Goal: Task Accomplishment & Management: Complete application form

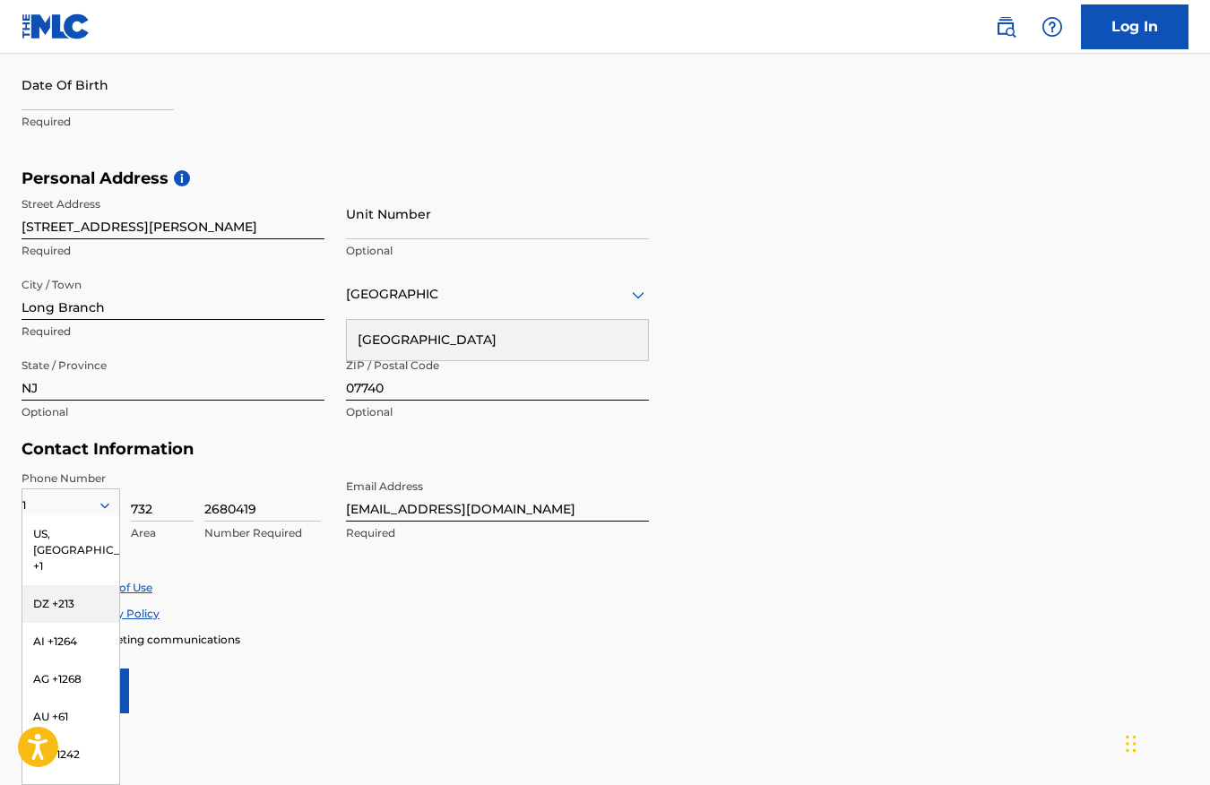
click at [270, 456] on h5 "Contact Information" at bounding box center [336, 449] width 628 height 21
click at [68, 527] on div "US, [GEOGRAPHIC_DATA] +1" at bounding box center [70, 550] width 97 height 70
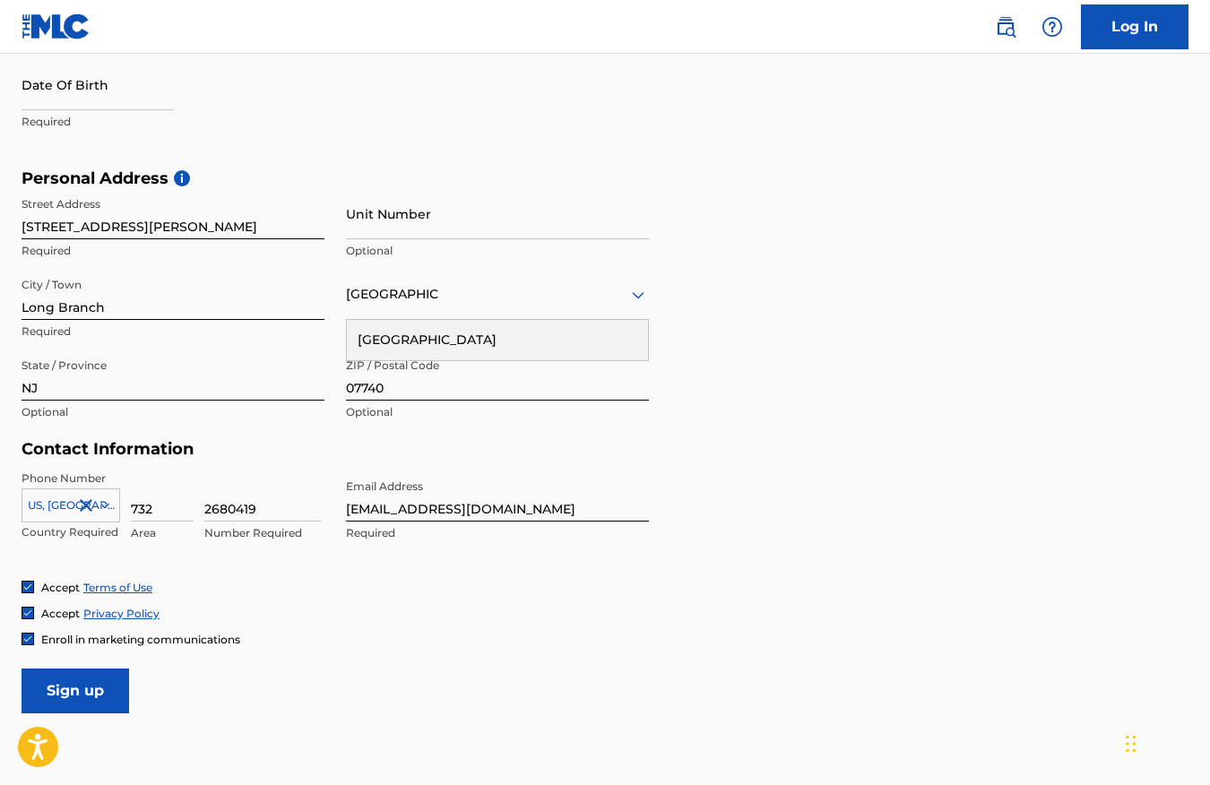
select select "7"
select select "2025"
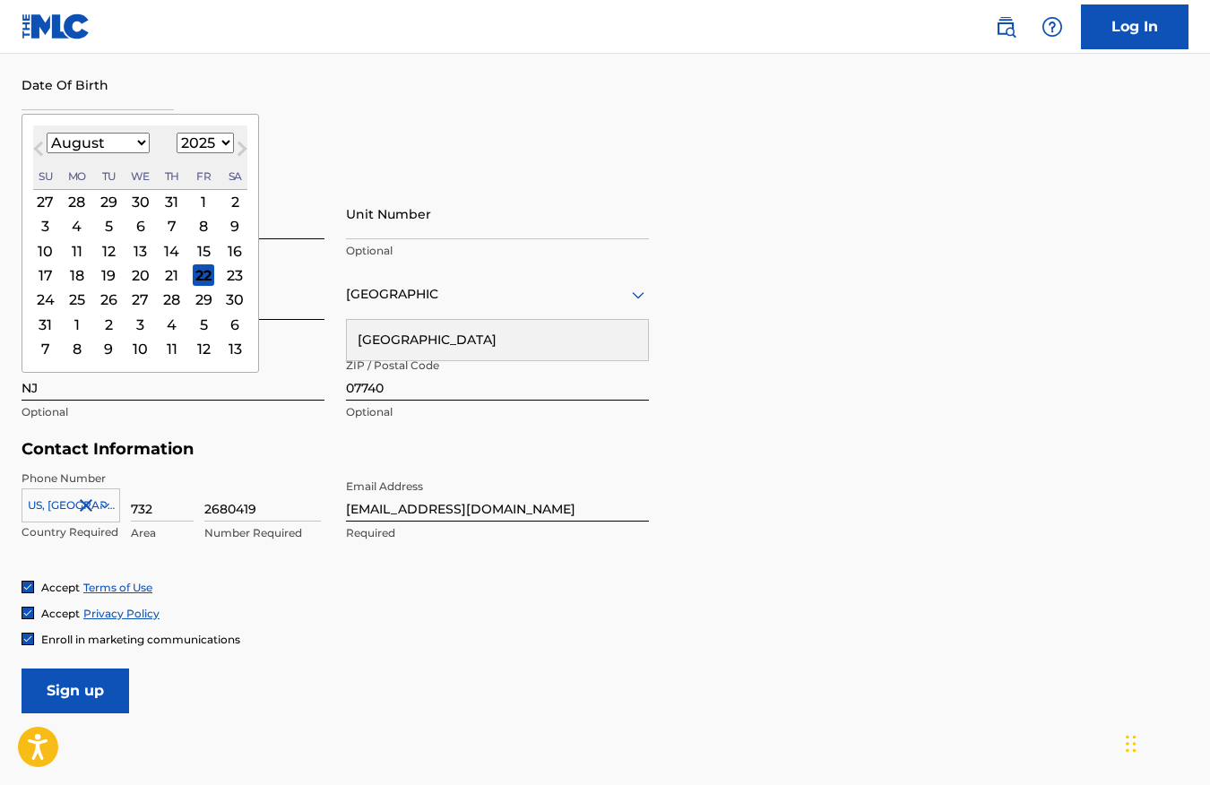
click at [136, 88] on input "text" at bounding box center [98, 84] width 152 height 51
click at [91, 141] on select "January February March April May June July August September October November De…" at bounding box center [98, 143] width 103 height 21
select select "1"
click at [47, 133] on select "January February March April May June July August September October November De…" at bounding box center [98, 143] width 103 height 21
click at [212, 140] on select "1899 1900 1901 1902 1903 1904 1905 1906 1907 1908 1909 1910 1911 1912 1913 1914…" at bounding box center [205, 143] width 57 height 21
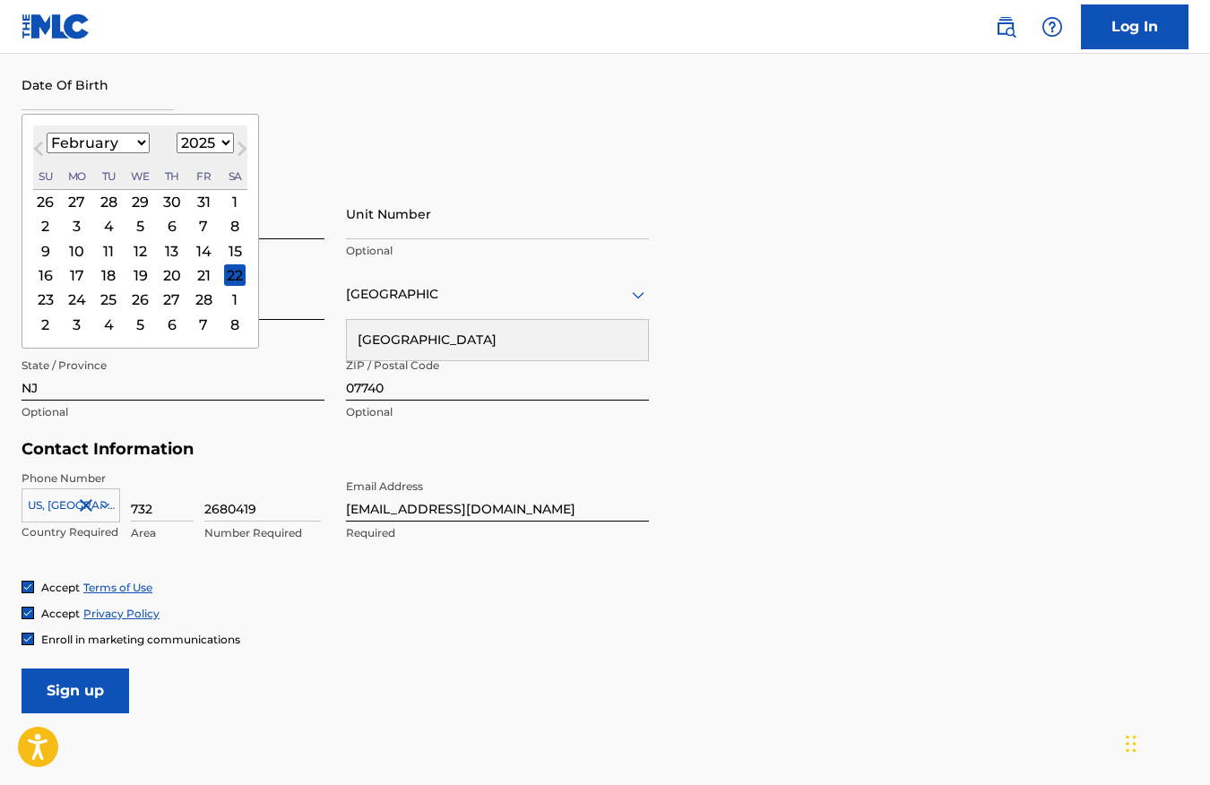
select select "1994"
click at [177, 133] on select "1899 1900 1901 1902 1903 1904 1905 1906 1907 1908 1909 1910 1911 1912 1913 1914…" at bounding box center [205, 143] width 57 height 21
click at [352, 156] on div "First Name [PERSON_NAME] Required Last Name [PERSON_NAME] Required Date Of Birt…" at bounding box center [336, 59] width 628 height 219
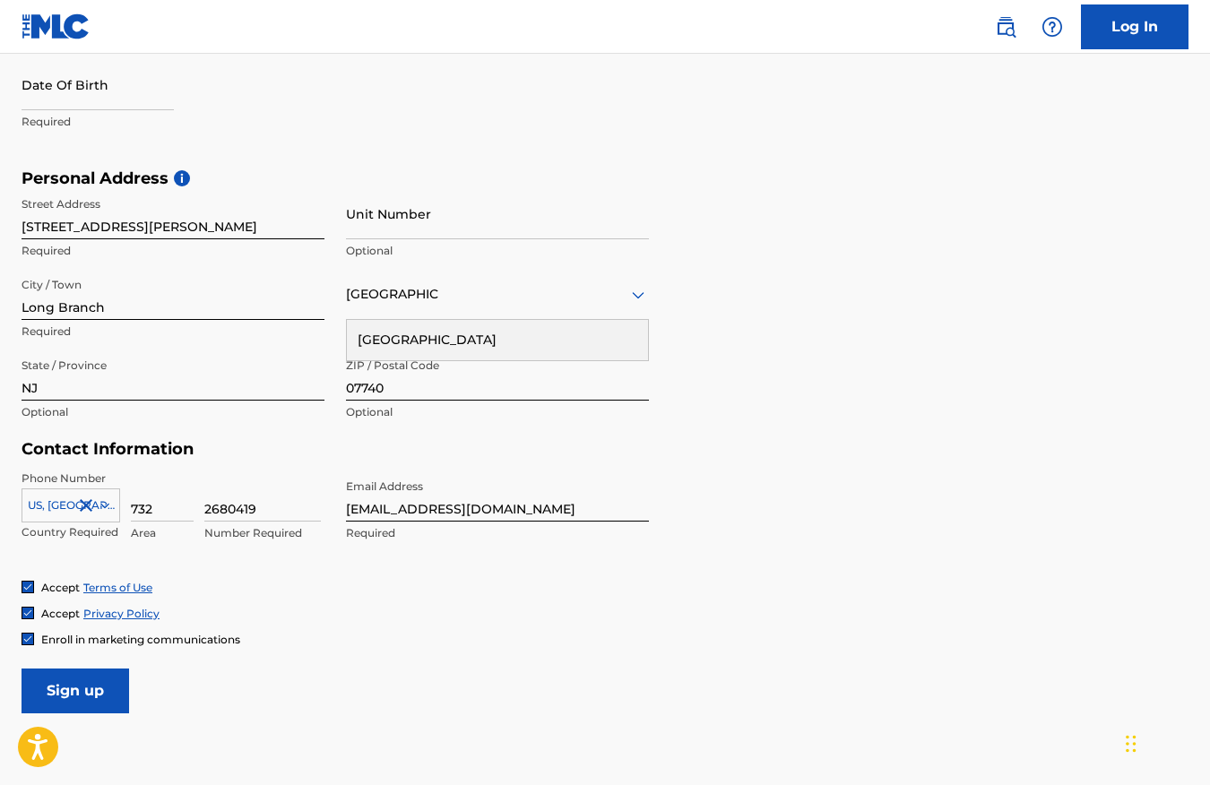
click at [153, 105] on input "text" at bounding box center [98, 84] width 152 height 51
select select "7"
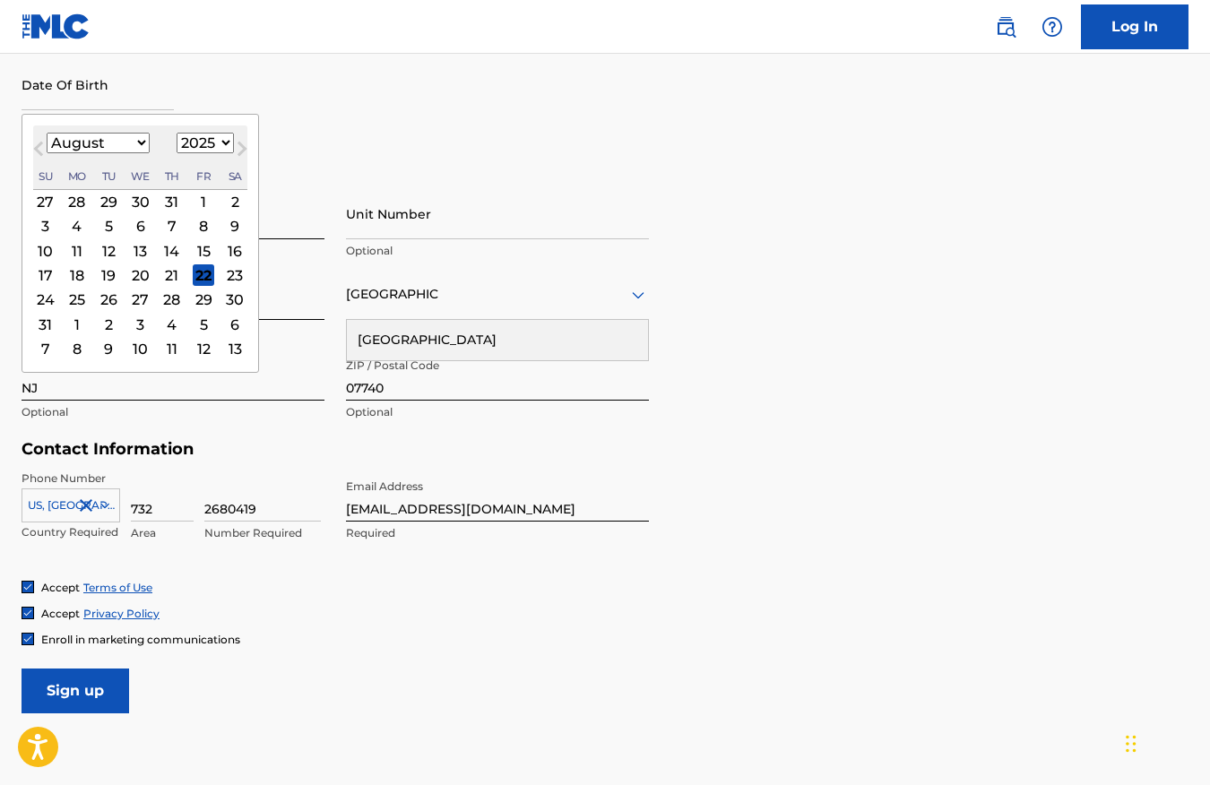
click at [216, 146] on select "1899 1900 1901 1902 1903 1904 1905 1906 1907 1908 1909 1910 1911 1912 1913 1914…" at bounding box center [205, 143] width 57 height 21
select select "1994"
click at [177, 133] on select "1899 1900 1901 1902 1903 1904 1905 1906 1907 1908 1909 1910 1911 1912 1913 1914…" at bounding box center [205, 143] width 57 height 21
click at [132, 144] on select "January February March April May June July August September October November De…" at bounding box center [98, 143] width 103 height 21
select select "1"
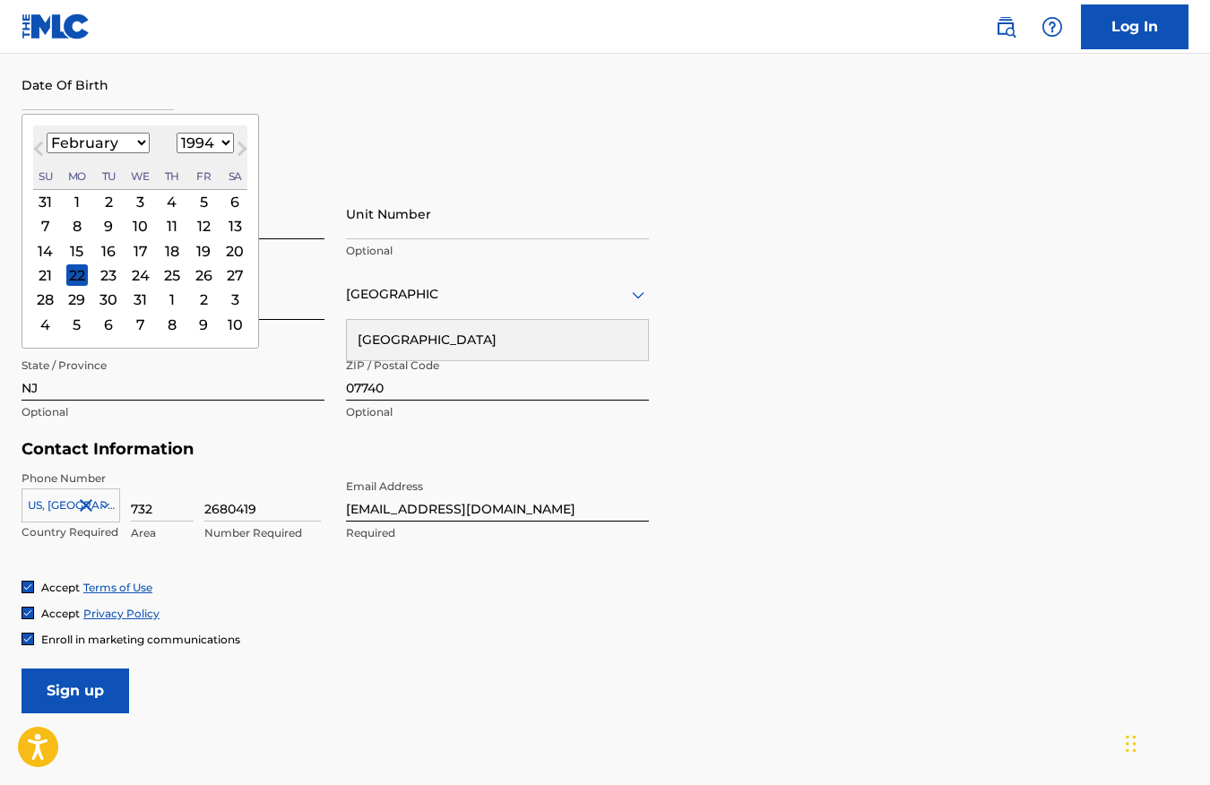
click at [47, 133] on select "January February March April May June July August September October November De…" at bounding box center [98, 143] width 103 height 21
click at [106, 198] on div "1" at bounding box center [109, 202] width 22 height 22
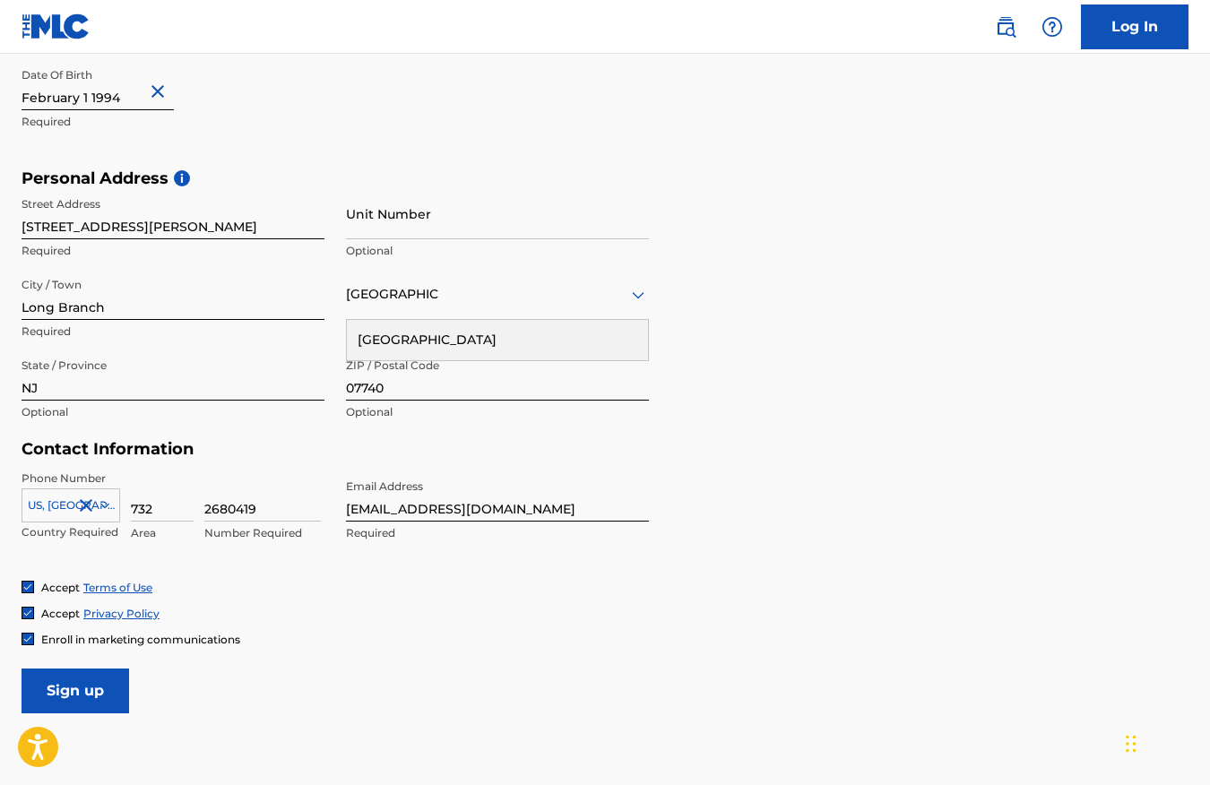
click at [260, 230] on input "[STREET_ADDRESS][PERSON_NAME]" at bounding box center [173, 213] width 303 height 51
click at [218, 228] on input "[STREET_ADDRESS][PERSON_NAME]" at bounding box center [173, 213] width 303 height 51
type input "[STREET_ADDRESS][PERSON_NAME]"
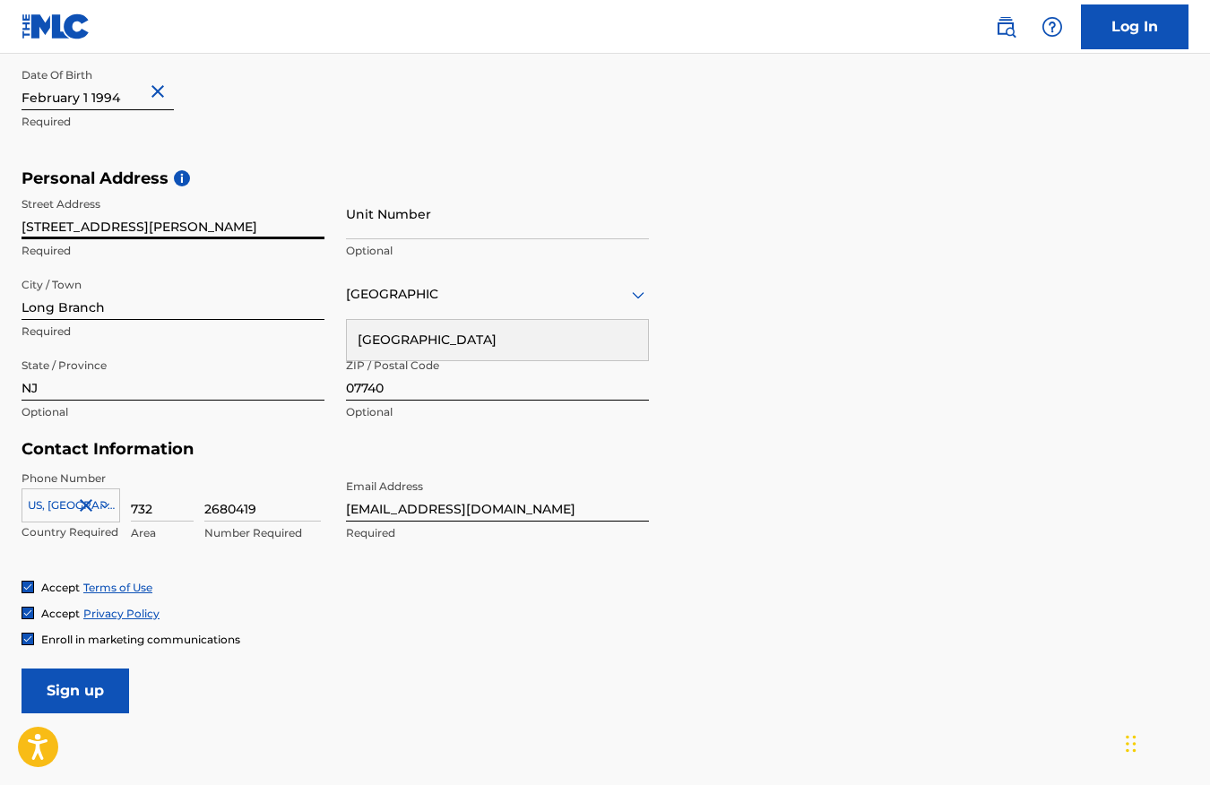
click at [442, 225] on input "Unit Number" at bounding box center [497, 213] width 303 height 51
type input "7"
click at [171, 302] on input "Long Branch" at bounding box center [173, 294] width 303 height 51
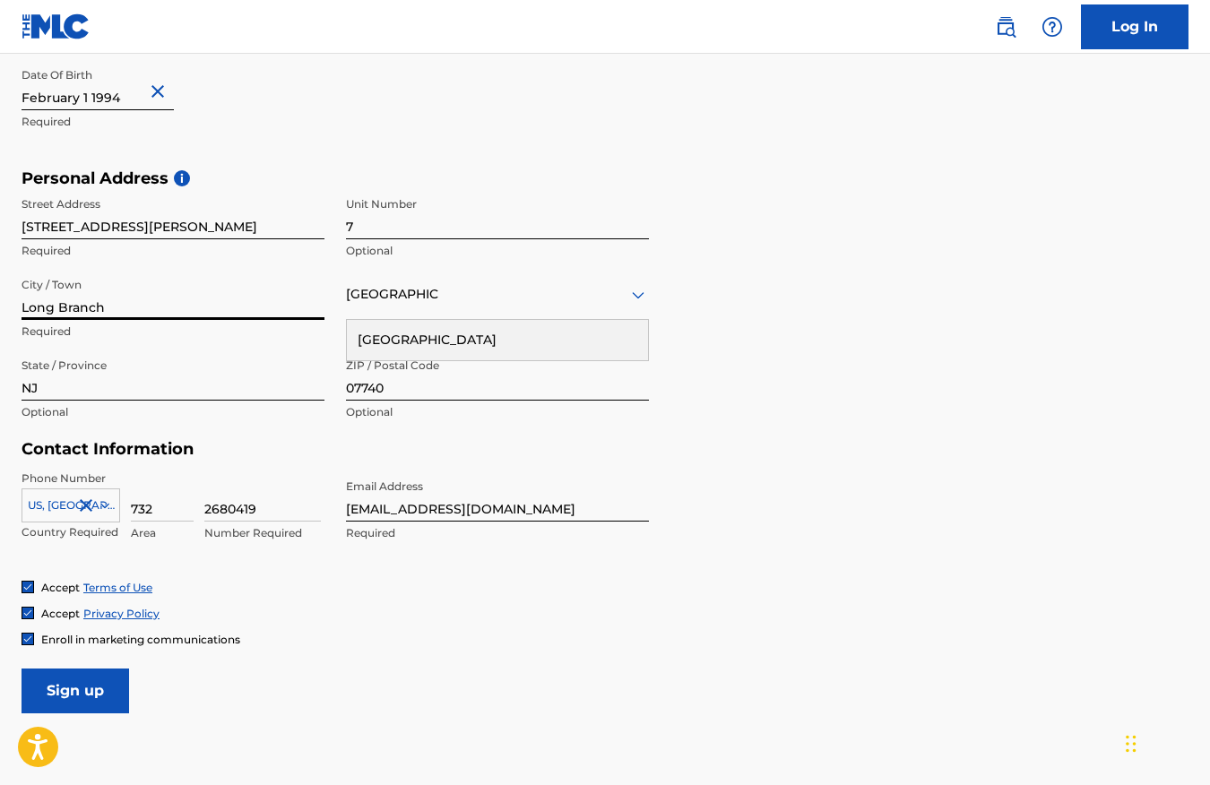
type input "Roanoke"
click at [109, 382] on input "NJ" at bounding box center [173, 375] width 303 height 51
click at [108, 382] on input "NJ" at bounding box center [173, 375] width 303 height 51
type input "VA"
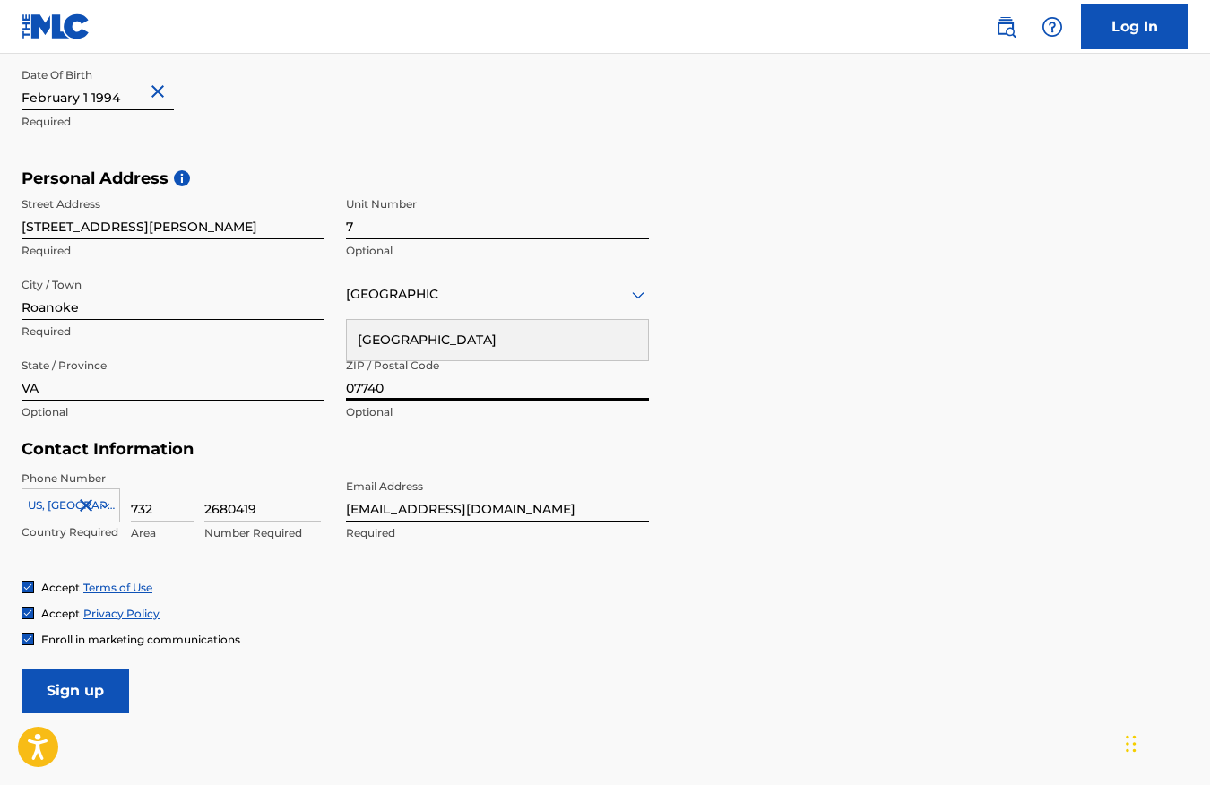
click at [451, 390] on input "07740" at bounding box center [497, 375] width 303 height 51
type input "24015"
click at [153, 511] on input "732" at bounding box center [162, 496] width 63 height 51
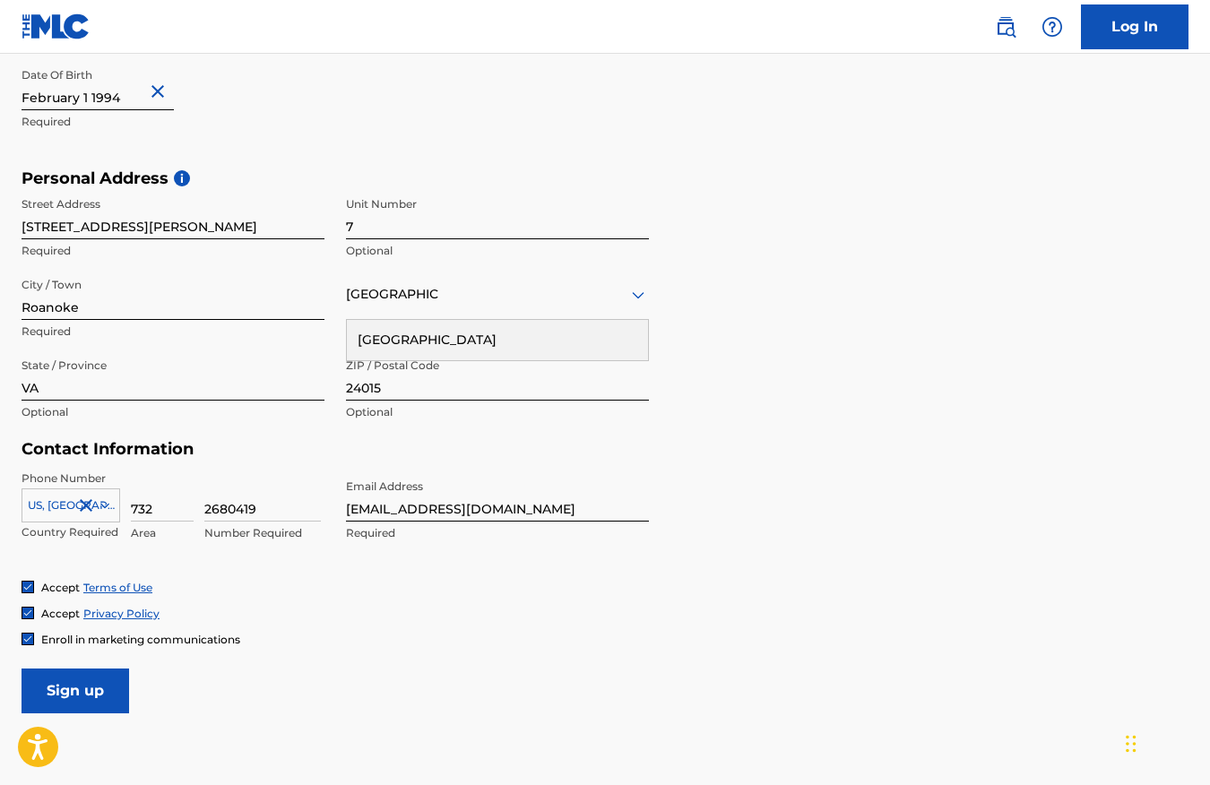
click at [154, 510] on input "732" at bounding box center [162, 496] width 63 height 51
type input "540"
click at [162, 513] on input "540" at bounding box center [162, 496] width 63 height 51
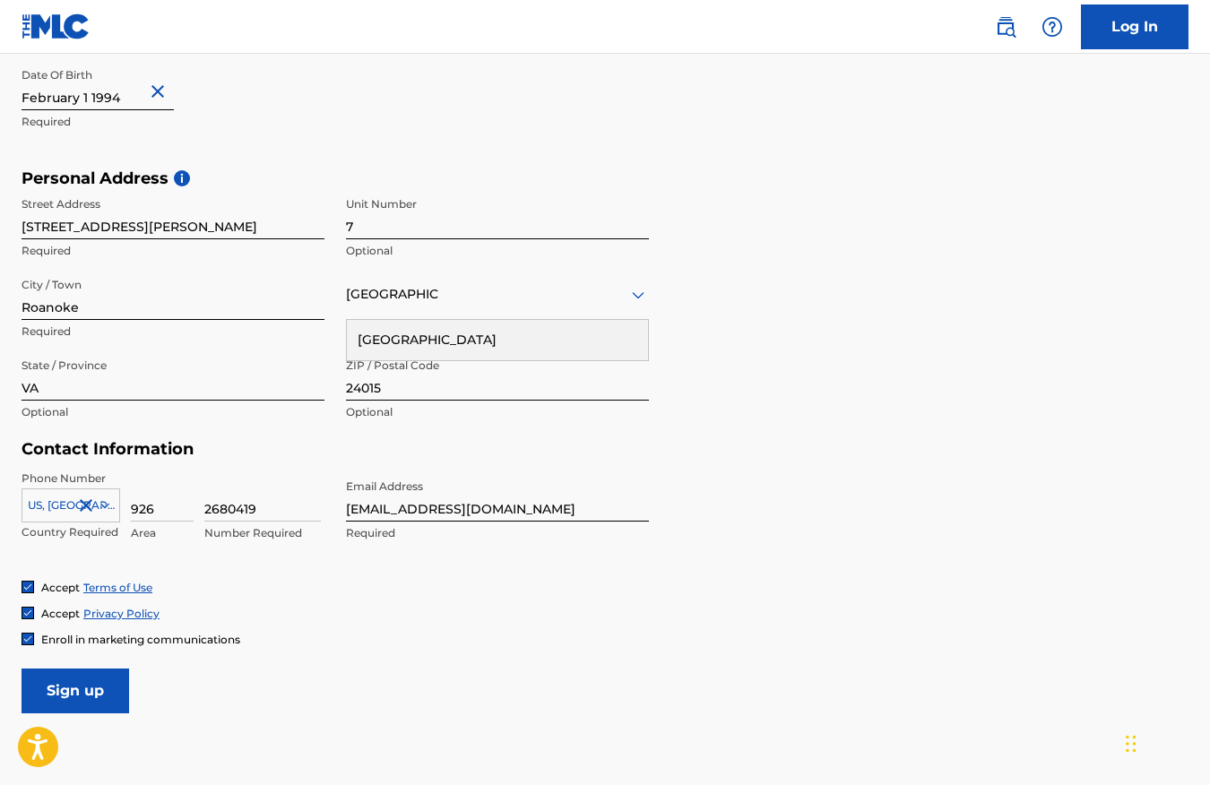
type input "926"
type input "7"
type input "9268112"
click at [191, 515] on input "926" at bounding box center [162, 496] width 63 height 51
type input "9"
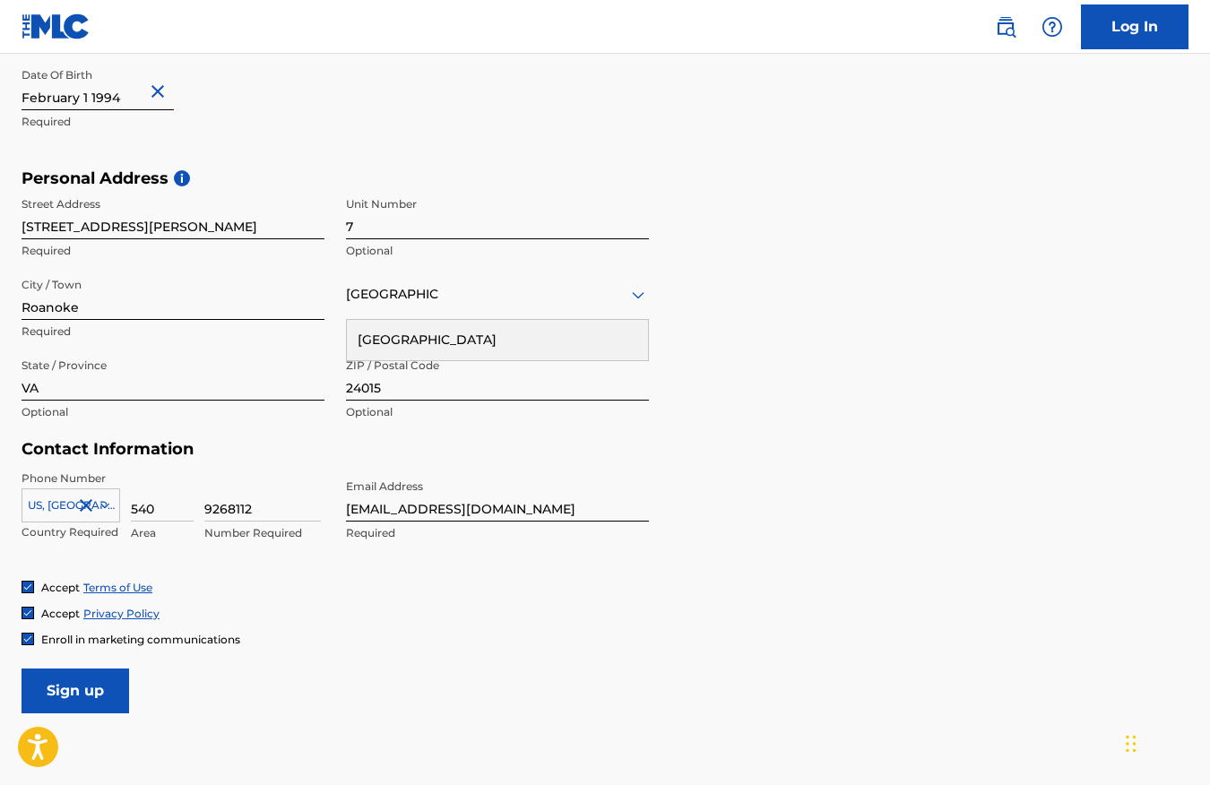
type input "540"
click at [455, 642] on div "Enroll in marketing communications" at bounding box center [605, 639] width 1167 height 15
click at [400, 517] on input "gcarpproductions@gmail.com" at bounding box center [497, 496] width 303 height 51
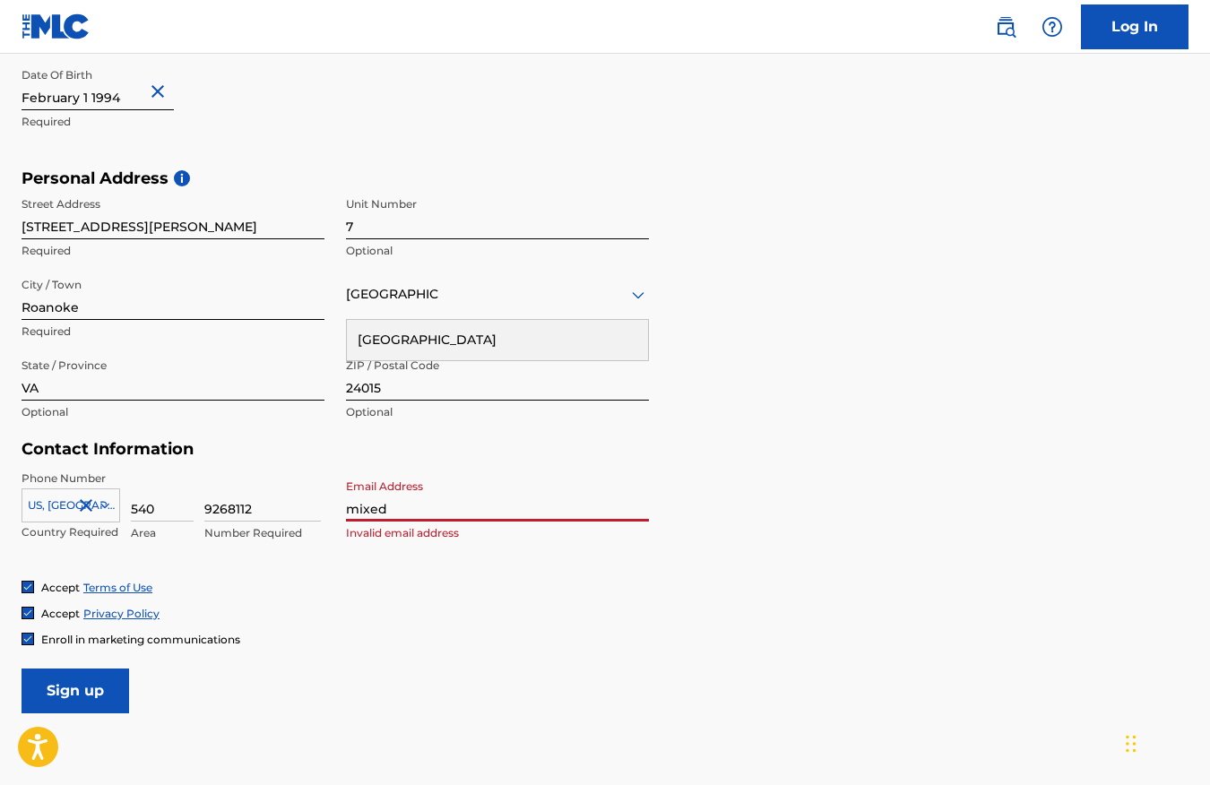
type input "[EMAIL_ADDRESS][DOMAIN_NAME]"
click at [99, 680] on input "Sign up" at bounding box center [76, 691] width 108 height 45
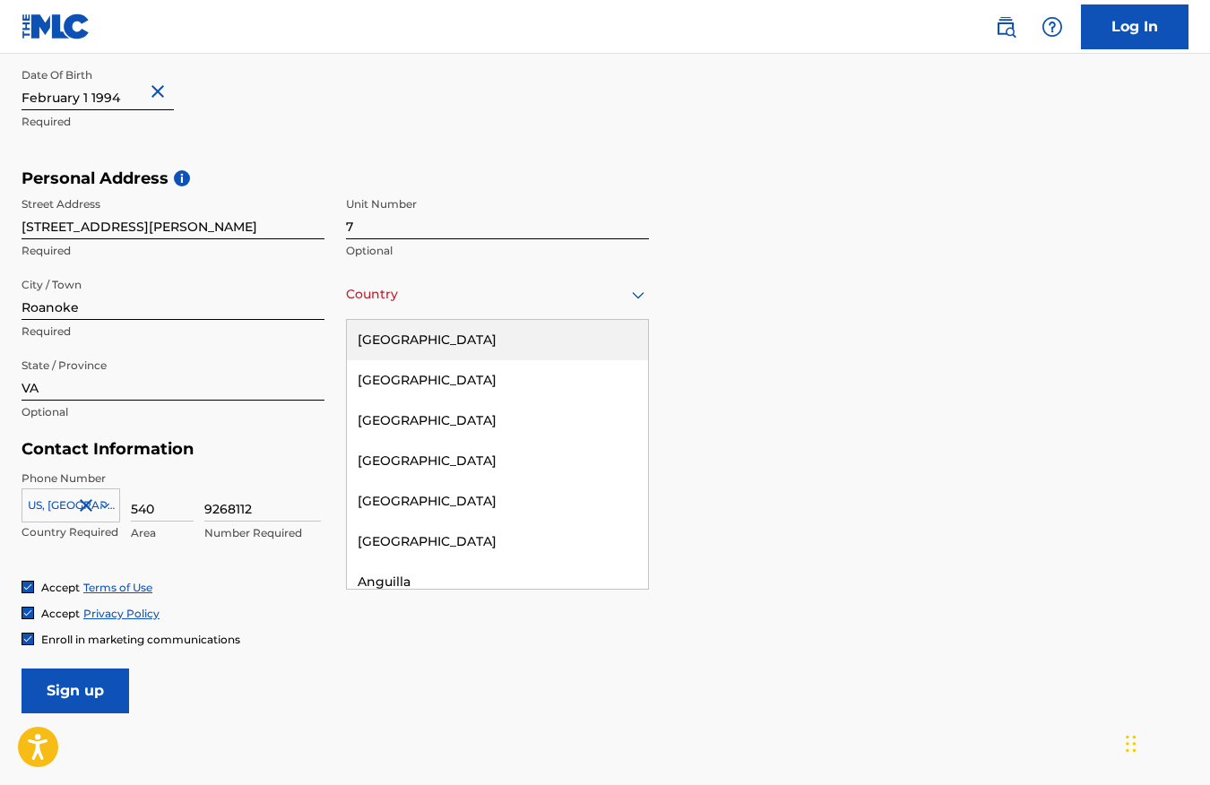
click at [583, 312] on div "Country United States" at bounding box center [497, 294] width 303 height 51
click at [573, 335] on div "[GEOGRAPHIC_DATA]" at bounding box center [497, 340] width 301 height 40
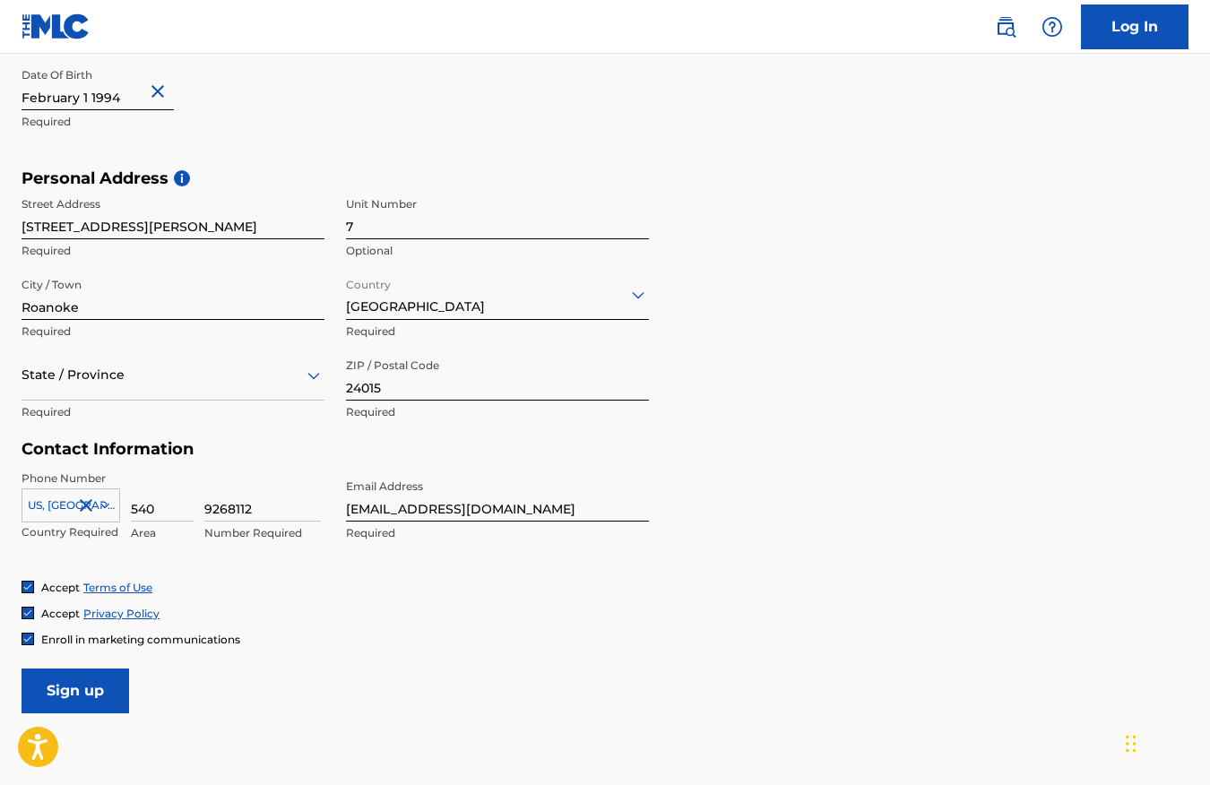
click at [198, 381] on div at bounding box center [173, 375] width 303 height 22
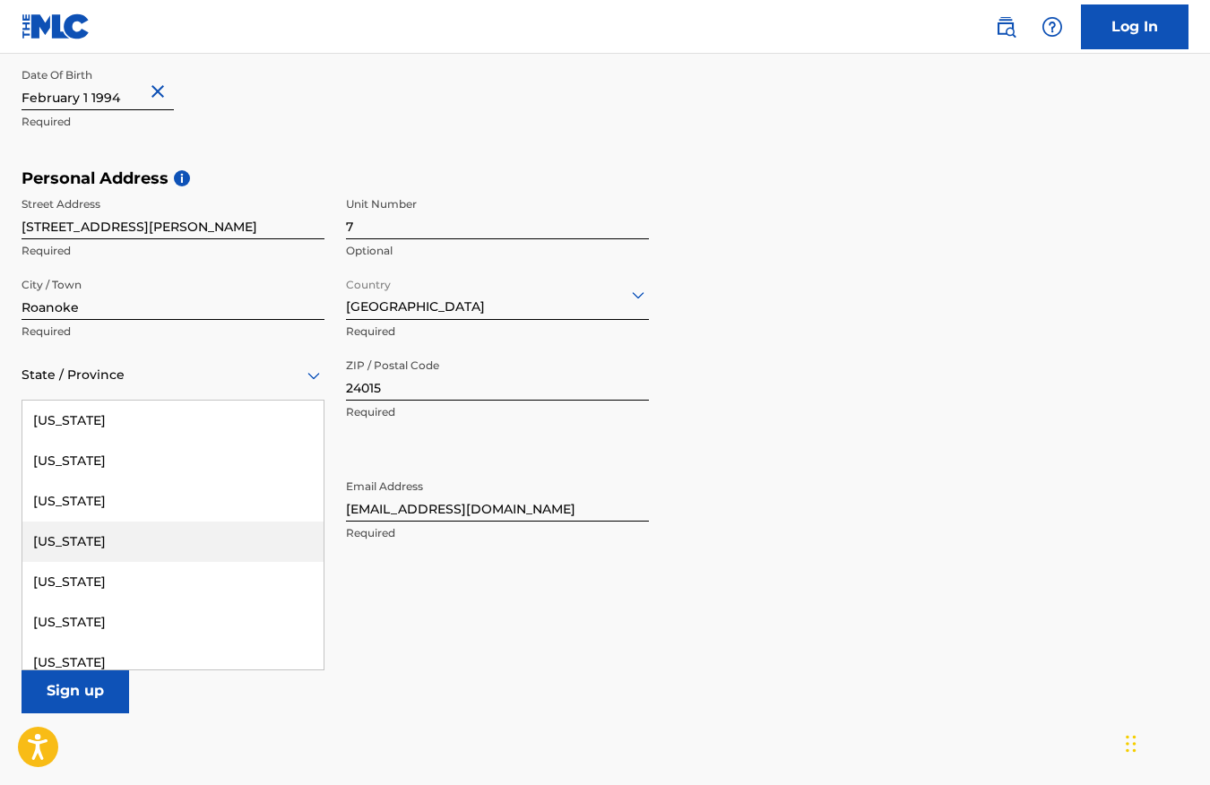
type input "v"
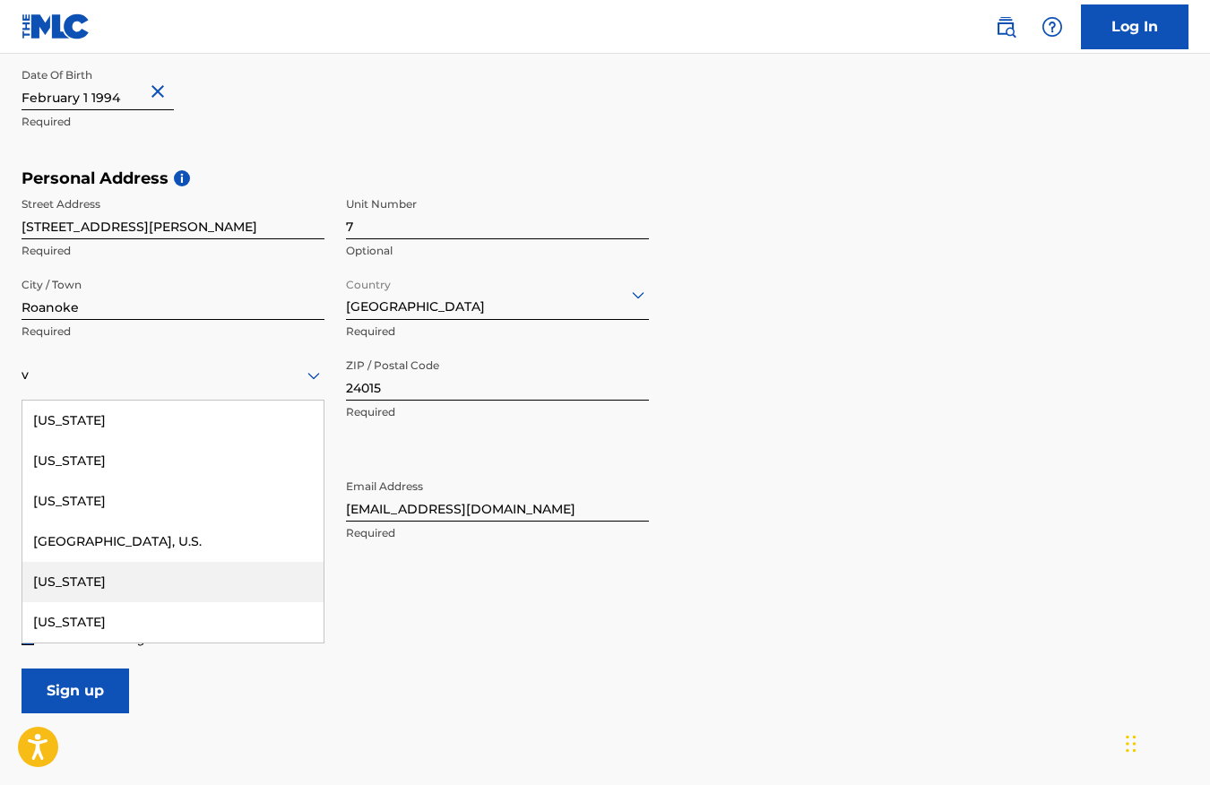
click at [143, 577] on div "[US_STATE]" at bounding box center [172, 582] width 301 height 40
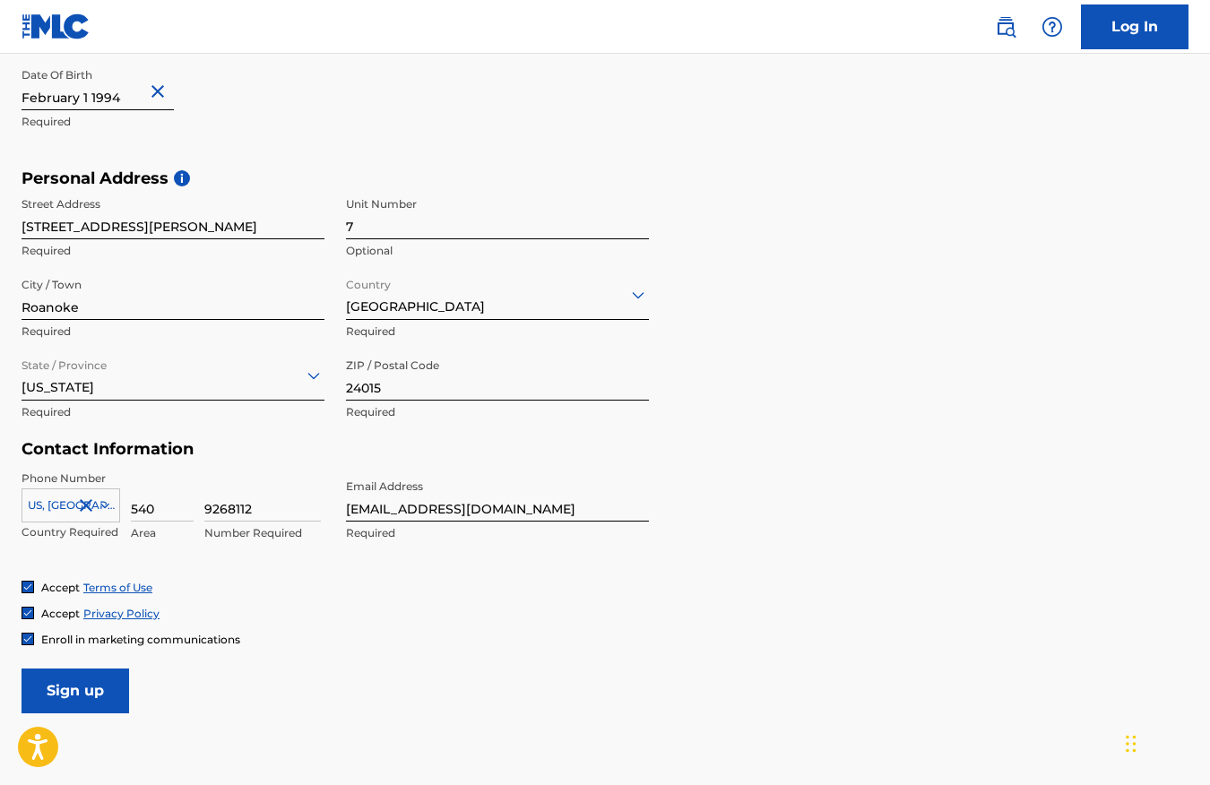
click at [76, 680] on input "Sign up" at bounding box center [76, 691] width 108 height 45
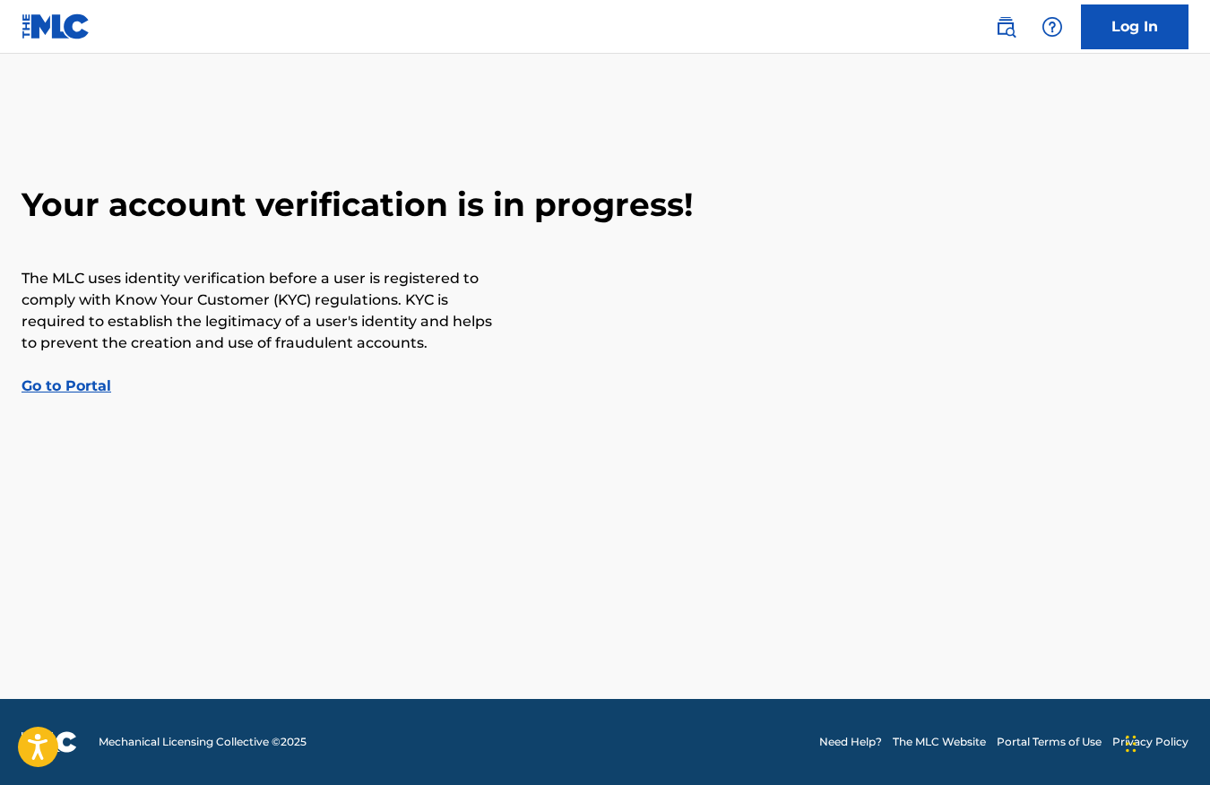
click at [91, 385] on link "Go to Portal" at bounding box center [67, 385] width 90 height 17
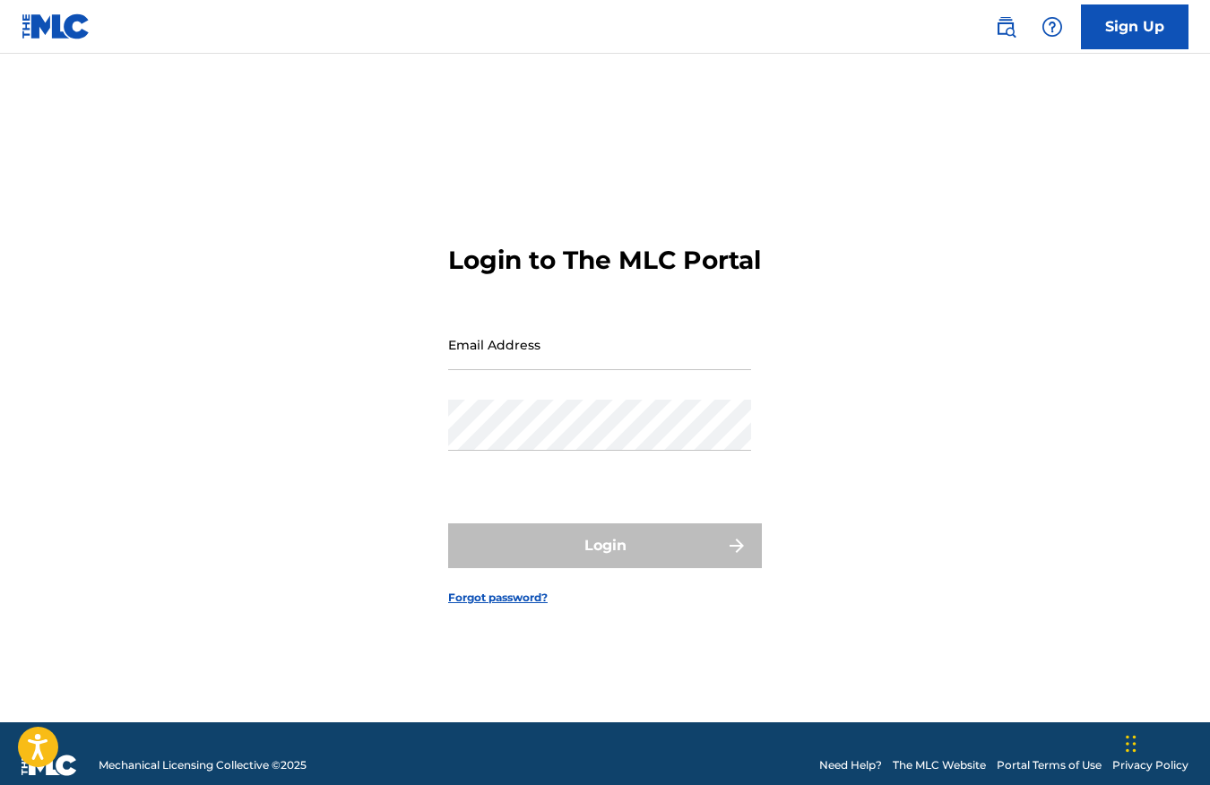
click at [572, 369] on input "Email Address" at bounding box center [599, 344] width 303 height 51
type input "[EMAIL_ADDRESS][DOMAIN_NAME]"
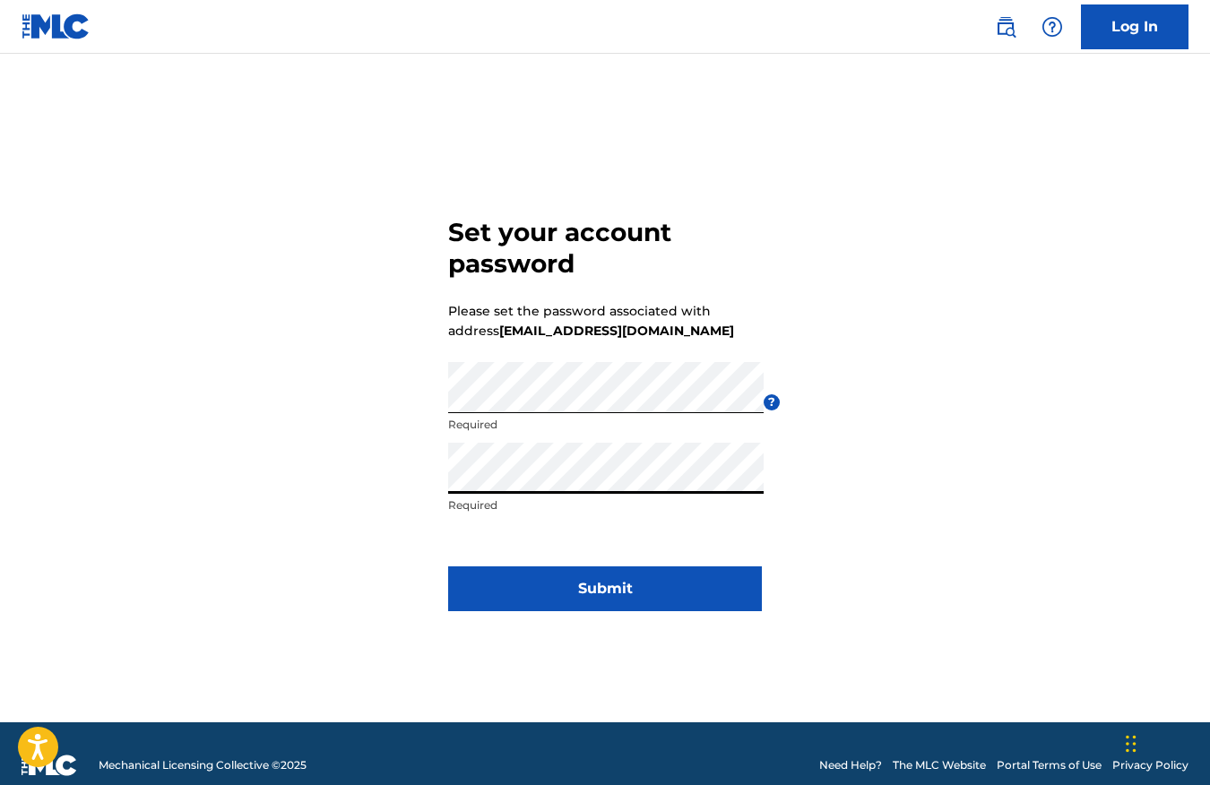
click at [599, 543] on form "Set your account password Please set the password associated with address [EMAI…" at bounding box center [605, 411] width 314 height 624
click at [599, 593] on button "Submit" at bounding box center [605, 589] width 314 height 45
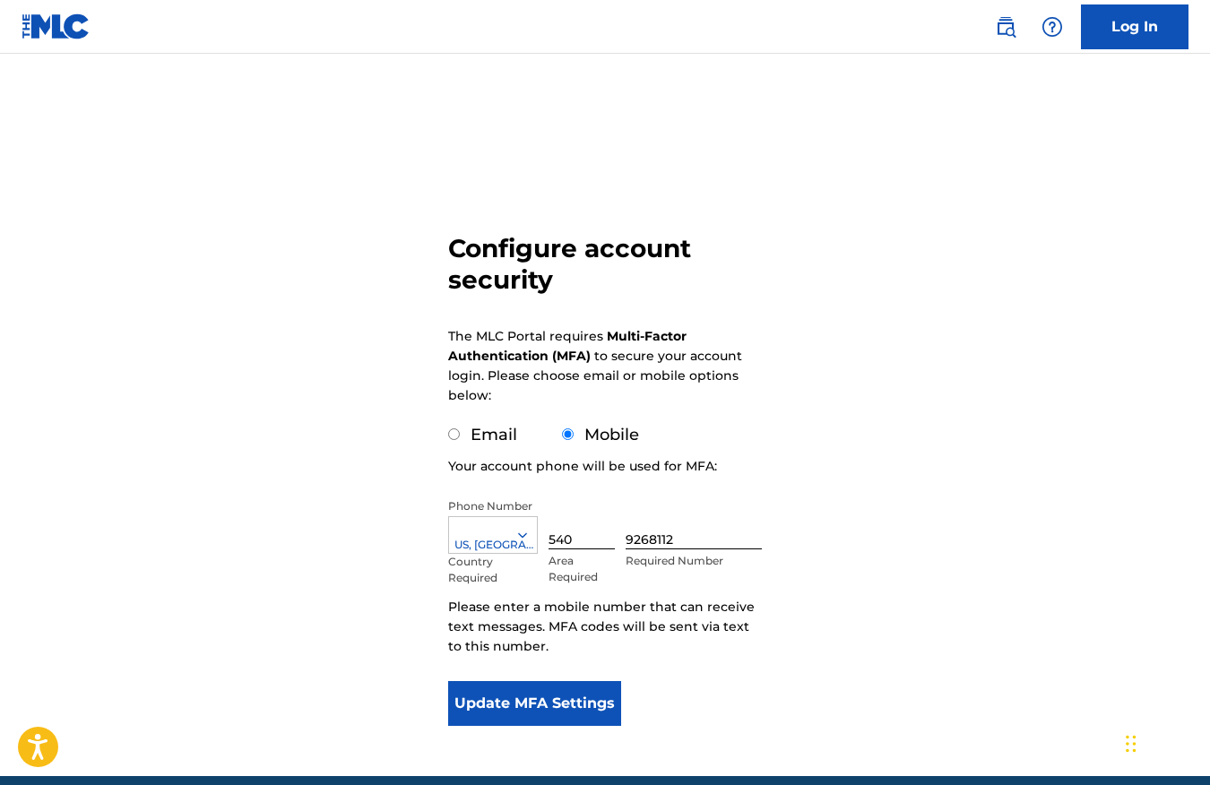
click at [512, 438] on label "Email" at bounding box center [494, 435] width 47 height 20
click at [460, 438] on input "Email" at bounding box center [454, 435] width 12 height 12
radio input "true"
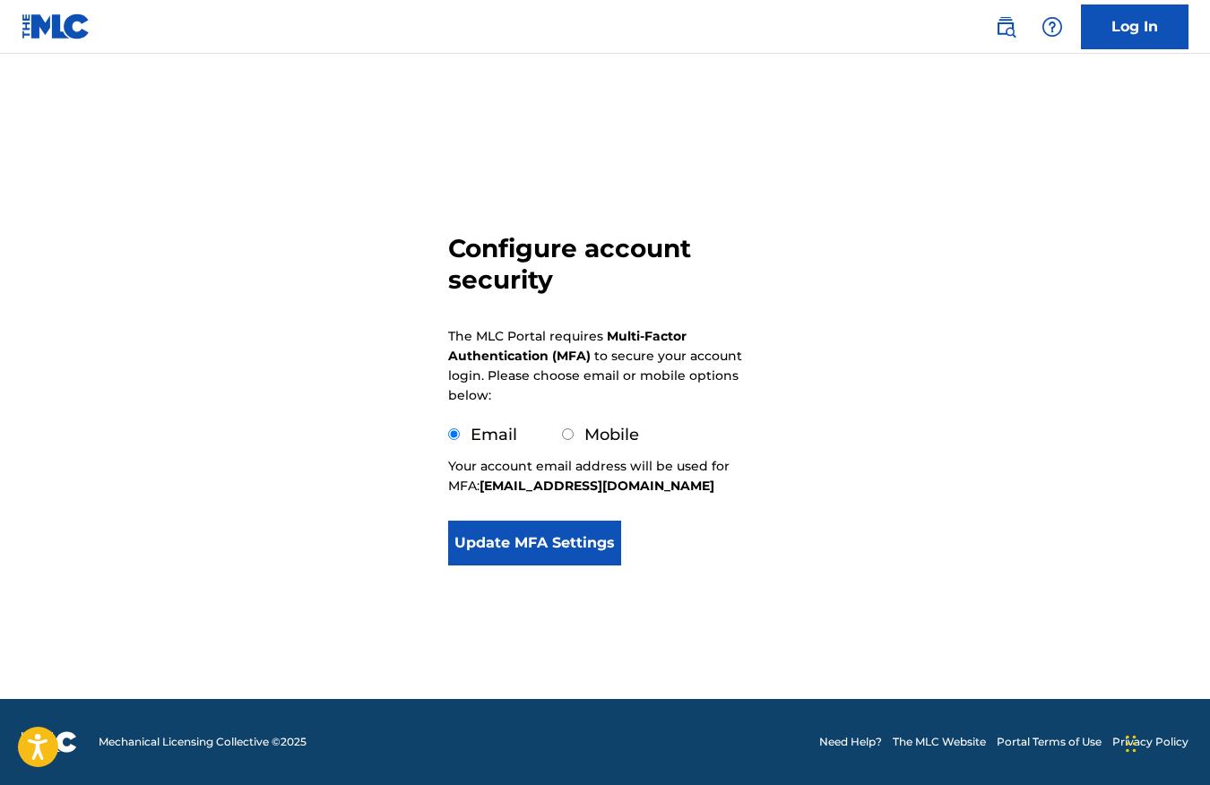
click at [605, 547] on button "Update MFA Settings" at bounding box center [534, 543] width 173 height 45
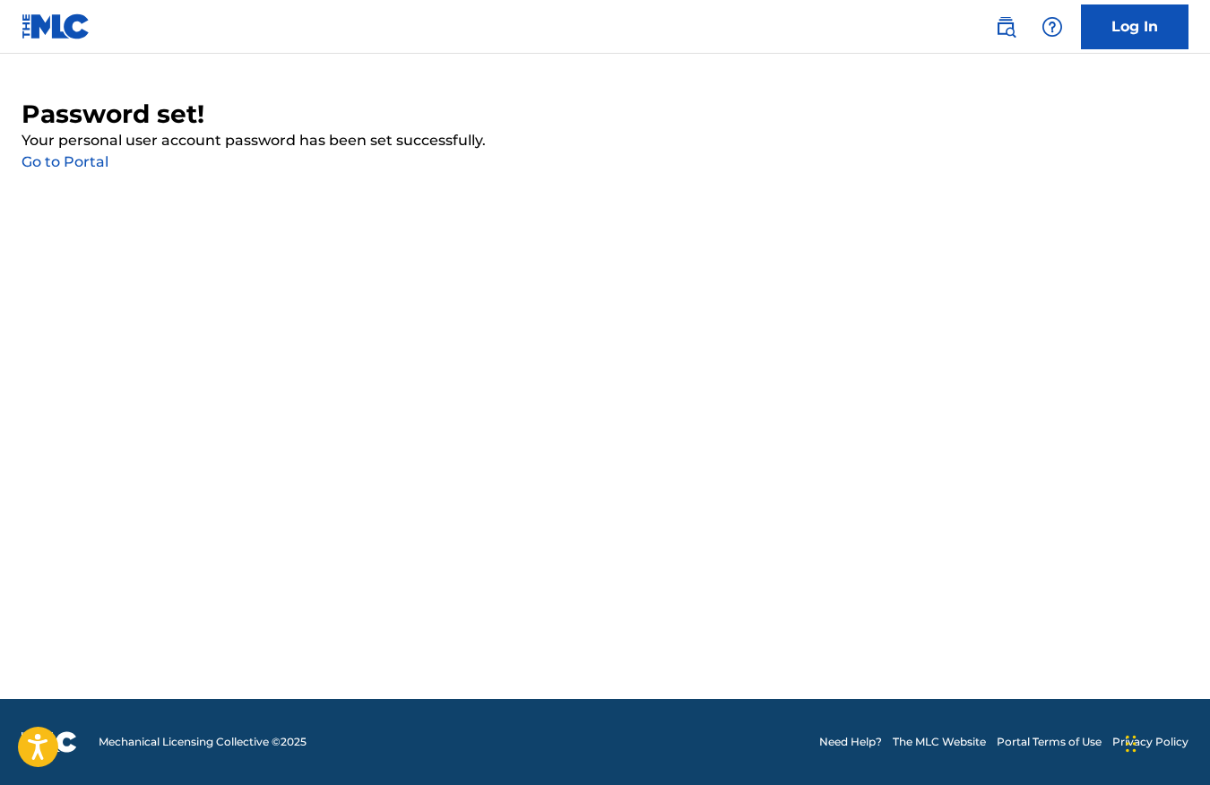
click at [80, 157] on link "Go to Portal" at bounding box center [65, 161] width 87 height 17
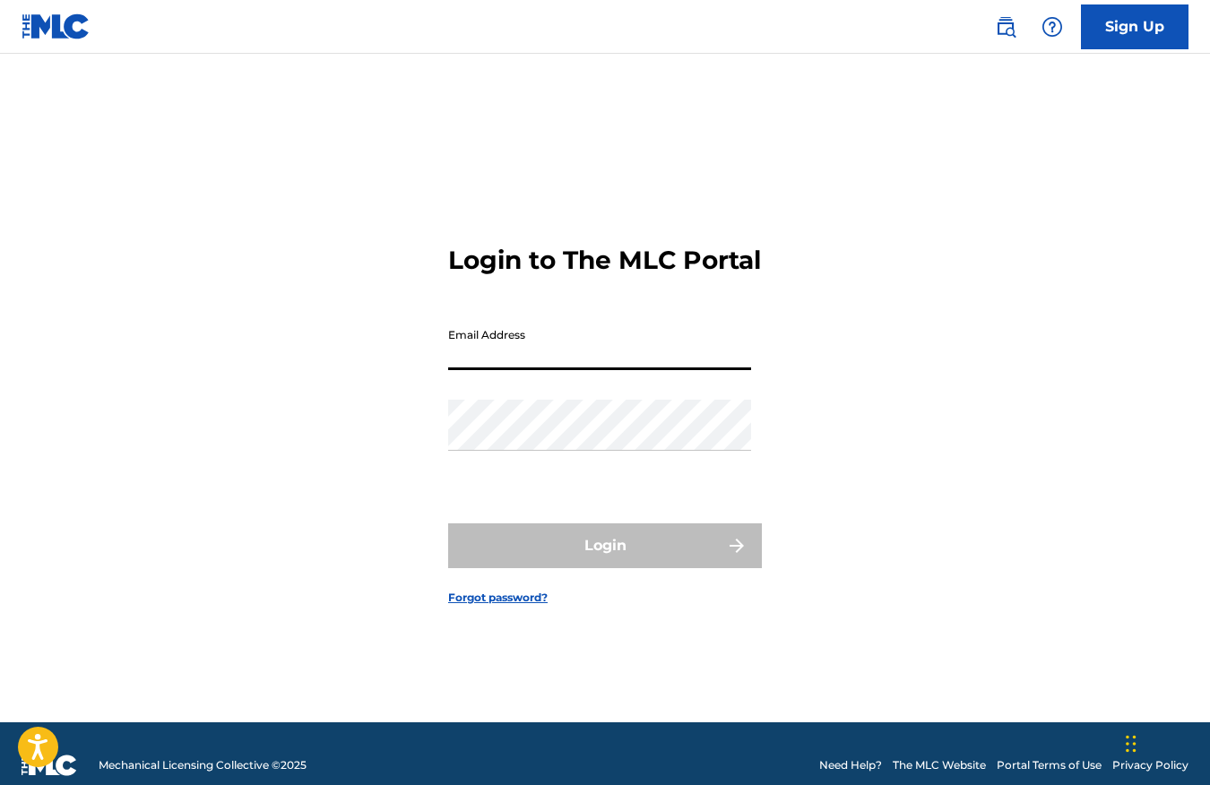
click at [648, 368] on input "Email Address" at bounding box center [599, 344] width 303 height 51
type input "[EMAIL_ADDRESS][DOMAIN_NAME]"
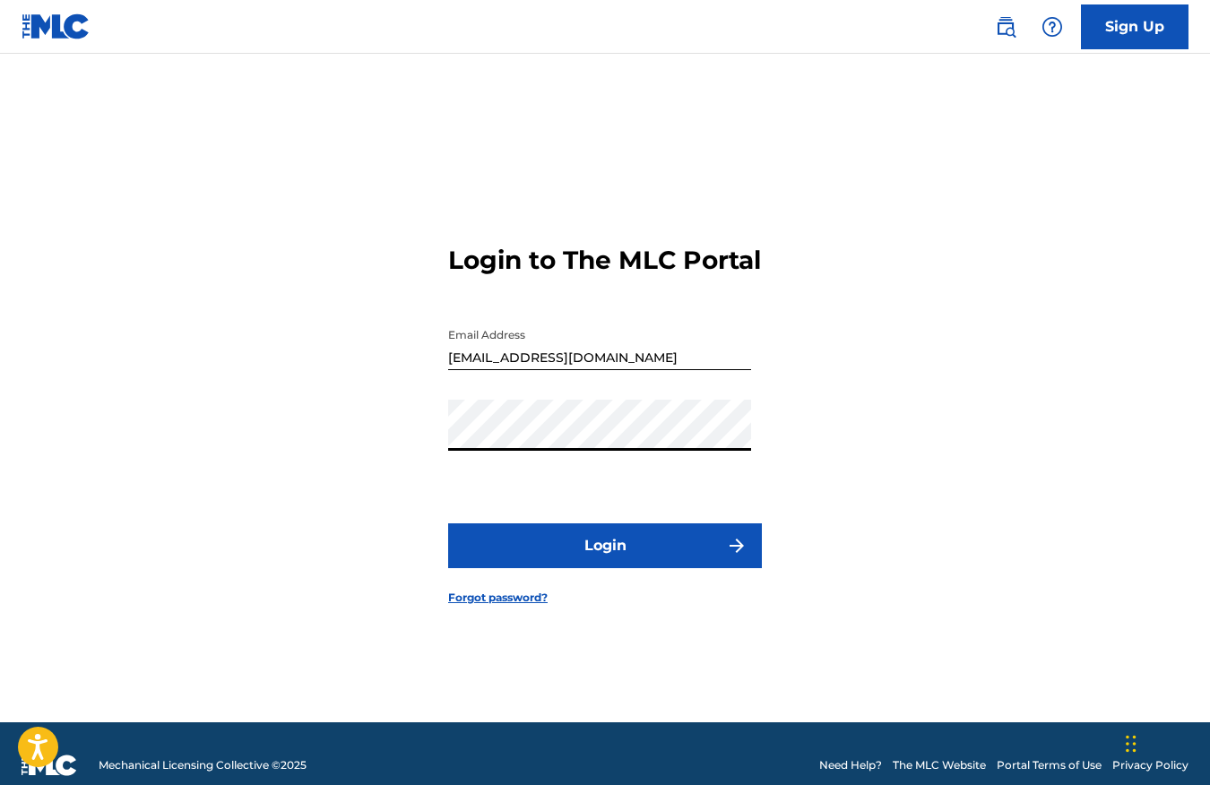
click at [611, 558] on button "Login" at bounding box center [605, 546] width 314 height 45
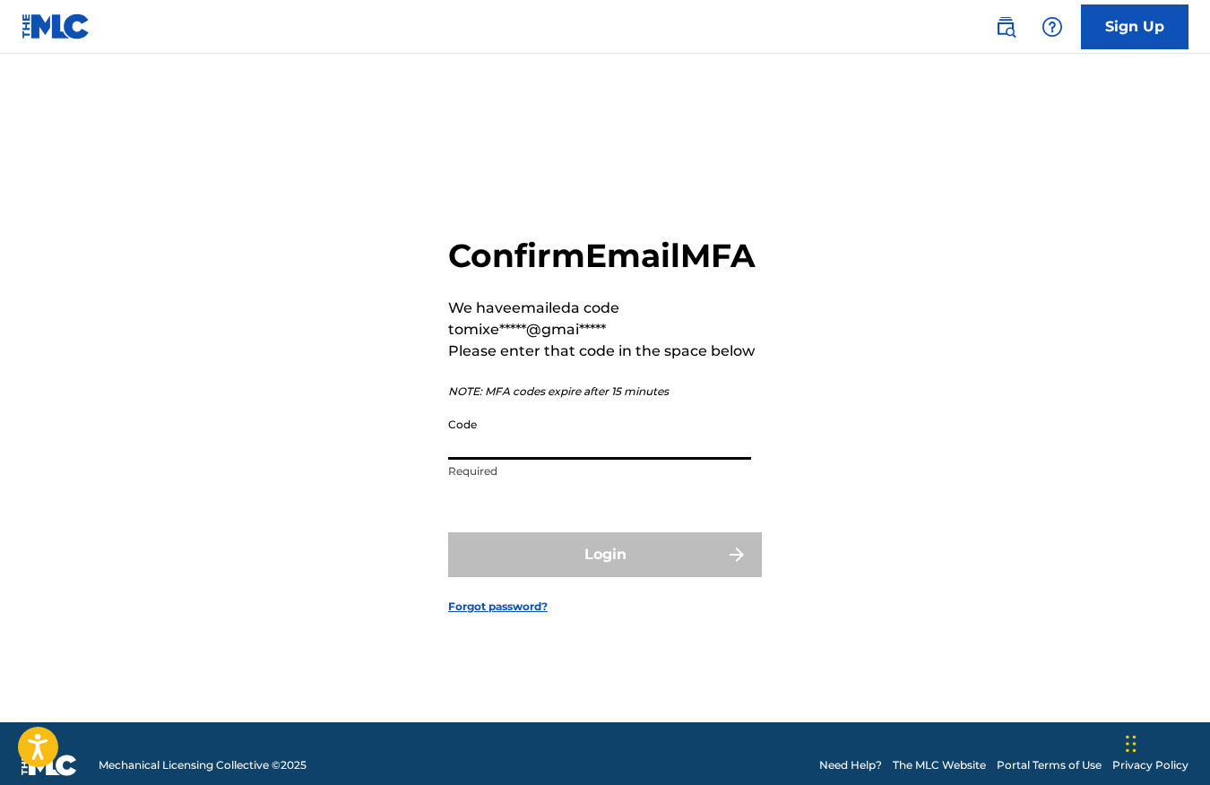
click at [647, 460] on input "Code" at bounding box center [599, 434] width 303 height 51
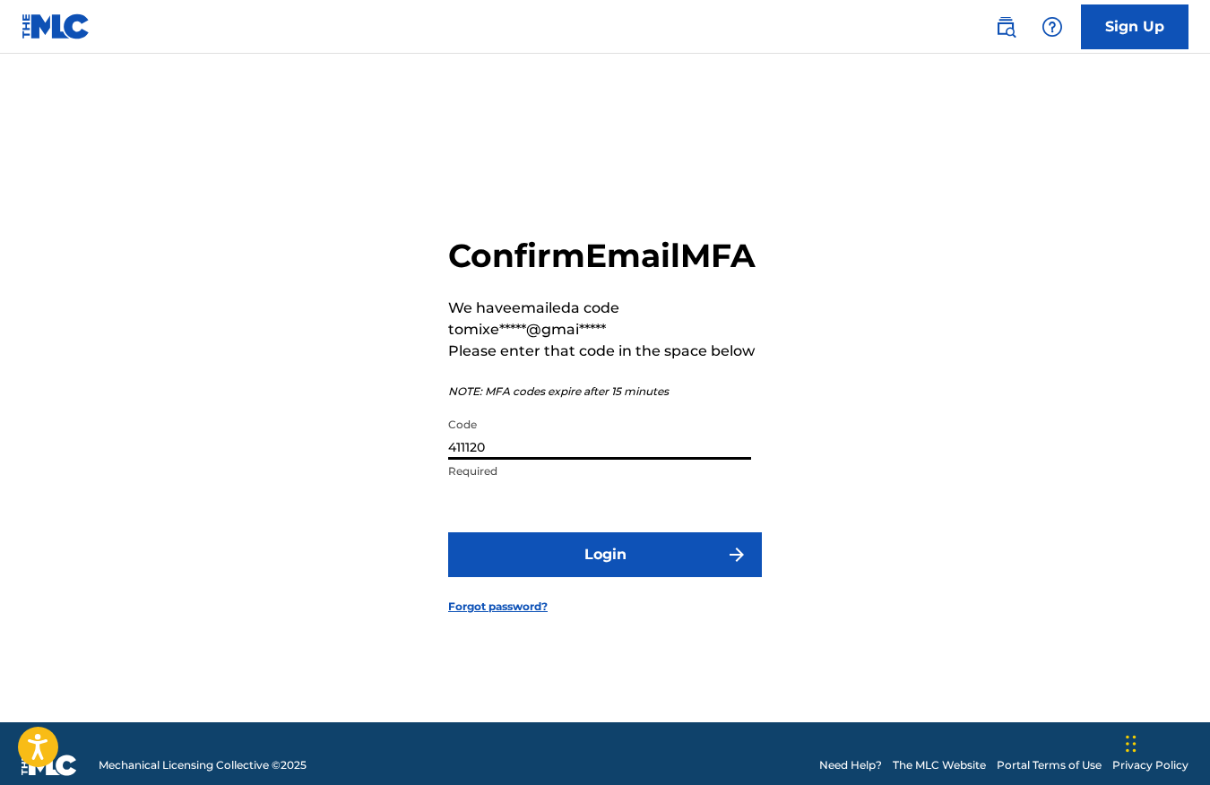
type input "411120"
click at [448, 532] on button "Login" at bounding box center [605, 554] width 314 height 45
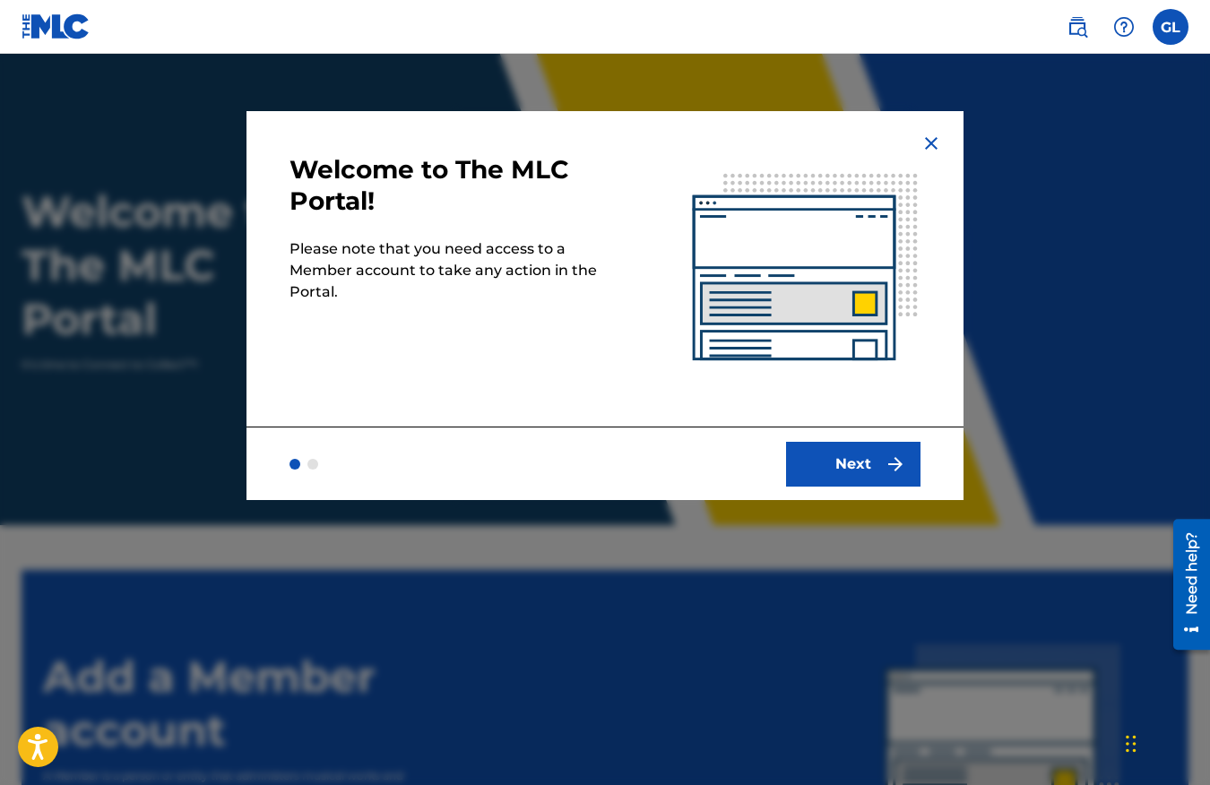
click at [881, 462] on button "Next" at bounding box center [853, 464] width 134 height 45
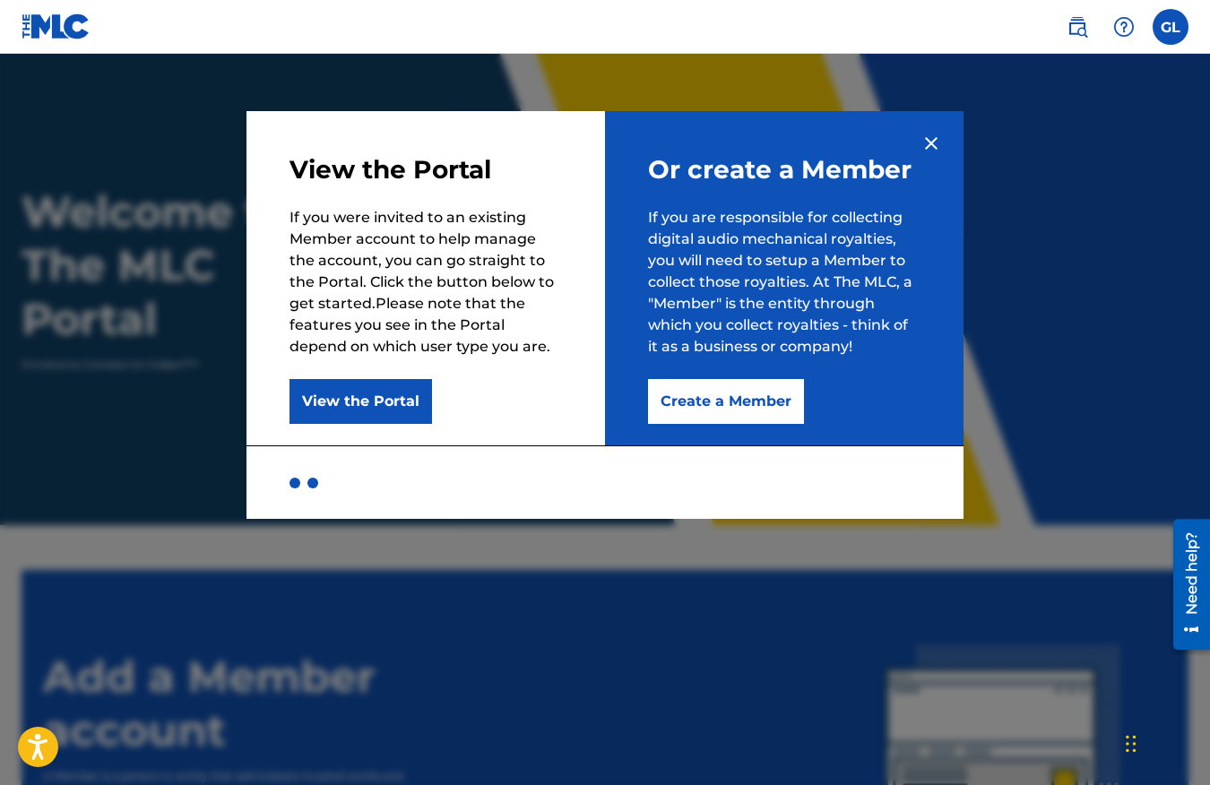
click at [728, 406] on button "Create a Member" at bounding box center [726, 401] width 156 height 45
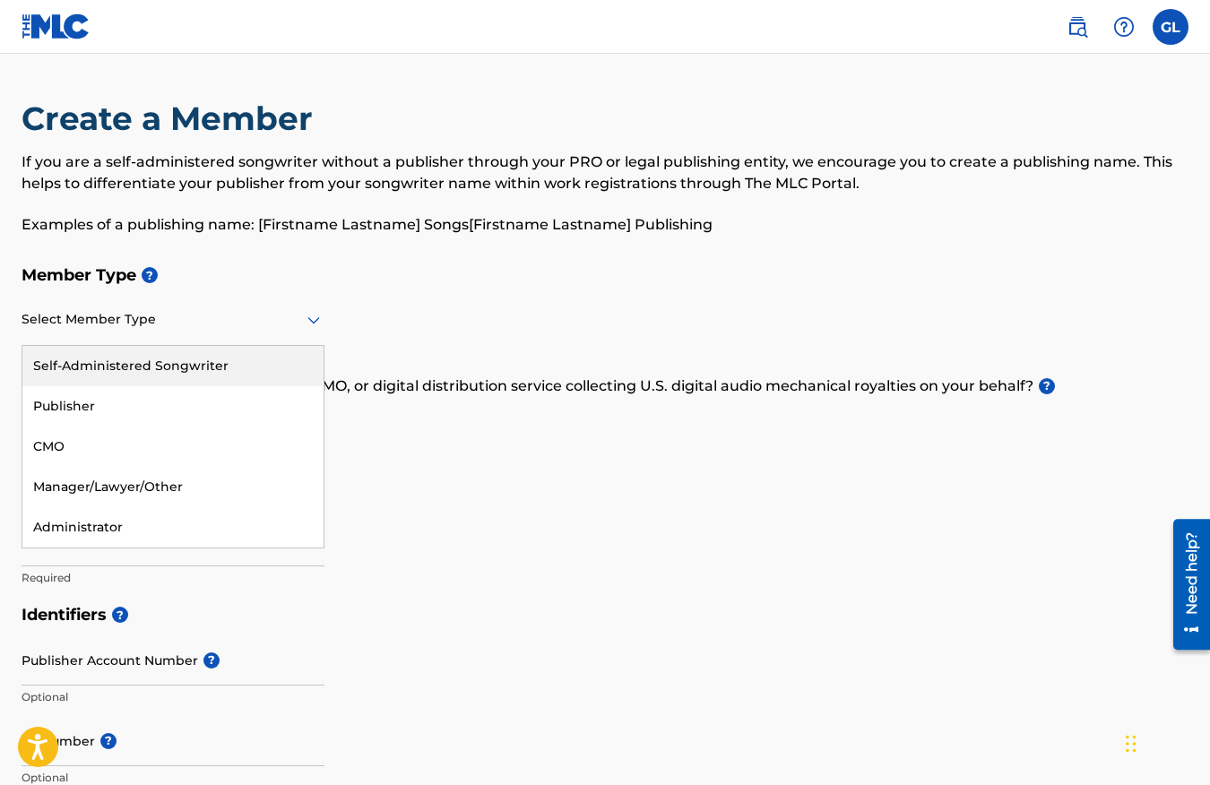
click at [240, 324] on div at bounding box center [173, 319] width 303 height 22
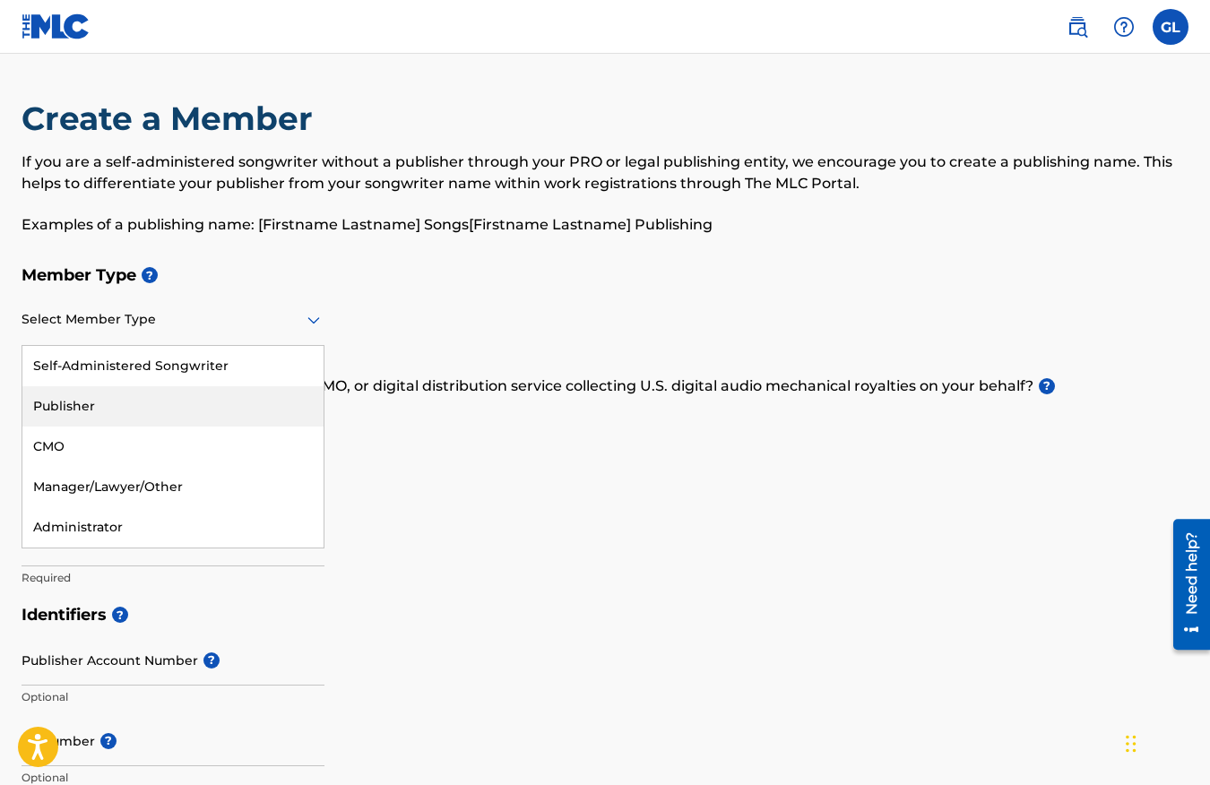
click at [212, 409] on div "Publisher" at bounding box center [172, 406] width 301 height 40
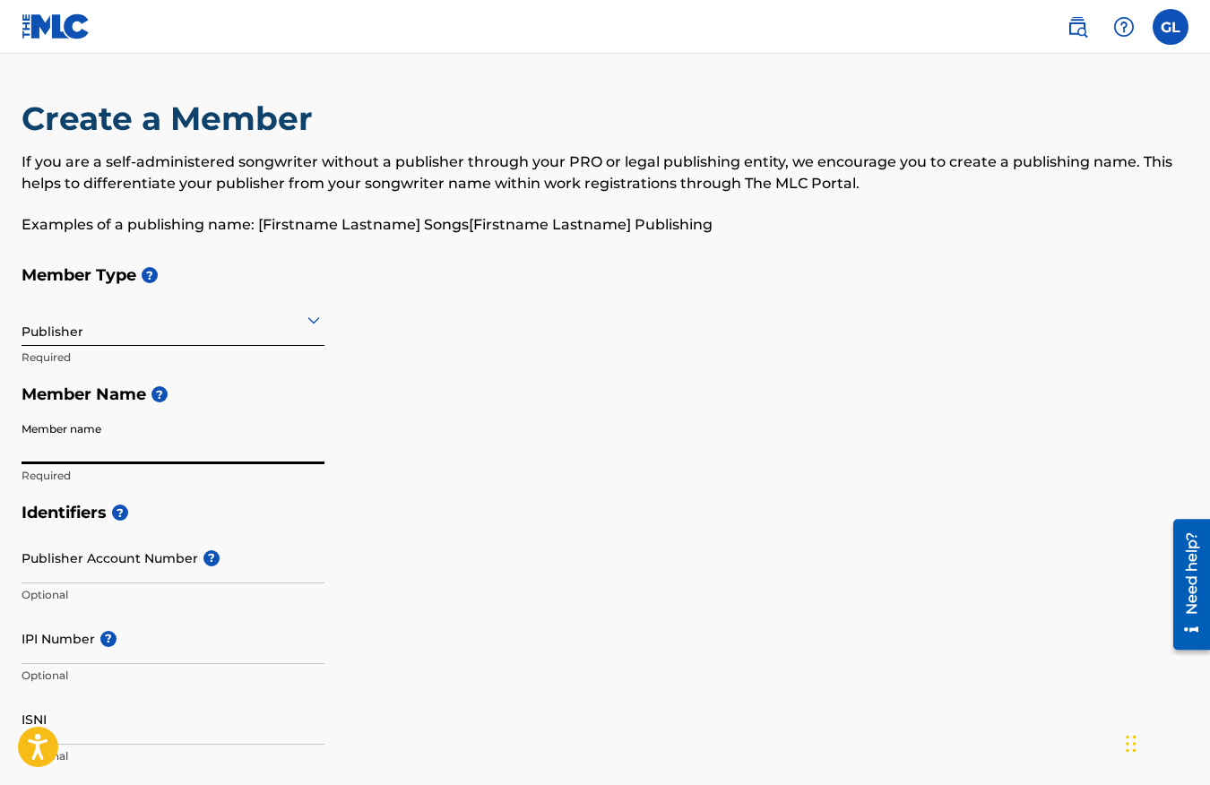
click at [181, 437] on input "Member name" at bounding box center [173, 438] width 303 height 51
type input "[PERSON_NAME]"
click at [141, 559] on input "Publisher Account Number ?" at bounding box center [173, 557] width 303 height 51
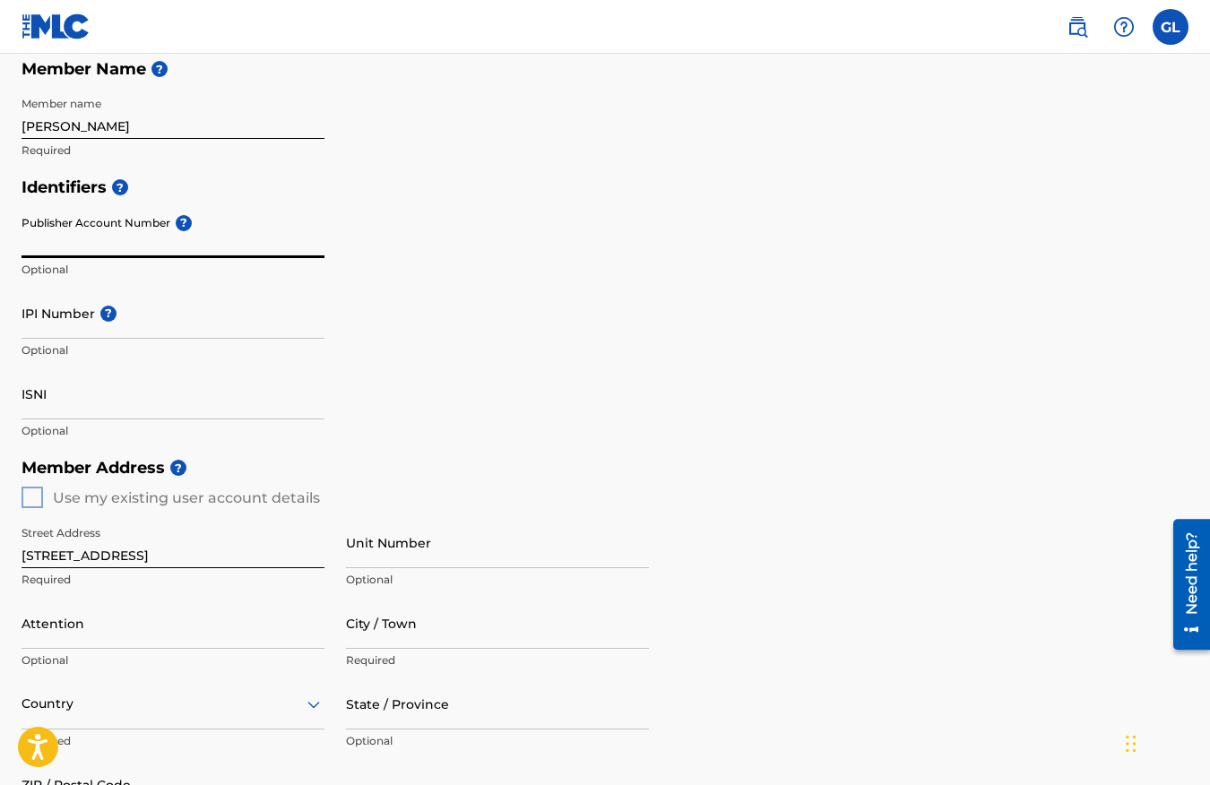
scroll to position [326, 0]
click at [27, 496] on div "Member Address ? Use my existing user account details Street Address [STREET_AD…" at bounding box center [605, 653] width 1167 height 410
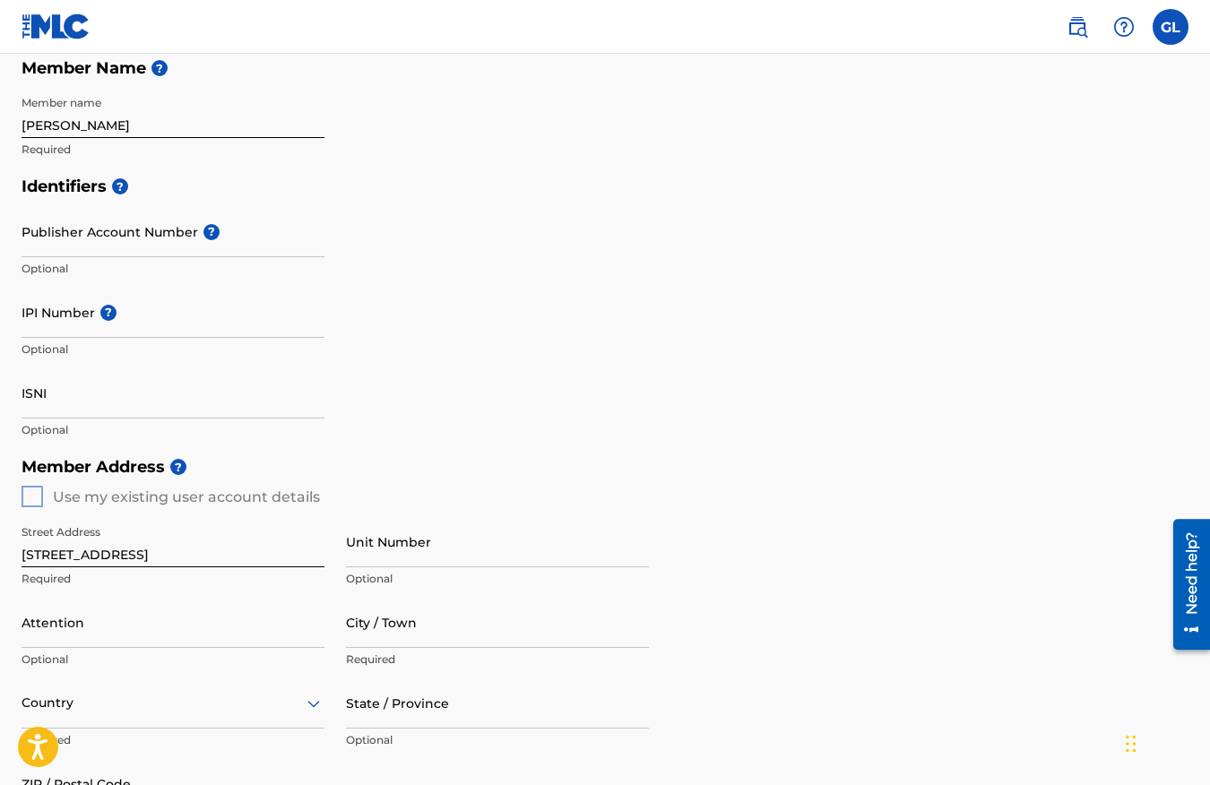
click at [30, 497] on div "Member Address ? Use my existing user account details Street Address [STREET_AD…" at bounding box center [605, 653] width 1167 height 410
click at [117, 498] on div "Member Address ? Use my existing user account details Street Address [STREET_AD…" at bounding box center [605, 653] width 1167 height 410
drag, startPoint x: 140, startPoint y: 552, endPoint x: -8, endPoint y: 570, distance: 149.0
click at [0, 459] on html "Accessibility Screen-Reader Guide, Feedback, and Issue Reporting | New window G…" at bounding box center [605, 66] width 1210 height 785
type input "[STREET_ADDRESS][PERSON_NAME]"
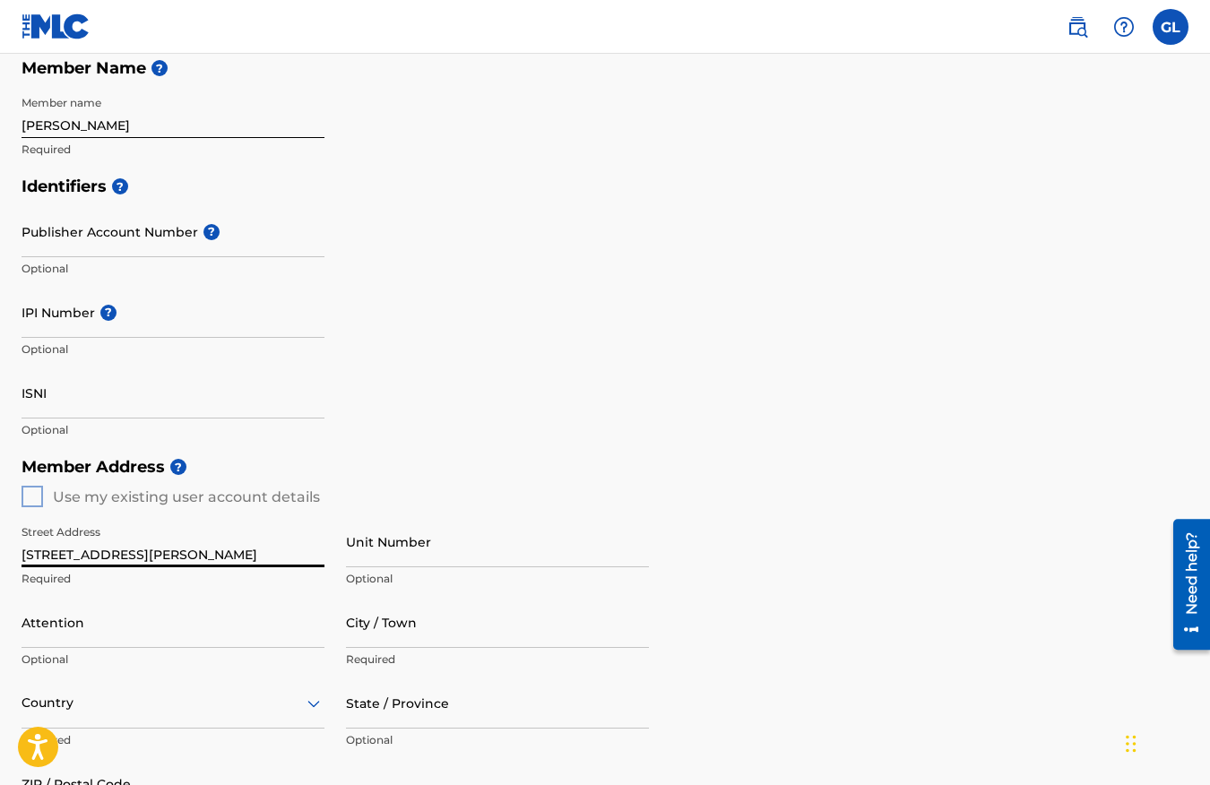
click at [363, 562] on input "Unit Number" at bounding box center [497, 541] width 303 height 51
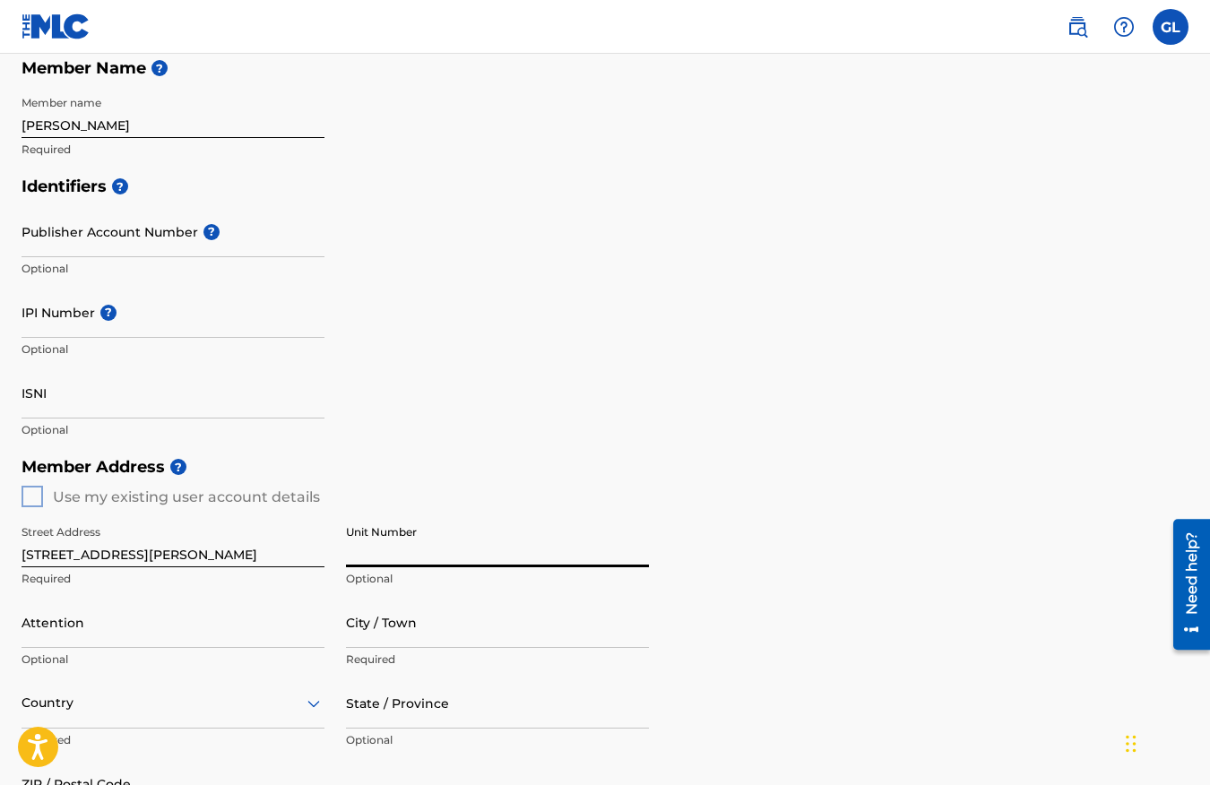
type input "7"
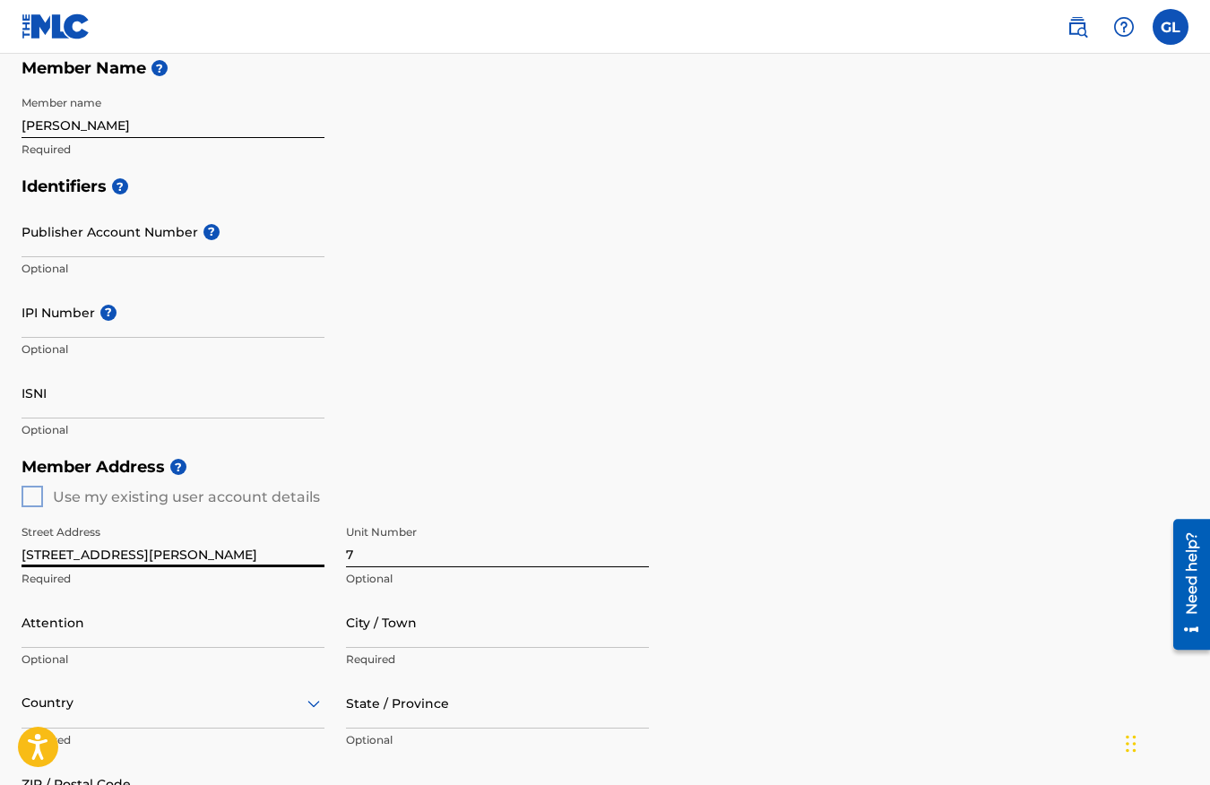
click at [154, 543] on input "[STREET_ADDRESS][PERSON_NAME]" at bounding box center [173, 541] width 303 height 51
click at [211, 550] on input "[STREET_ADDRESS][PERSON_NAME]" at bounding box center [173, 541] width 303 height 51
type input "[STREET_ADDRESS][PERSON_NAME]"
click at [749, 470] on h5 "Member Address ?" at bounding box center [605, 467] width 1167 height 39
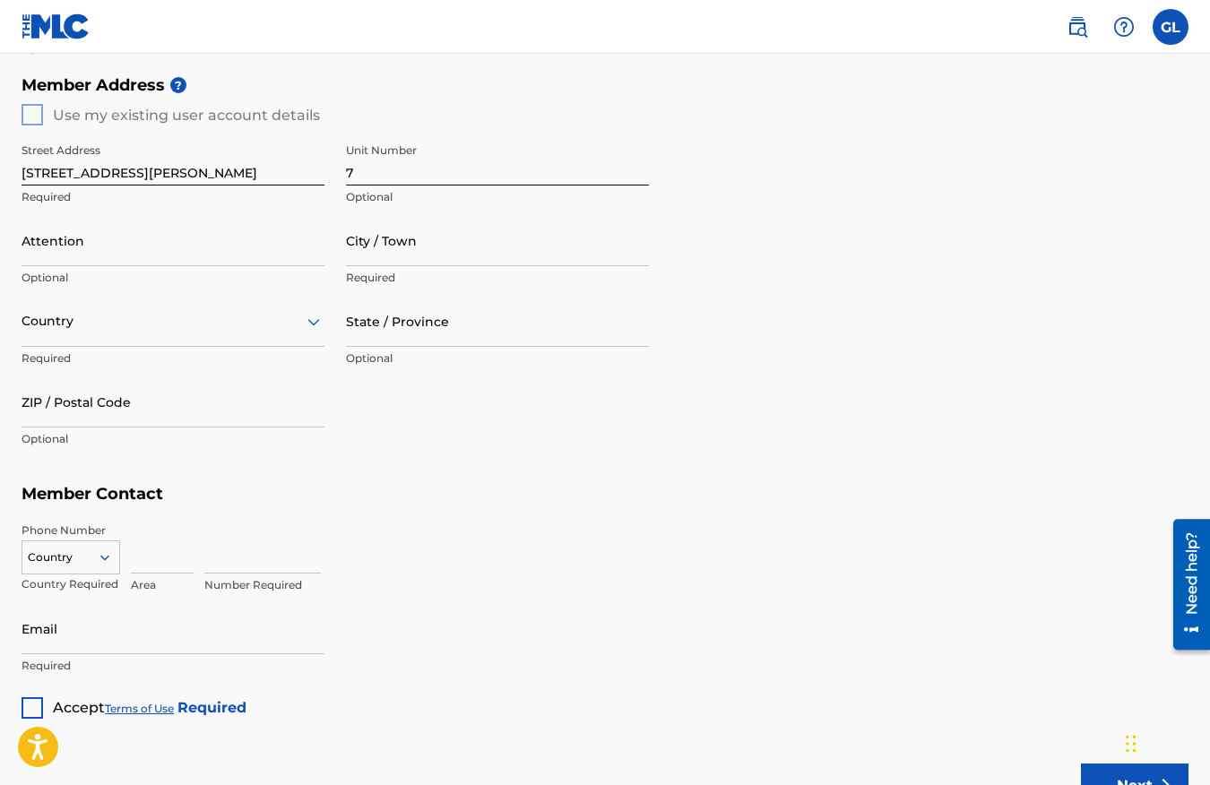
scroll to position [716, 0]
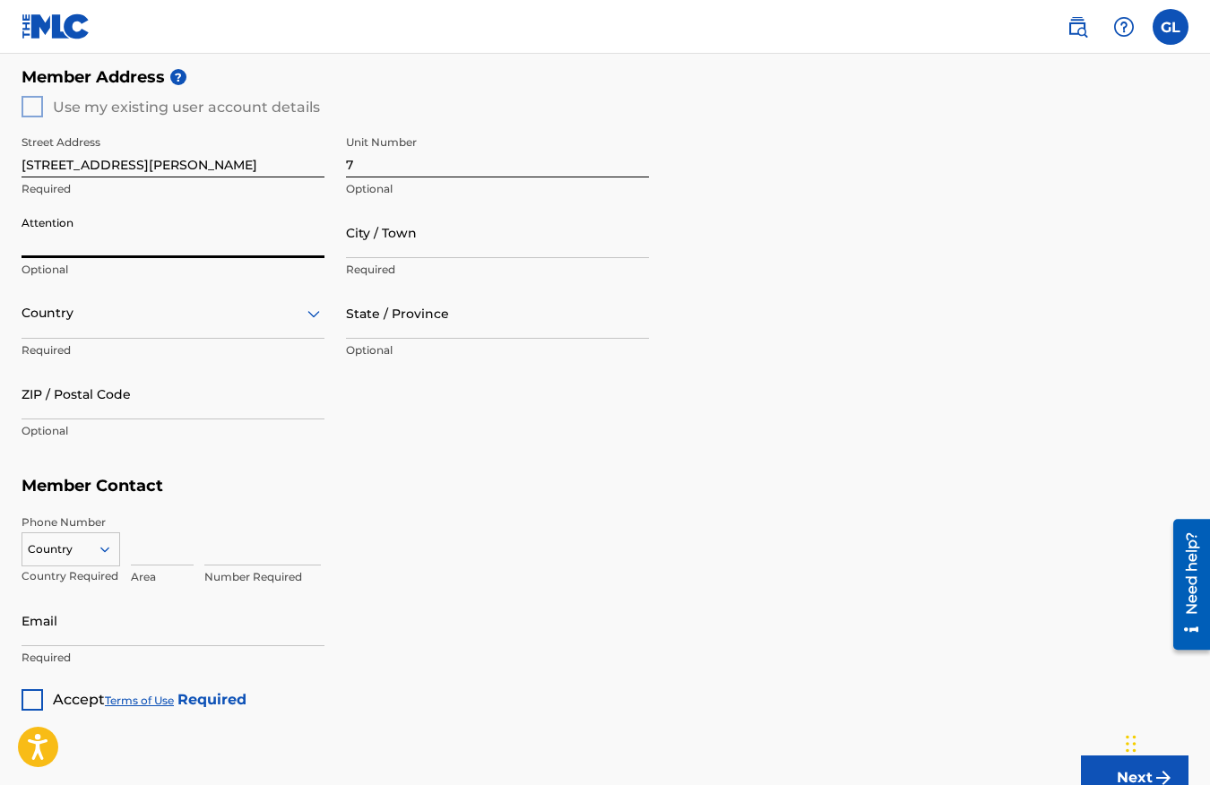
click at [258, 238] on input "Attention" at bounding box center [173, 232] width 303 height 51
click at [422, 250] on input "City / Town" at bounding box center [497, 232] width 303 height 51
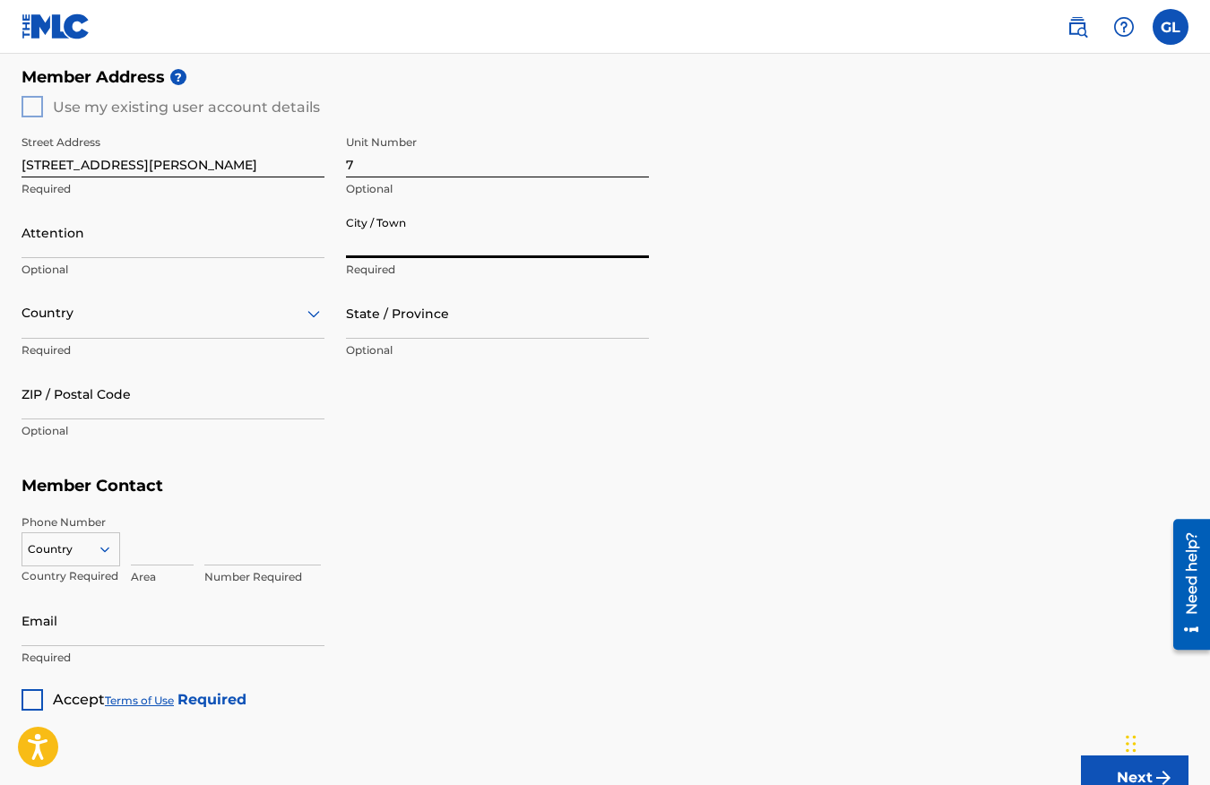
type input "Roanoke"
type input "[PERSON_NAME]"
type input "[GEOGRAPHIC_DATA]"
type input "[US_STATE]"
type input "24015"
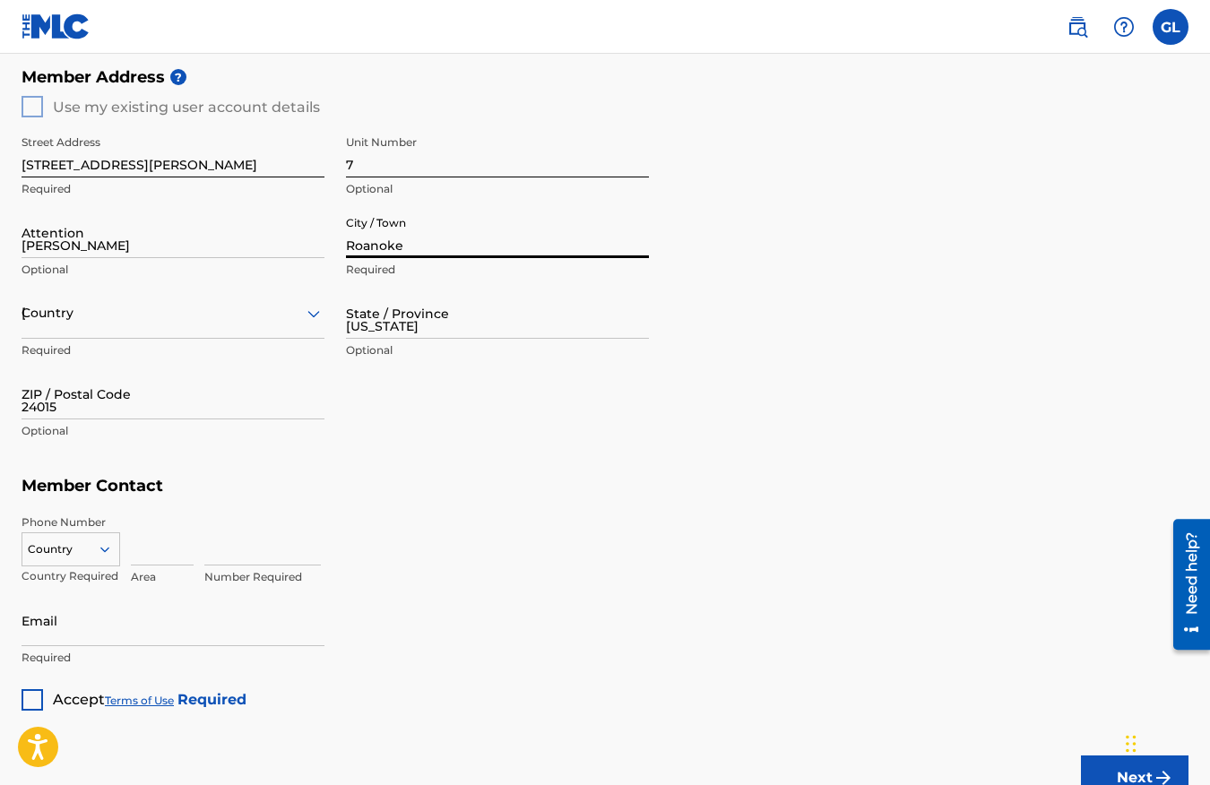
type input "1"
type input "540"
type input "9268112"
type input "[EMAIL_ADDRESS][DOMAIN_NAME]"
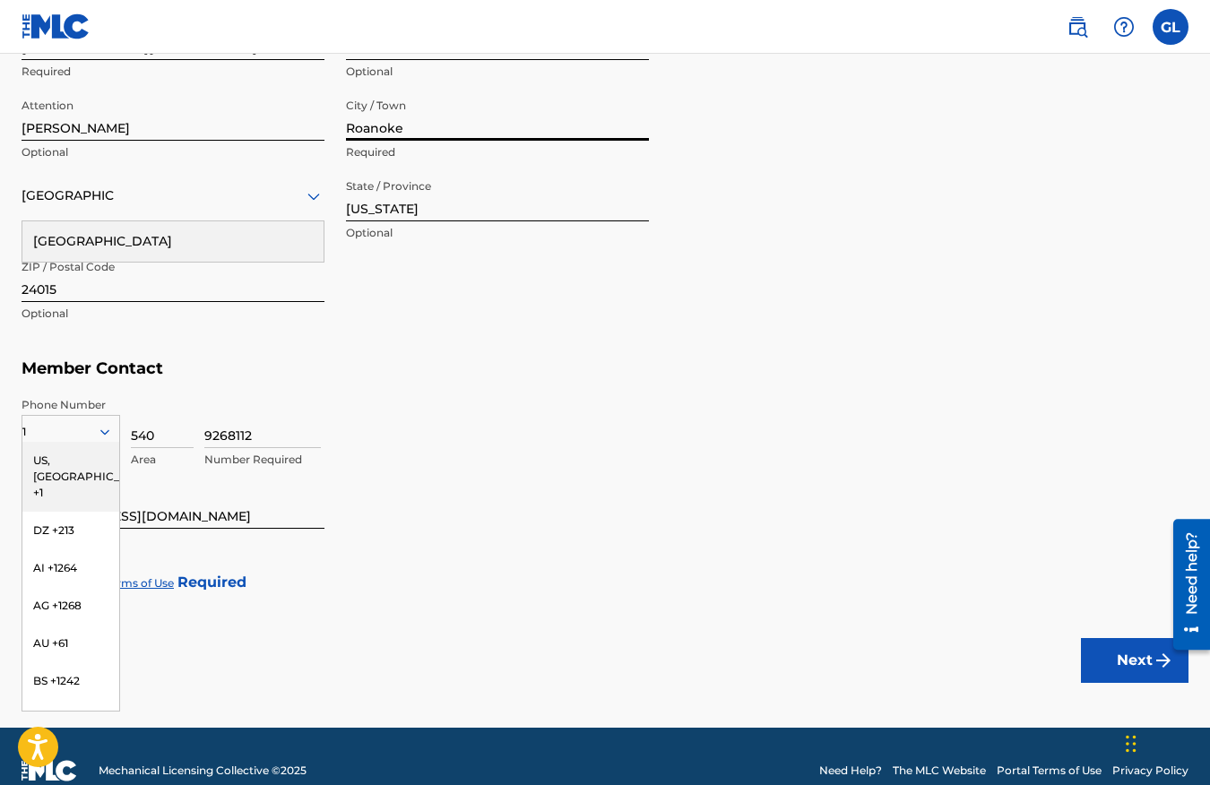
scroll to position [862, 0]
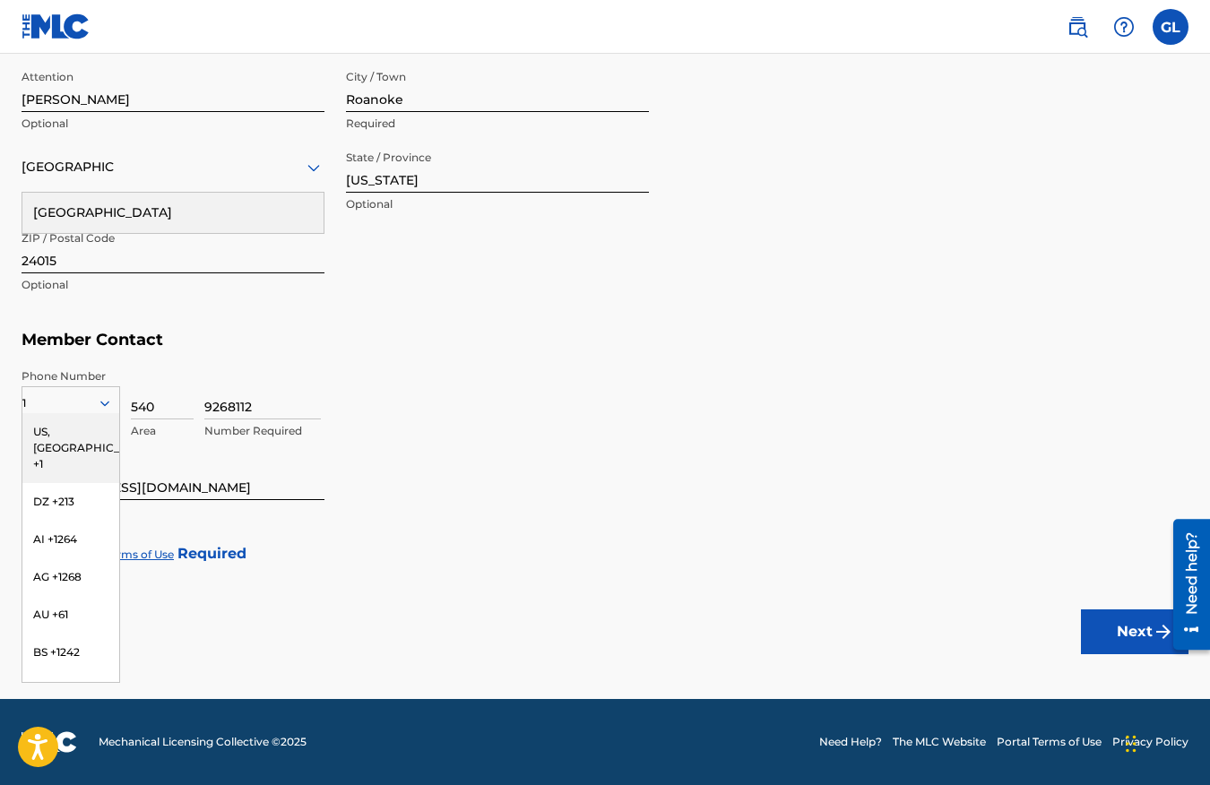
click at [47, 429] on div "US, [GEOGRAPHIC_DATA] +1" at bounding box center [70, 448] width 97 height 70
click at [27, 545] on div at bounding box center [33, 554] width 22 height 22
click at [1104, 627] on button "Next" at bounding box center [1135, 632] width 108 height 45
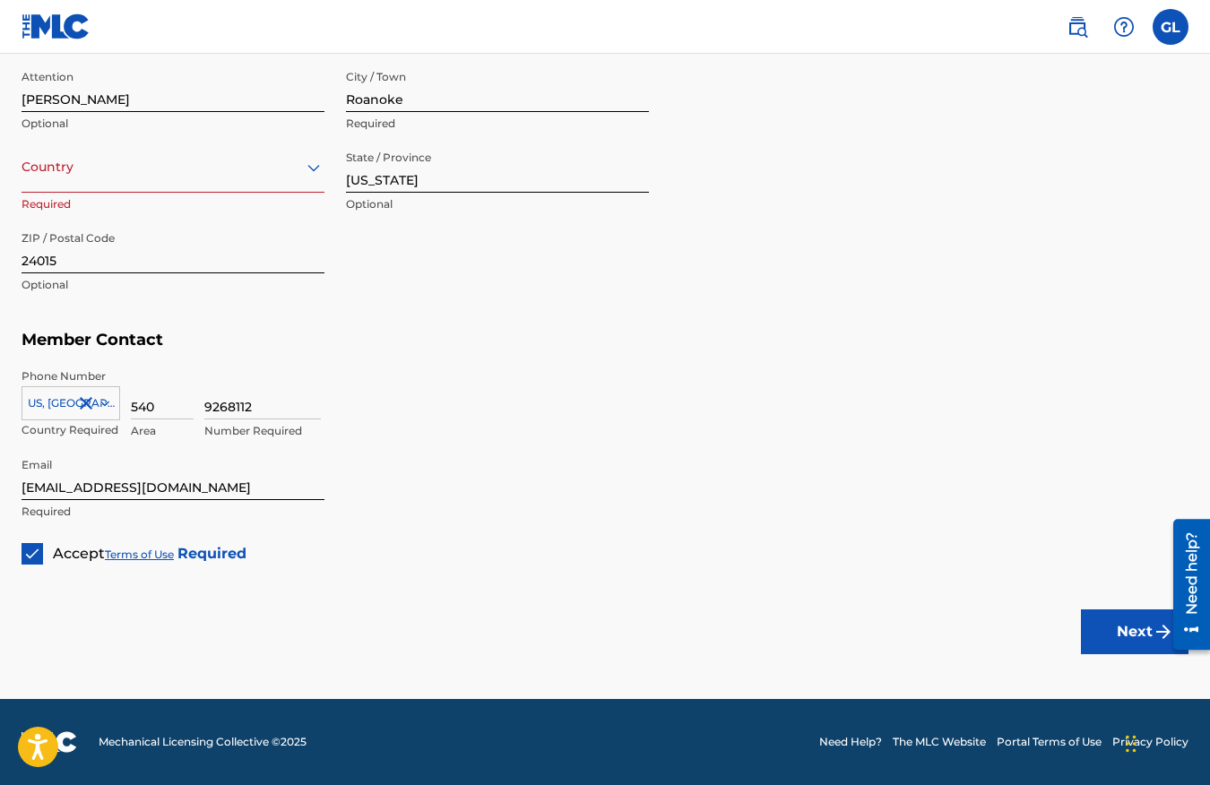
click at [1104, 630] on button "Next" at bounding box center [1135, 632] width 108 height 45
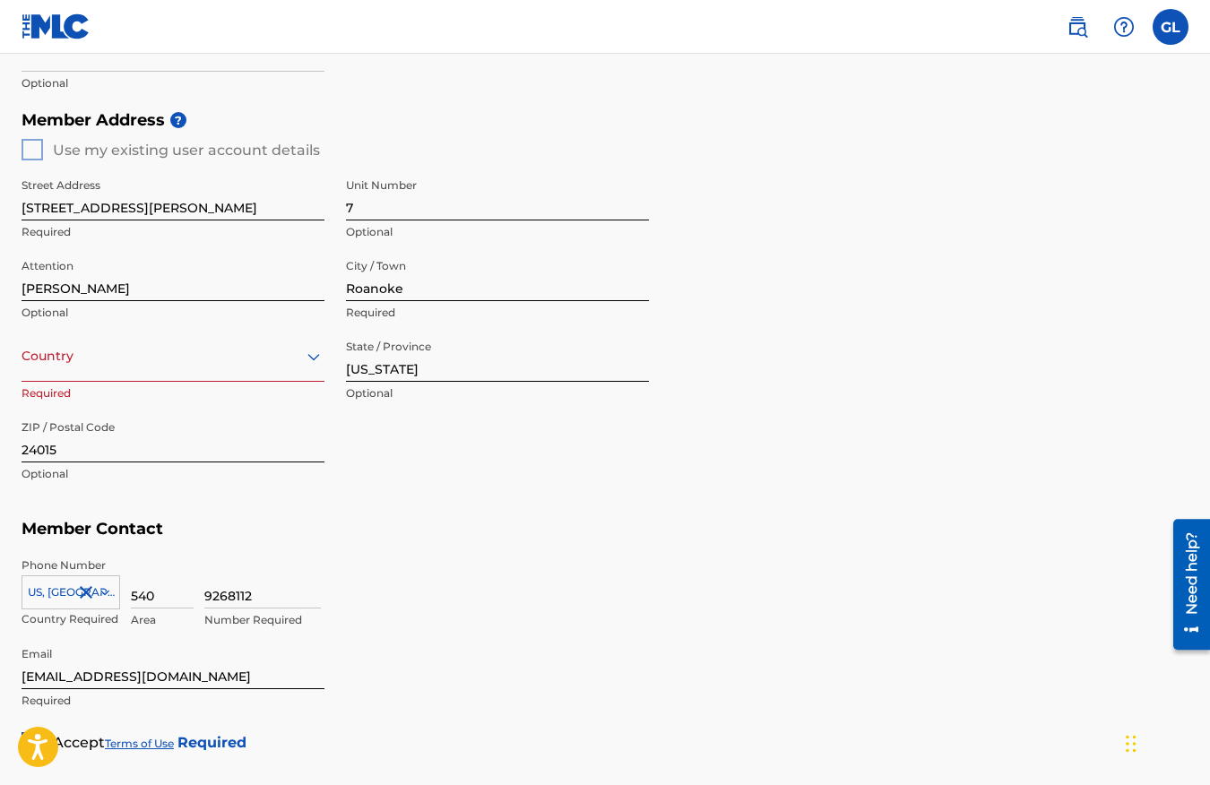
scroll to position [654, 0]
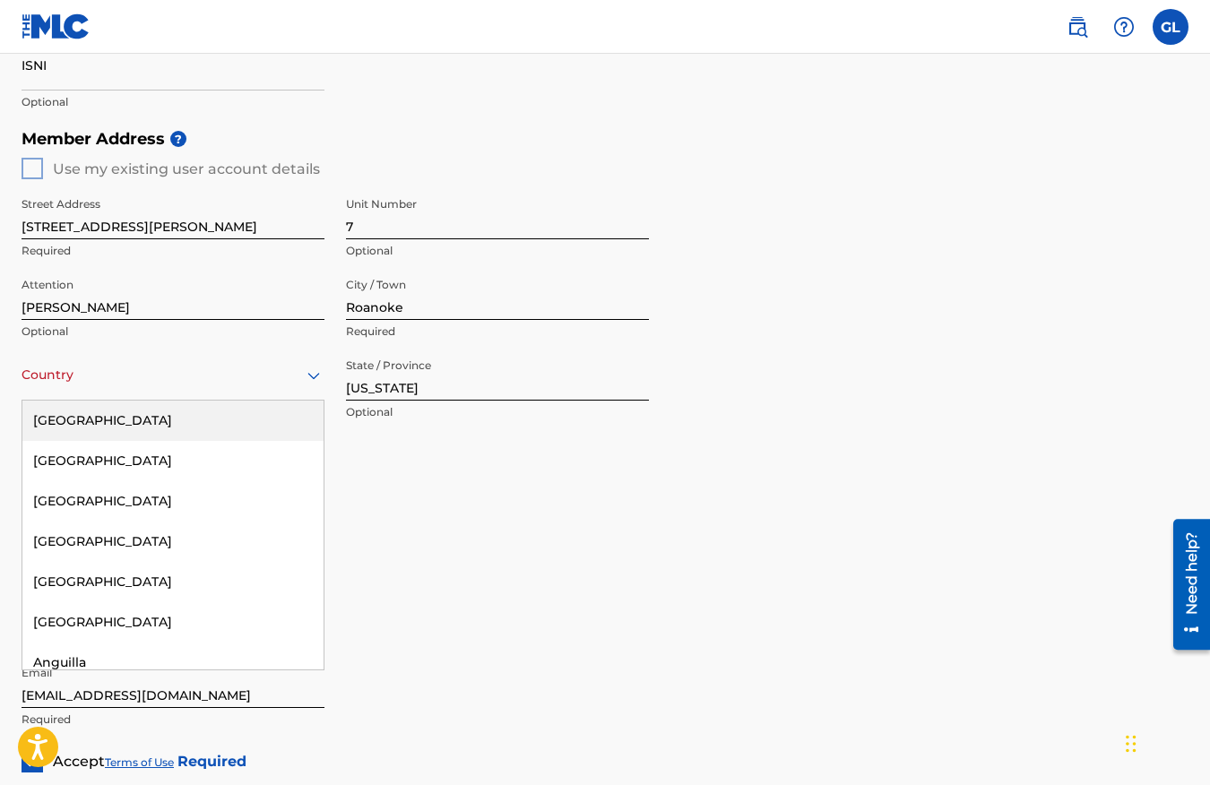
click at [116, 375] on div at bounding box center [173, 375] width 303 height 22
click at [116, 411] on div "[GEOGRAPHIC_DATA]" at bounding box center [172, 421] width 301 height 40
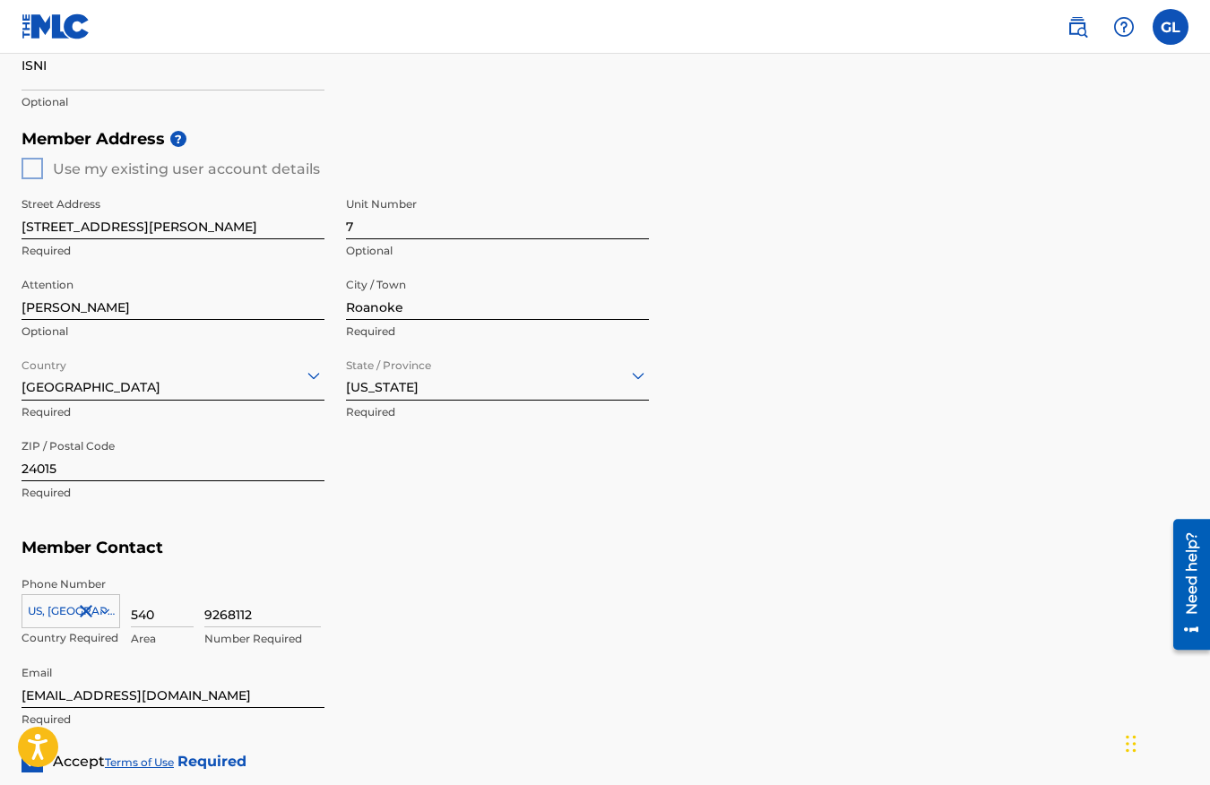
scroll to position [862, 0]
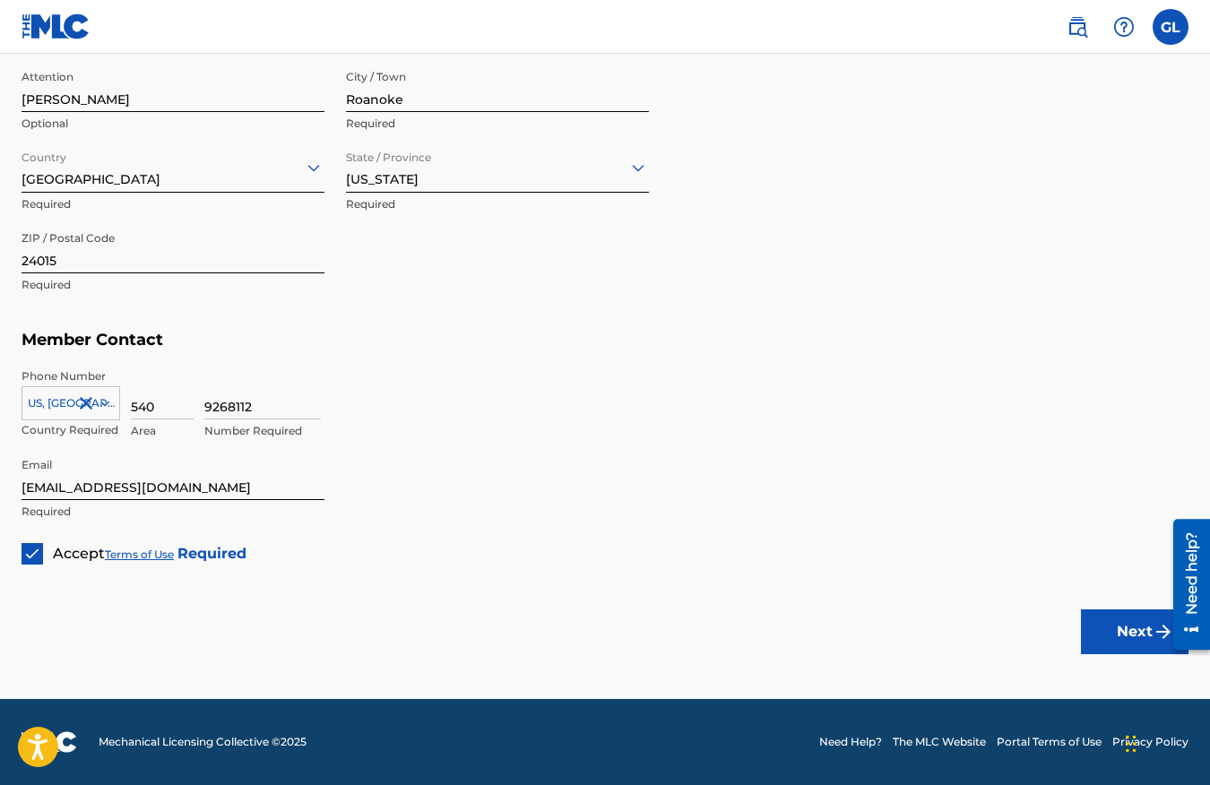
click at [1145, 643] on button "Next" at bounding box center [1135, 632] width 108 height 45
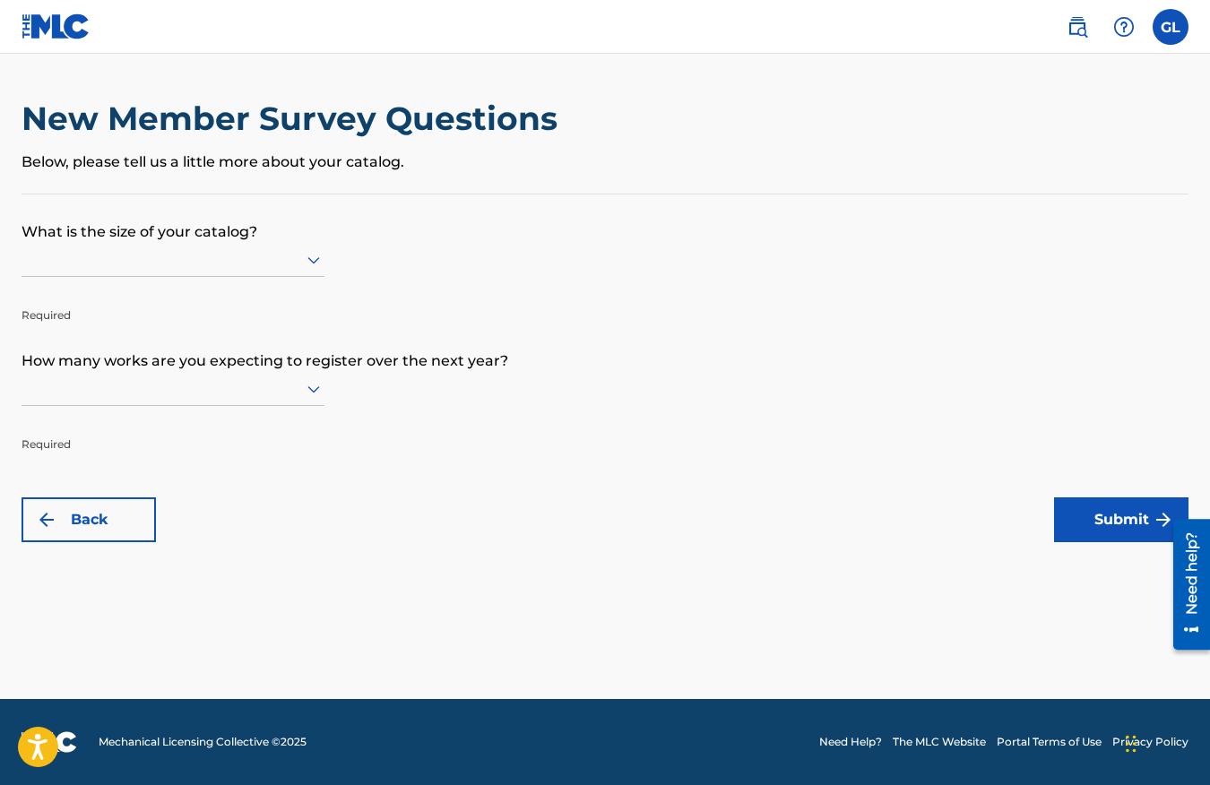
click at [191, 255] on div at bounding box center [173, 259] width 303 height 22
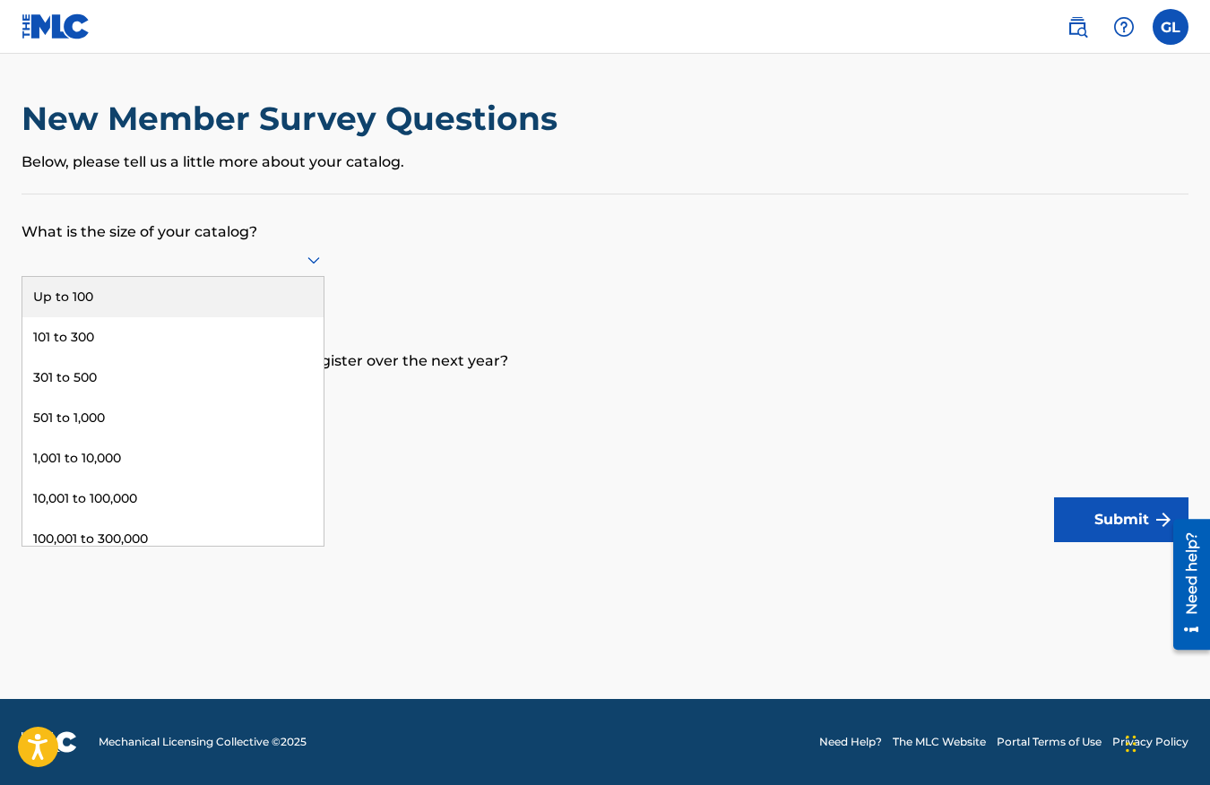
click at [177, 307] on div "Up to 100" at bounding box center [172, 297] width 301 height 40
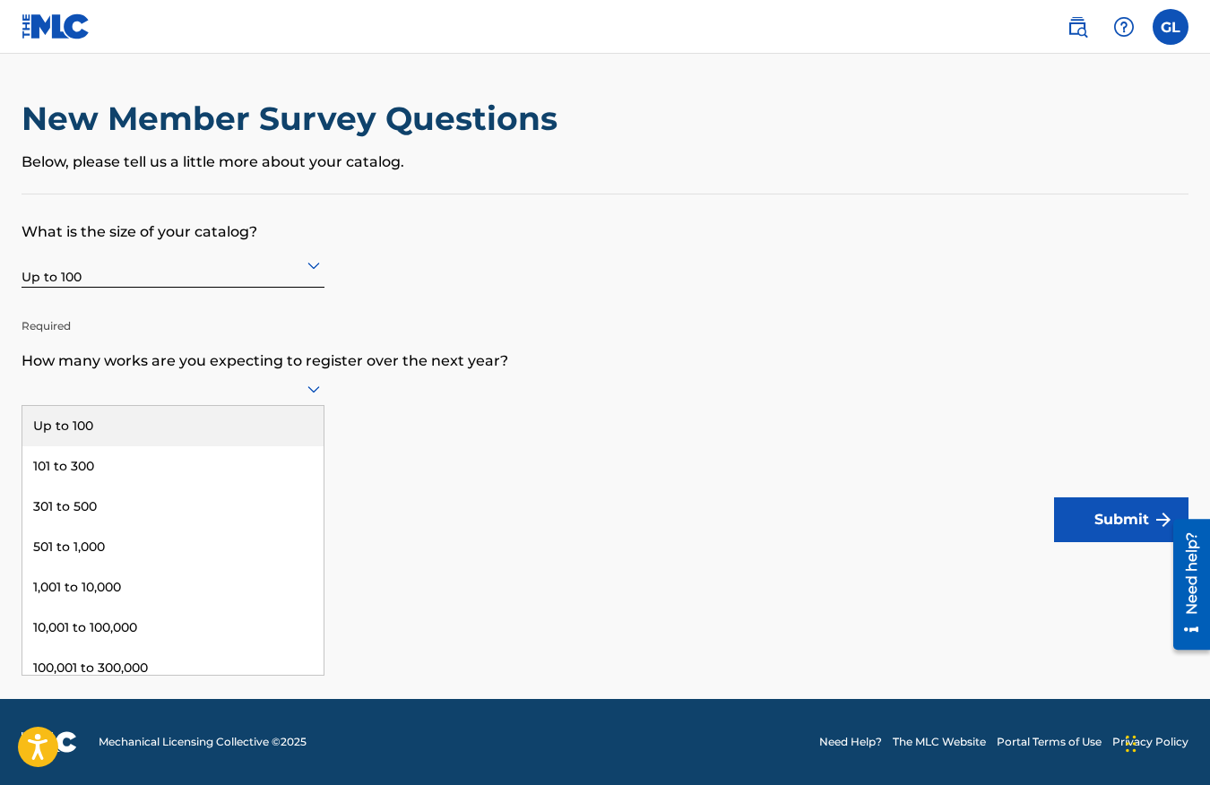
click at [189, 390] on div at bounding box center [173, 388] width 303 height 22
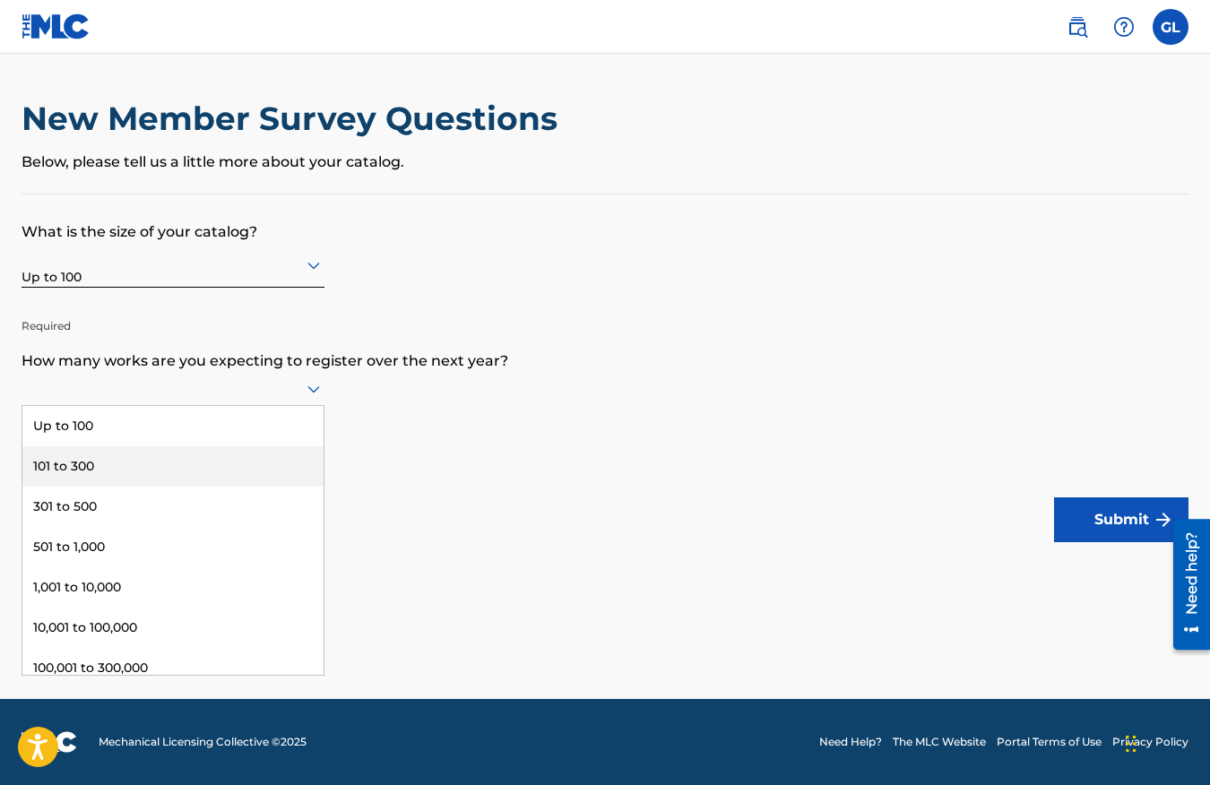
click at [153, 462] on div "101 to 300" at bounding box center [172, 466] width 301 height 40
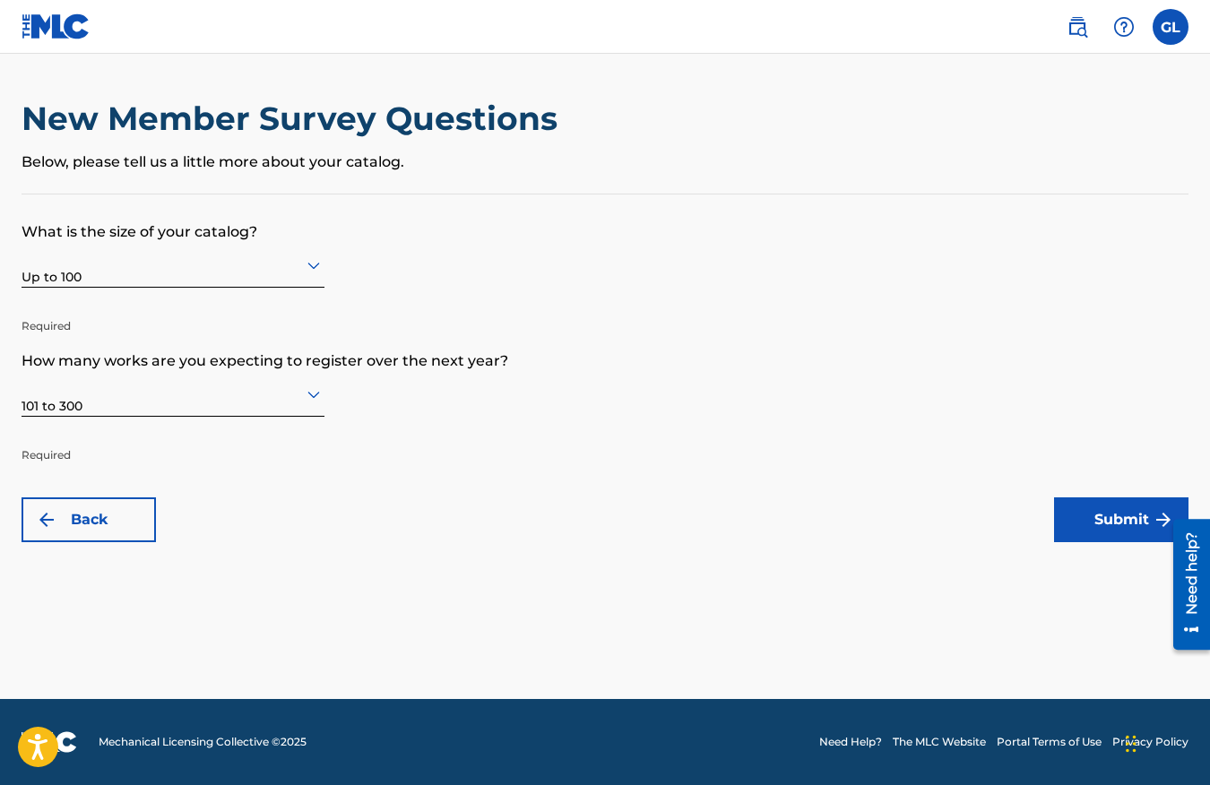
click at [1151, 509] on button "Submit" at bounding box center [1121, 520] width 134 height 45
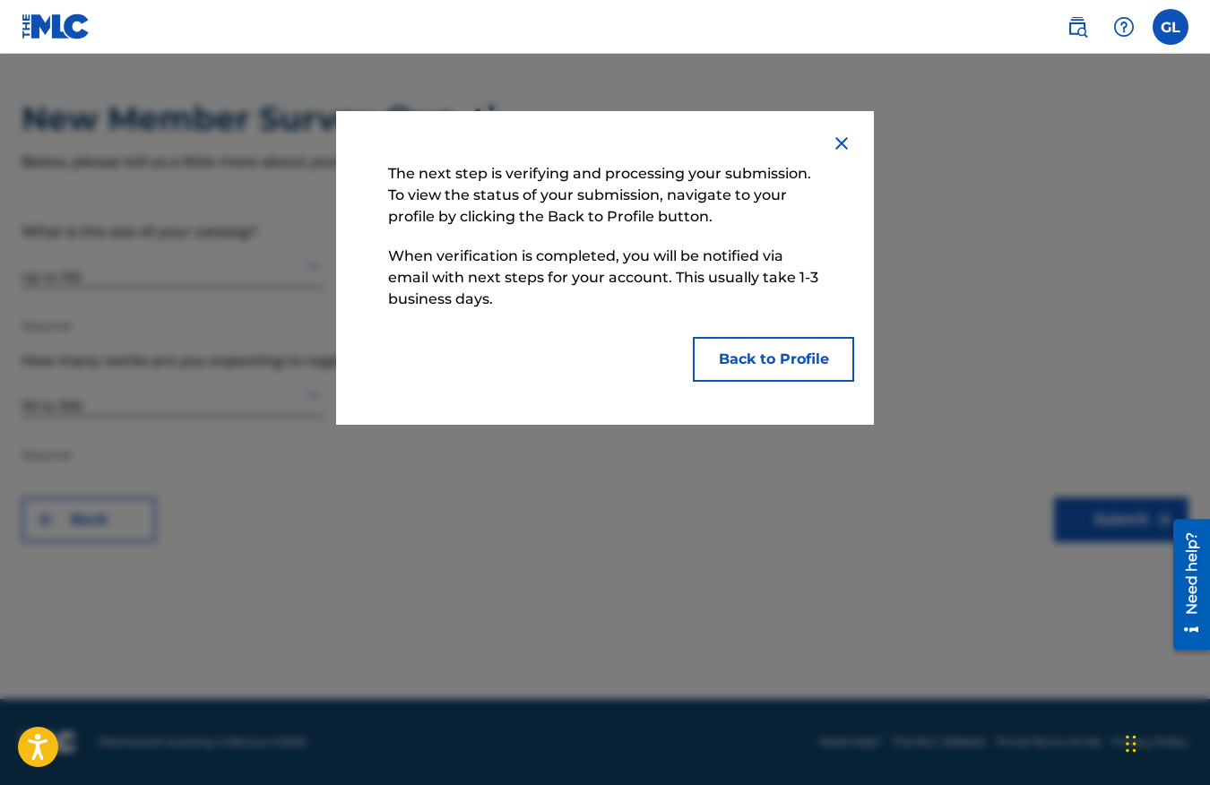
click at [795, 359] on button "Back to Profile" at bounding box center [773, 359] width 161 height 45
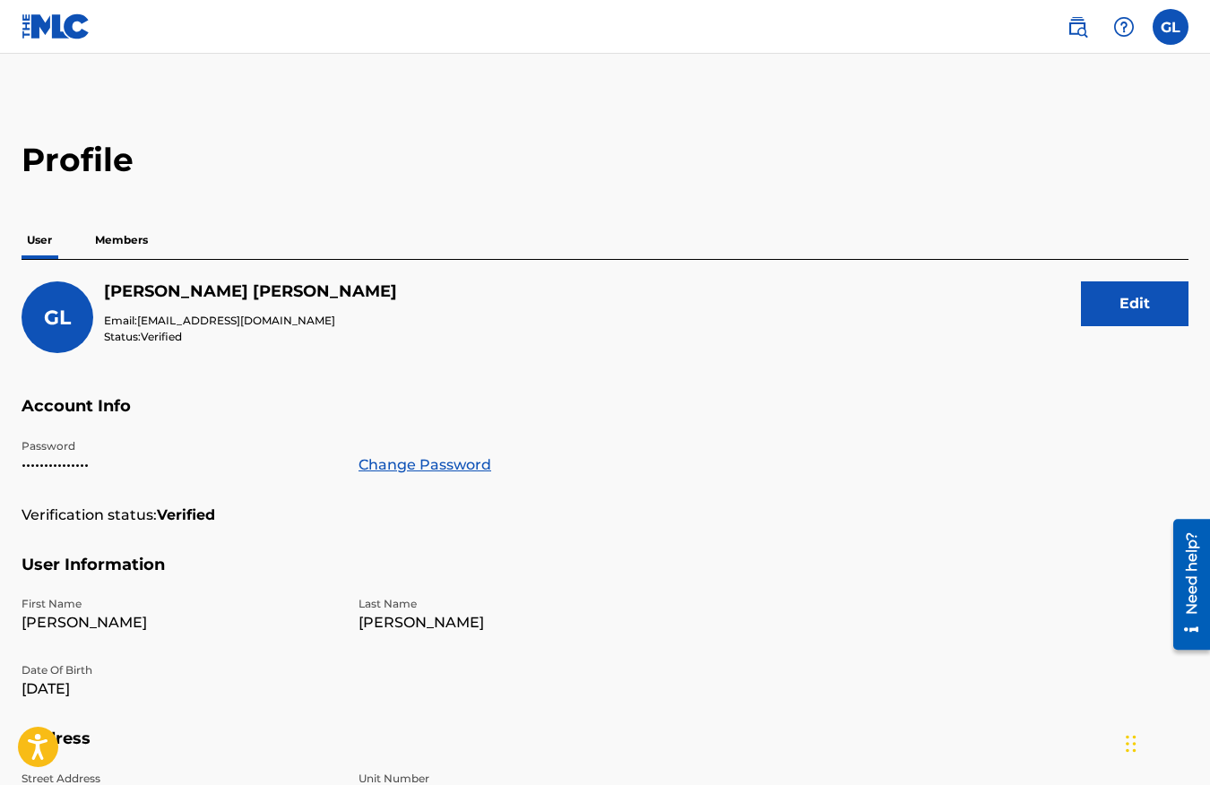
click at [139, 243] on p "Members" at bounding box center [122, 240] width 64 height 38
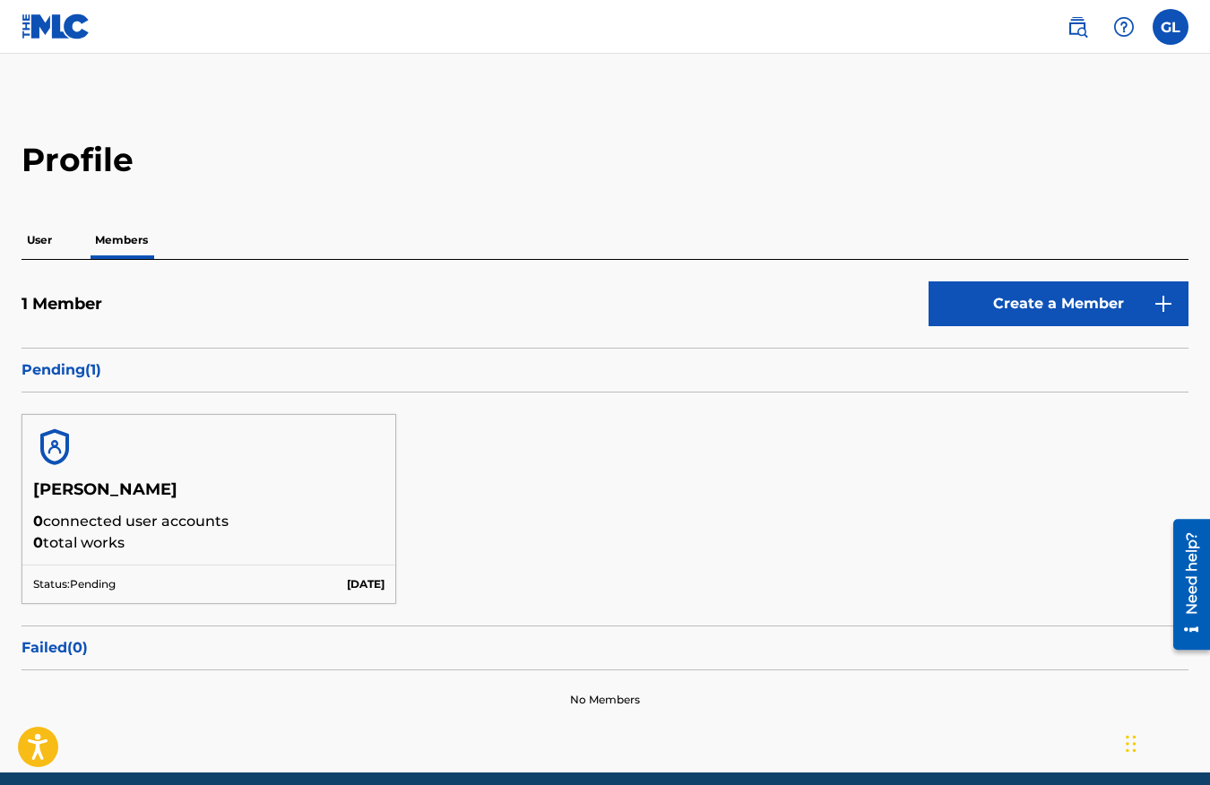
click at [1009, 307] on link "Create a Member" at bounding box center [1059, 303] width 260 height 45
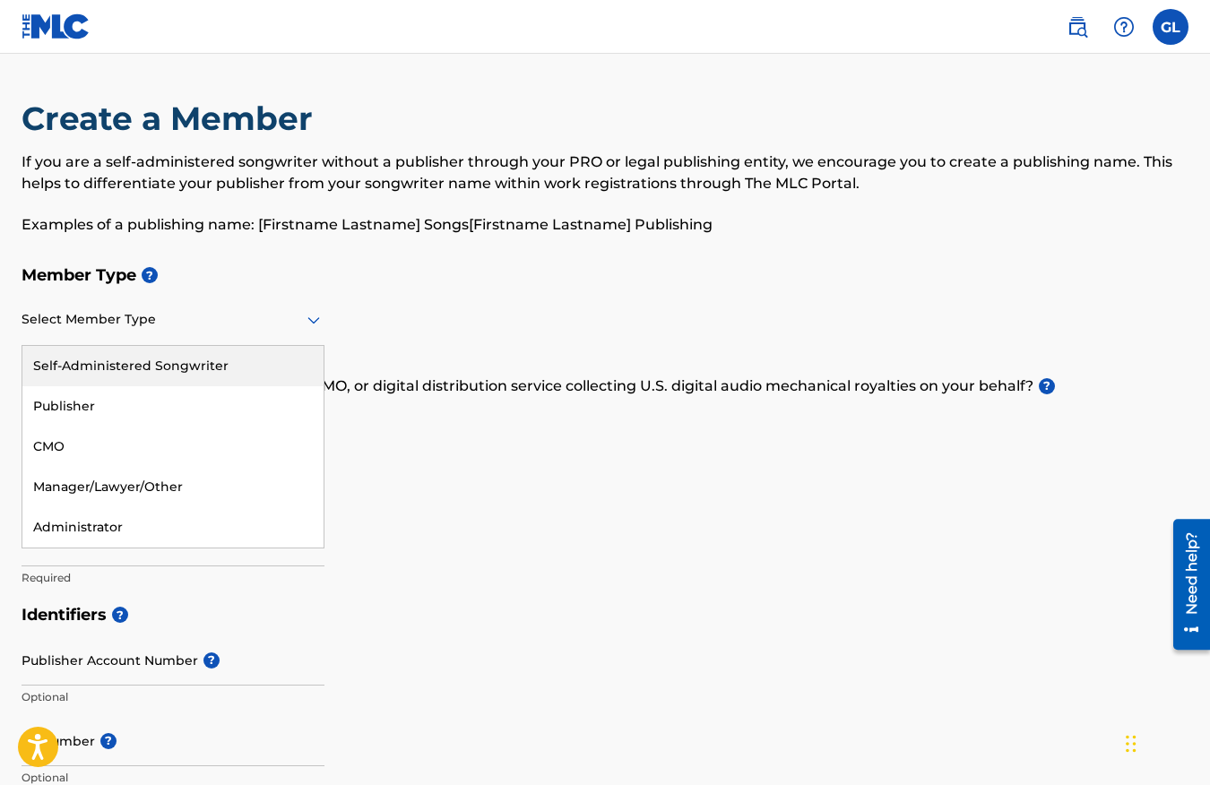
click at [255, 333] on div "Select Member Type" at bounding box center [173, 320] width 303 height 51
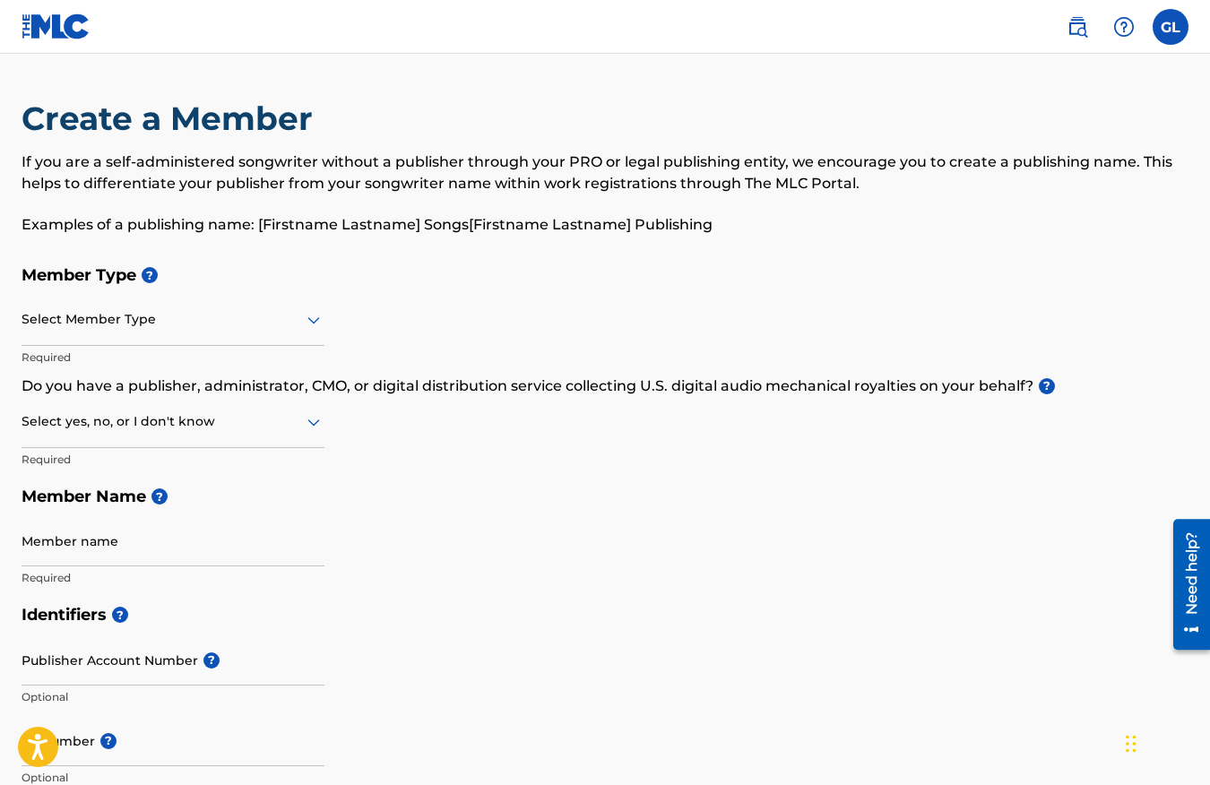
click at [434, 407] on div "Member Type ? Select Member Type Required Do you have a publisher, administrato…" at bounding box center [605, 426] width 1167 height 340
click at [69, 19] on img at bounding box center [56, 26] width 69 height 26
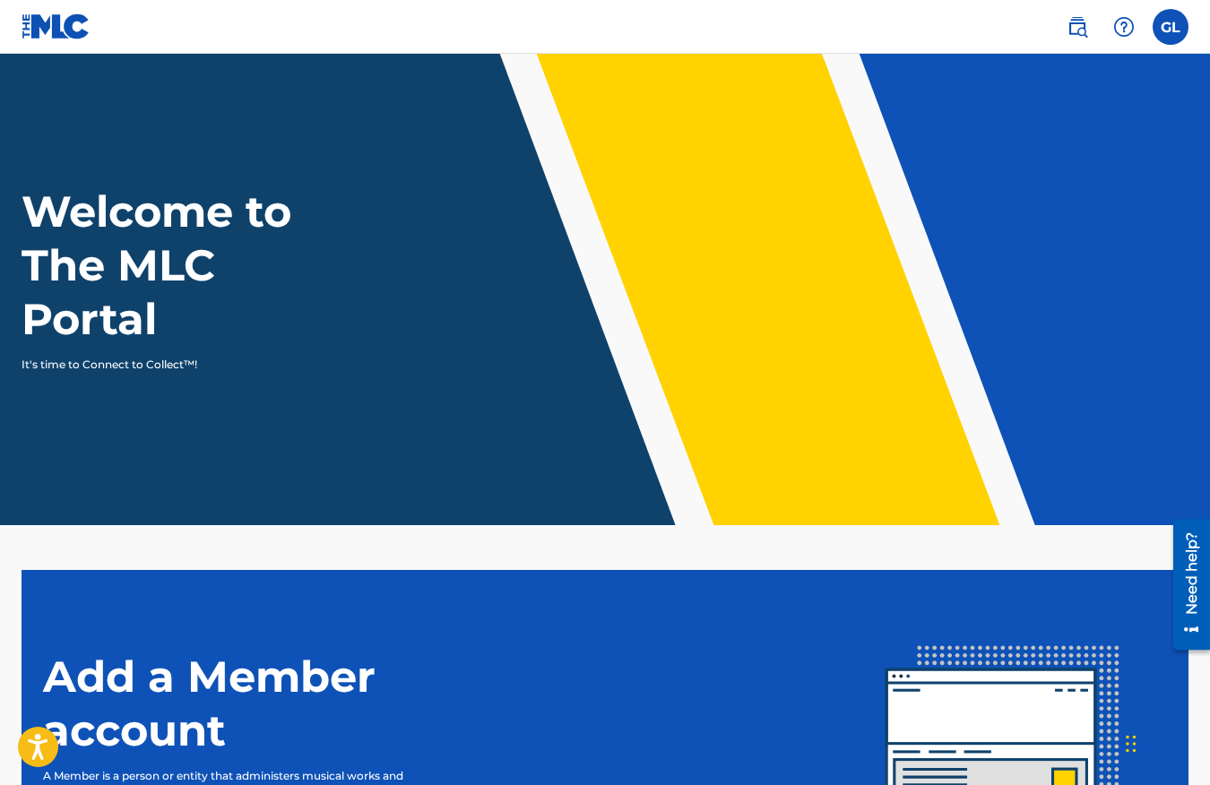
click at [1075, 40] on link at bounding box center [1078, 27] width 36 height 36
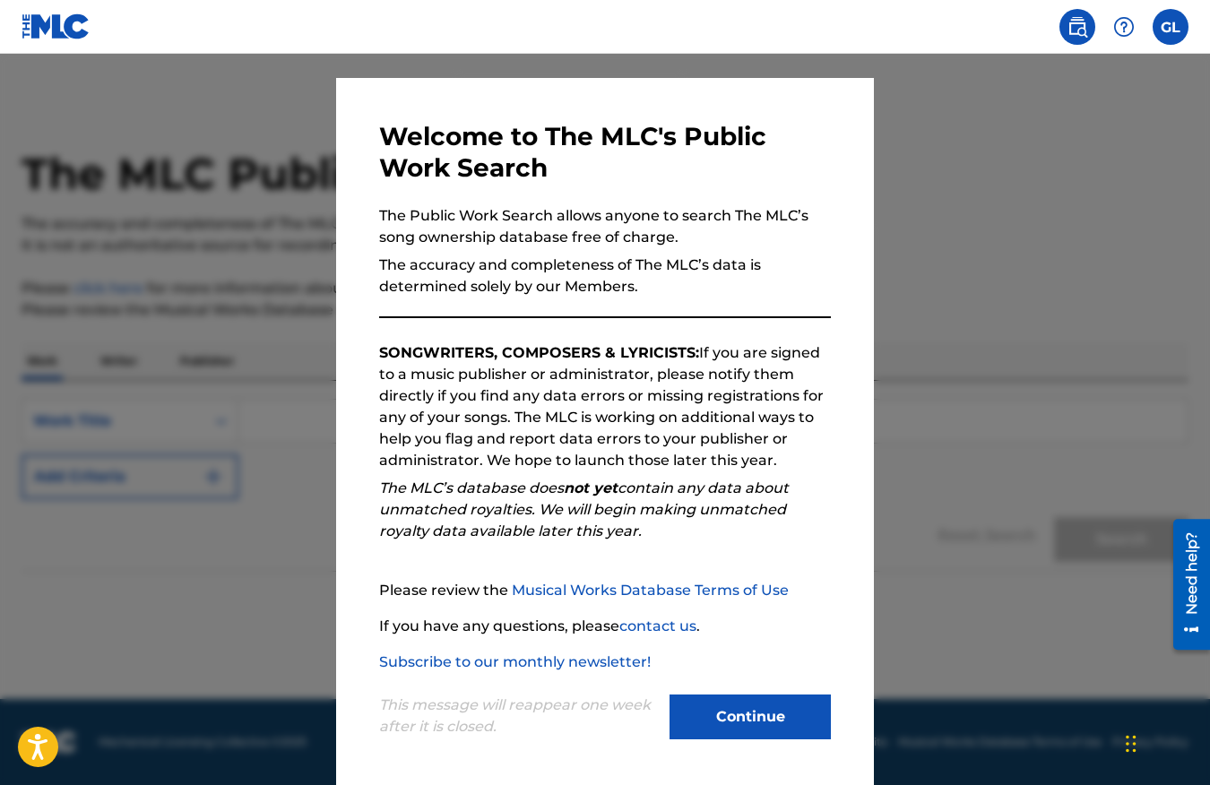
scroll to position [35, 0]
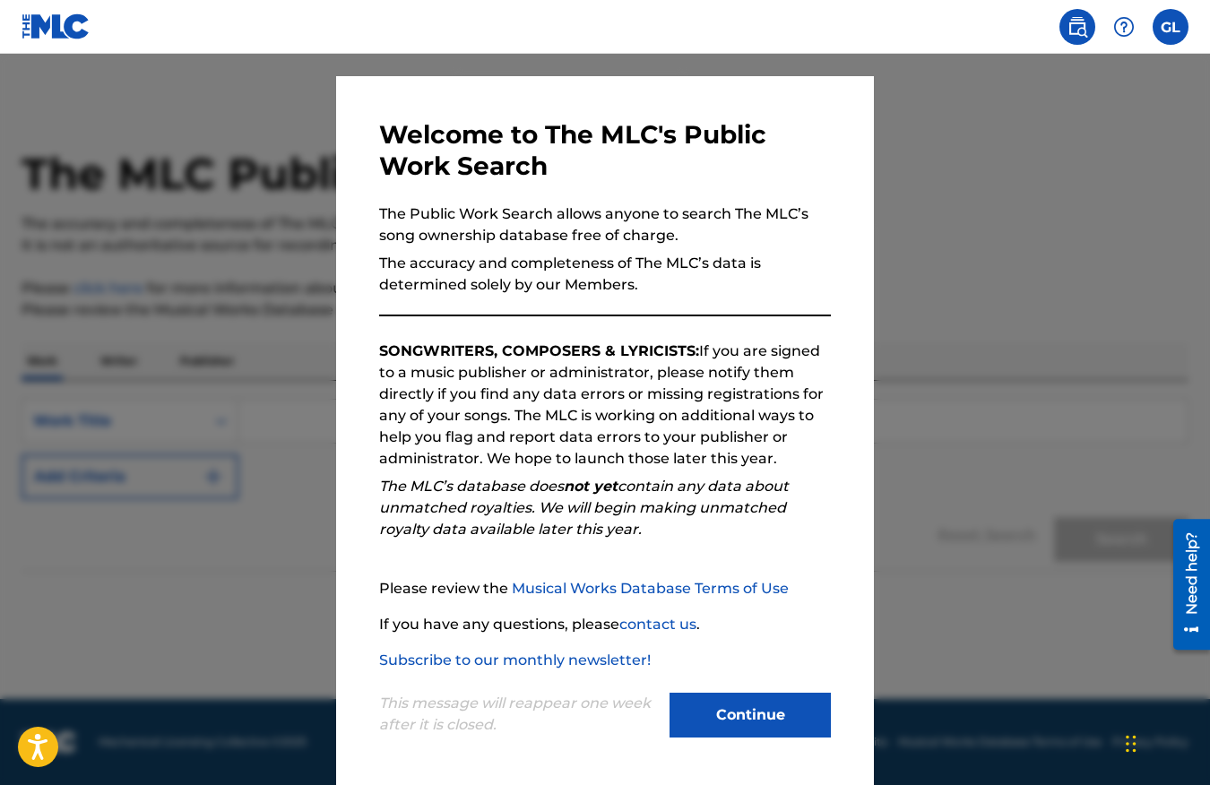
click at [750, 727] on button "Continue" at bounding box center [750, 715] width 161 height 45
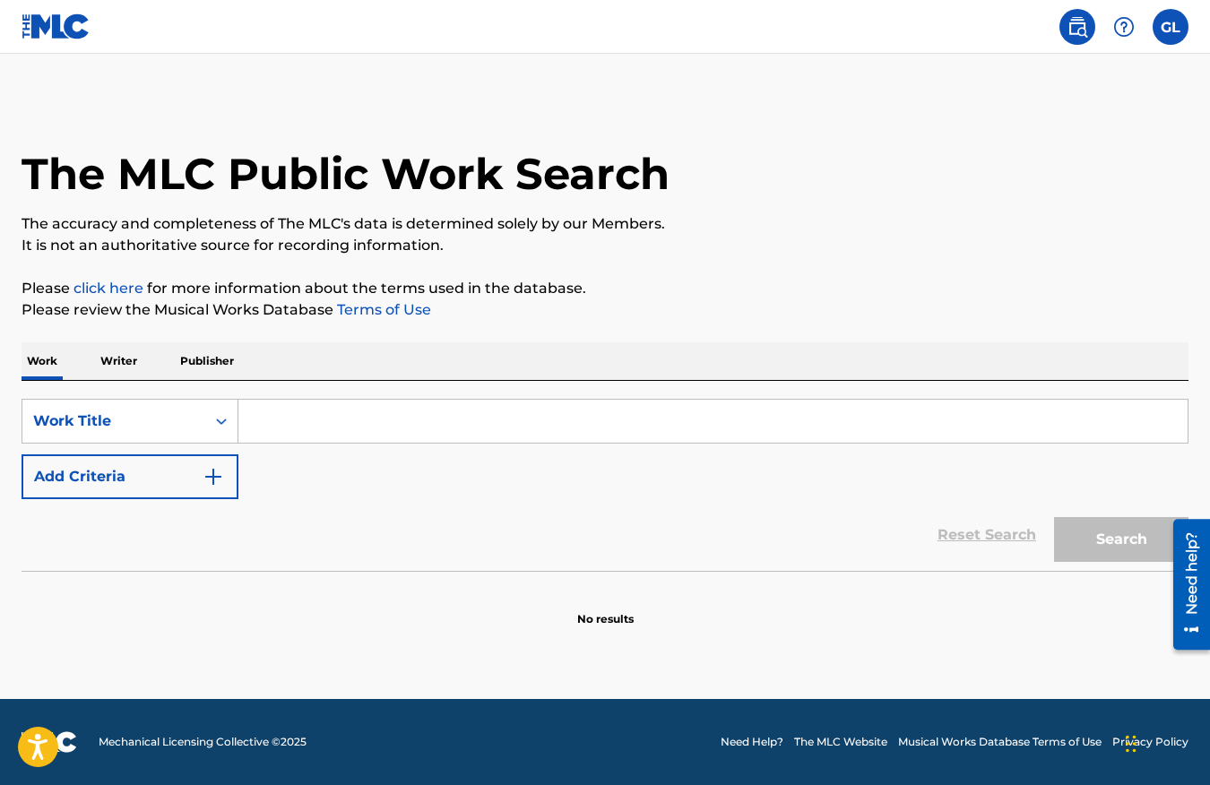
click at [769, 426] on input "Search Form" at bounding box center [712, 421] width 949 height 43
click at [130, 367] on p "Writer" at bounding box center [119, 361] width 48 height 38
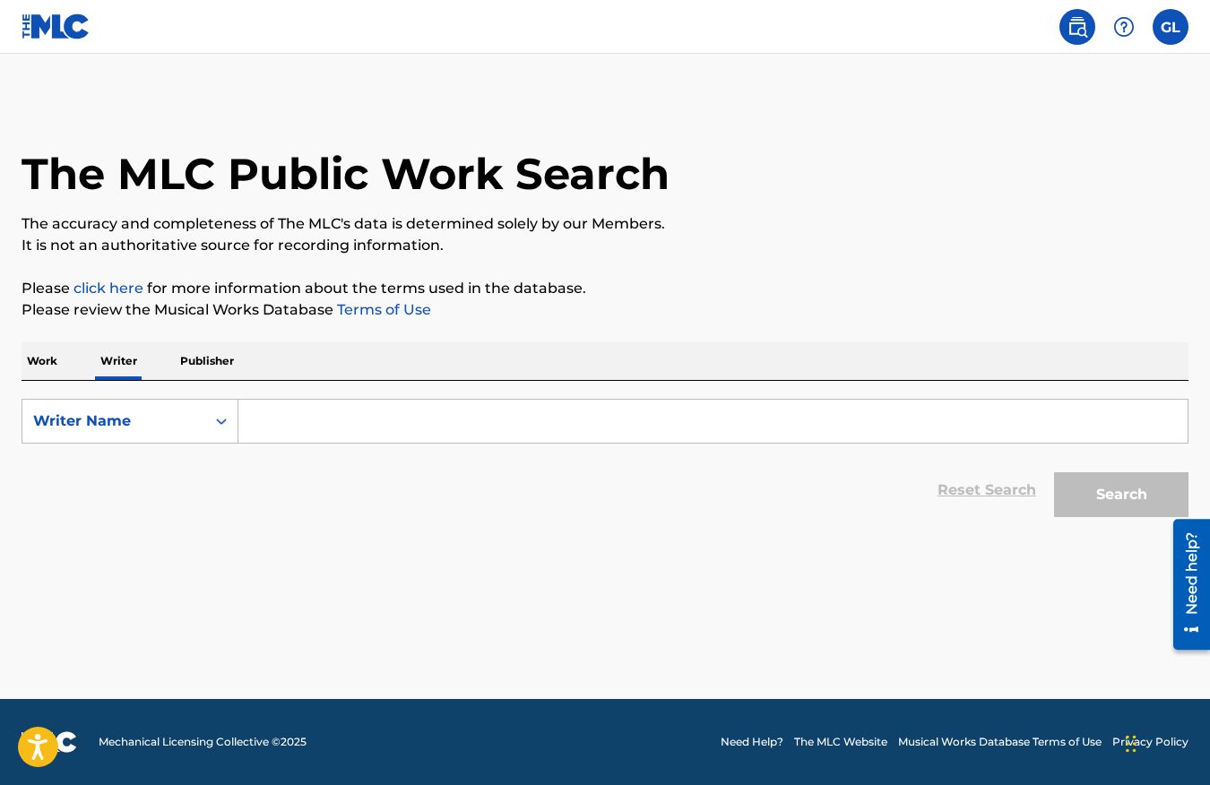
click at [351, 420] on input "Search Form" at bounding box center [712, 421] width 949 height 43
type input "G5ive loop"
click at [1054, 472] on button "Search" at bounding box center [1121, 494] width 134 height 45
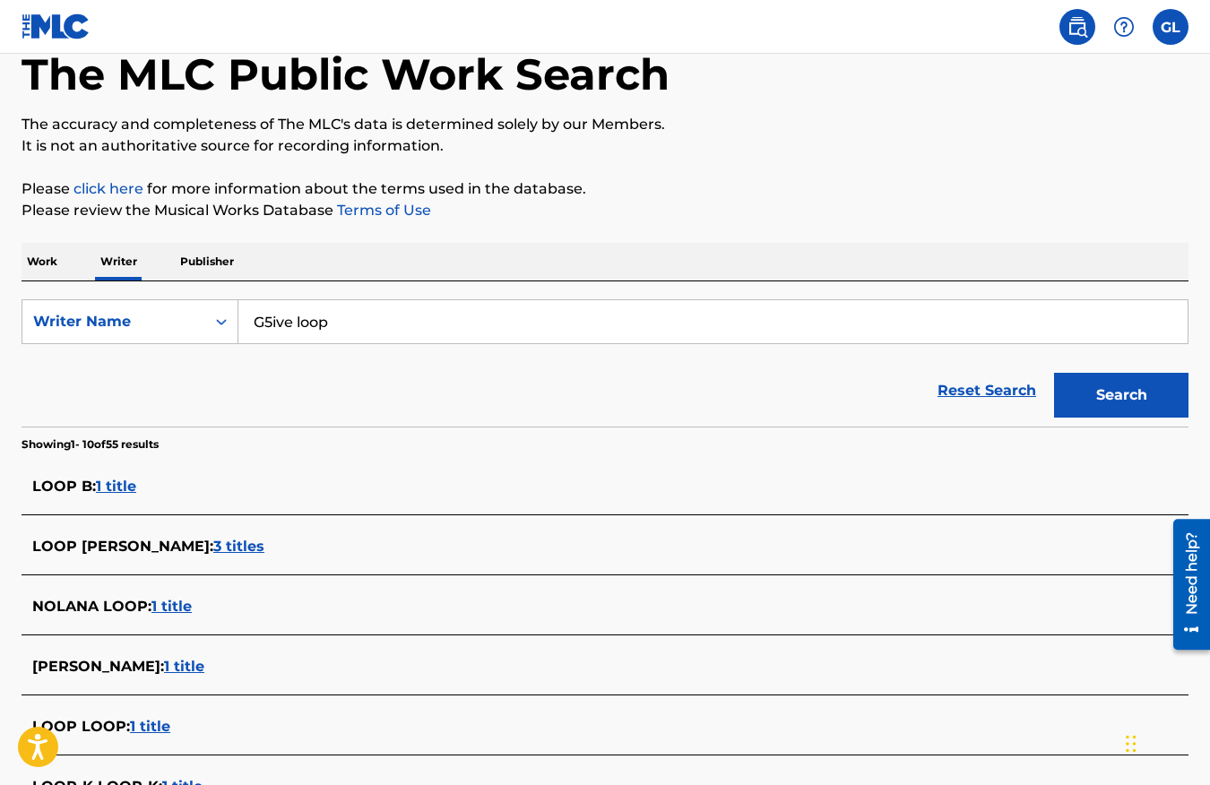
scroll to position [101, 0]
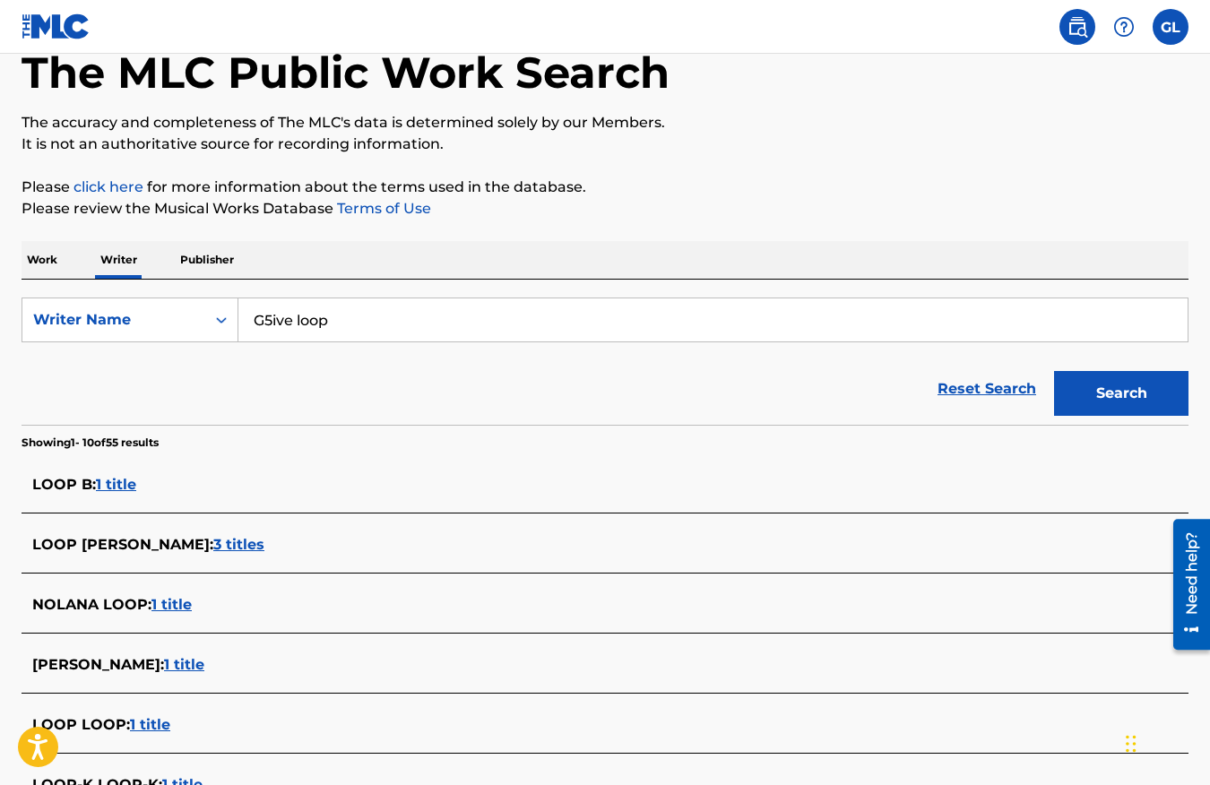
click at [55, 260] on p "Work" at bounding box center [42, 260] width 41 height 38
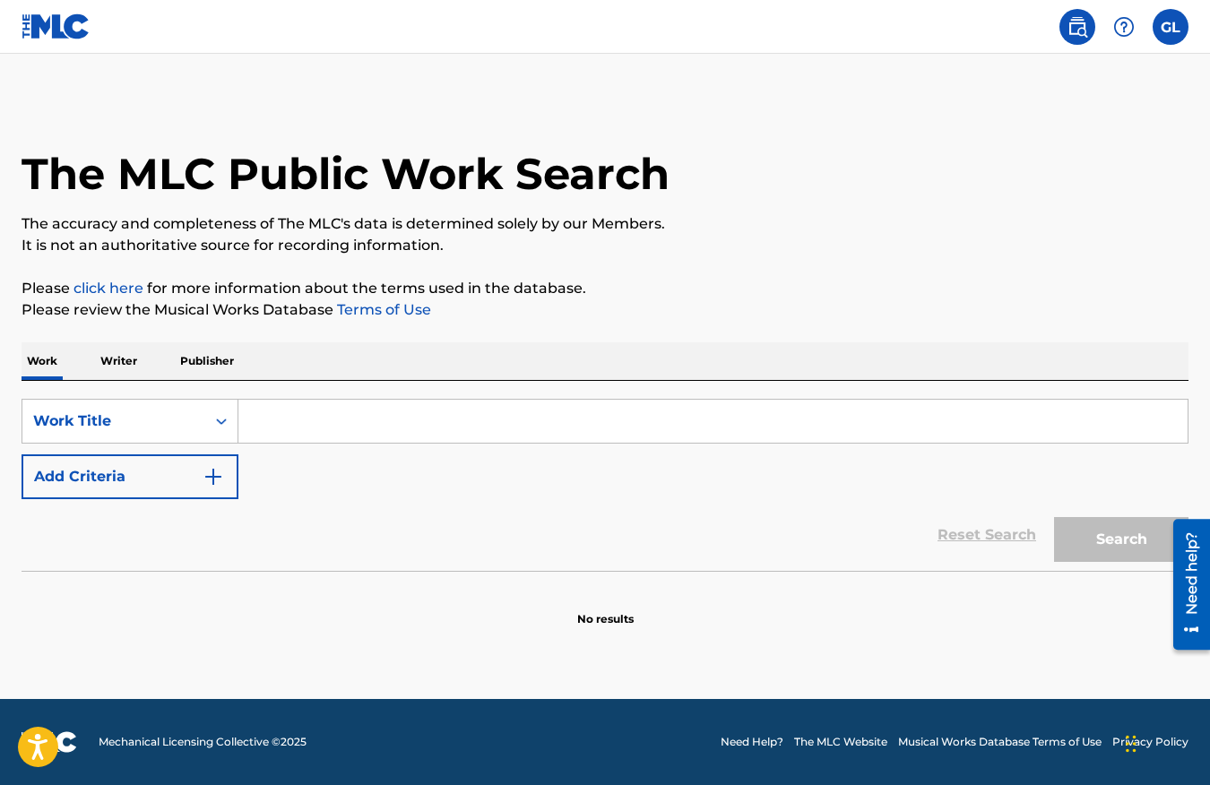
click at [354, 426] on input "Search Form" at bounding box center [712, 421] width 949 height 43
click at [1054, 517] on button "Search" at bounding box center [1121, 539] width 134 height 45
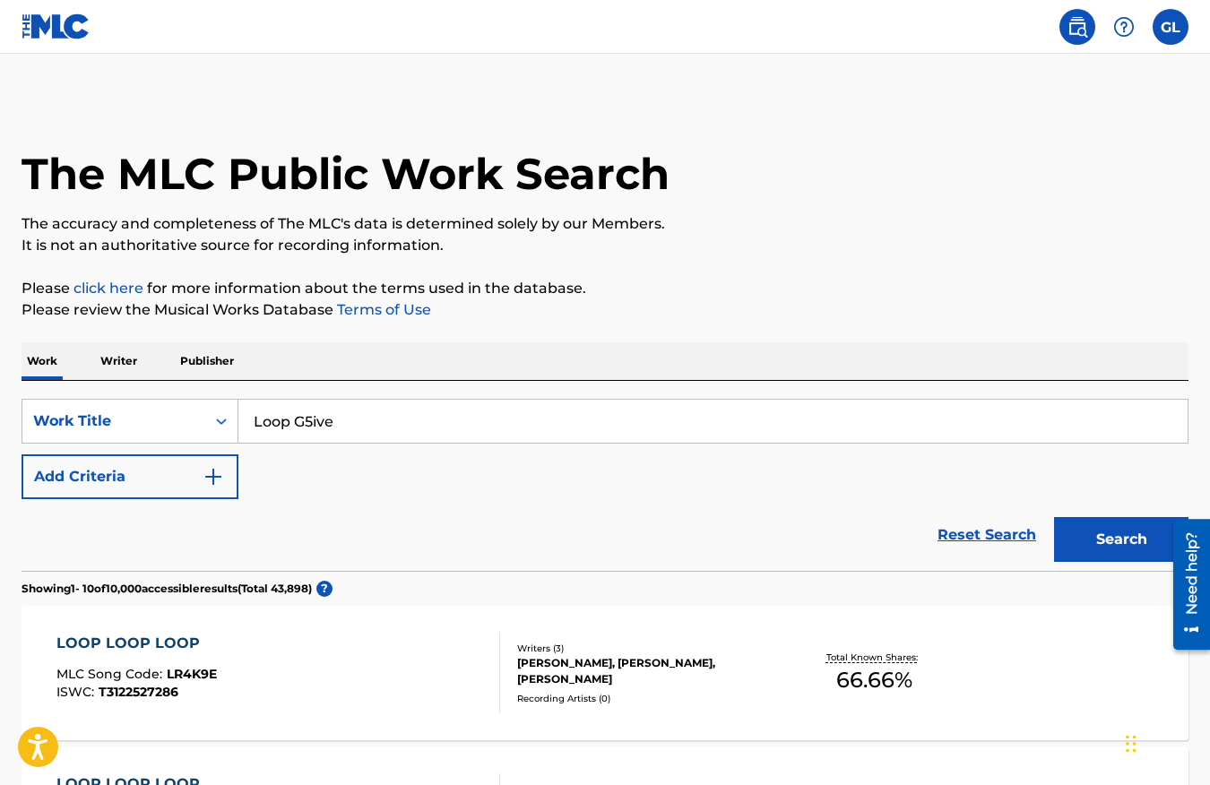
drag, startPoint x: 355, startPoint y: 429, endPoint x: 292, endPoint y: 421, distance: 63.3
click at [292, 421] on input "Loop G5ive" at bounding box center [712, 421] width 949 height 43
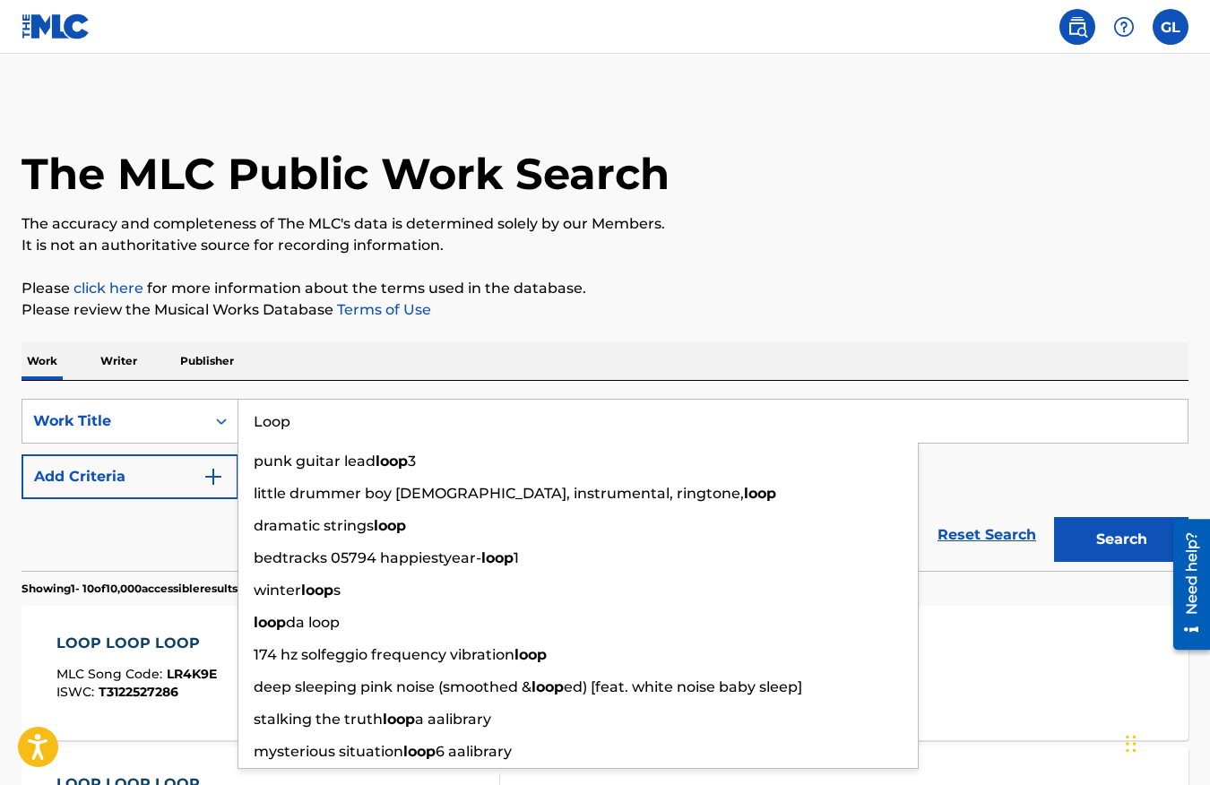
click at [255, 415] on input "Loop" at bounding box center [712, 421] width 949 height 43
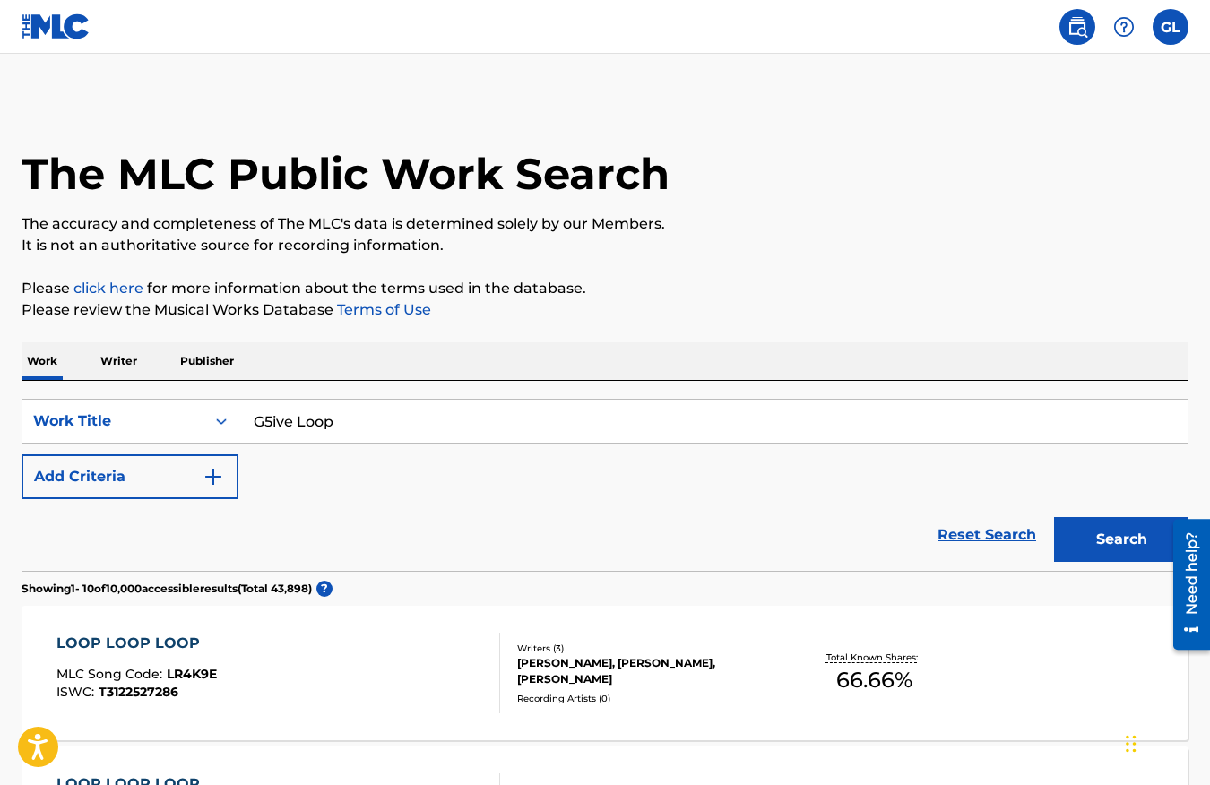
click at [1054, 517] on button "Search" at bounding box center [1121, 539] width 134 height 45
click at [411, 401] on input "G5ive Loop" at bounding box center [712, 421] width 949 height 43
click at [406, 409] on input "G5ive Loop" at bounding box center [712, 421] width 949 height 43
click at [406, 410] on input "G5ive Loop" at bounding box center [712, 421] width 949 height 43
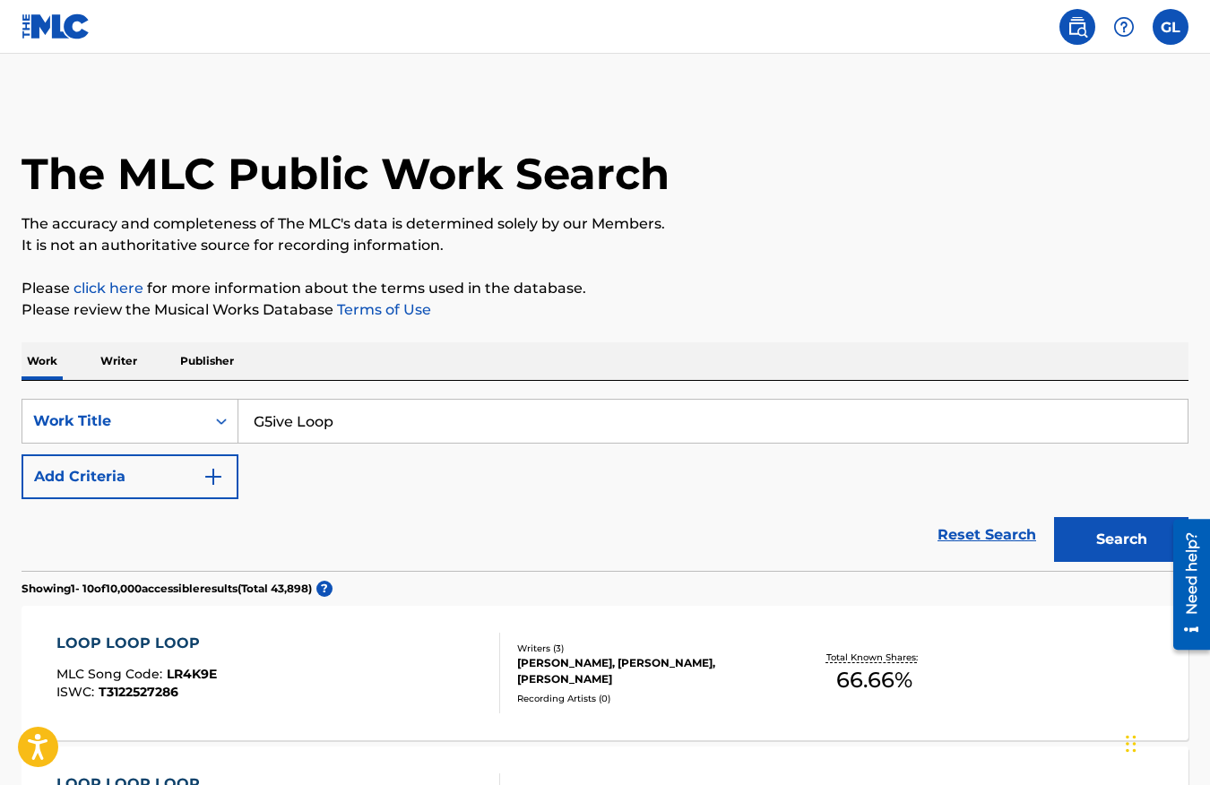
click at [406, 410] on input "G5ive Loop" at bounding box center [712, 421] width 949 height 43
paste input "EATIN GOOD"
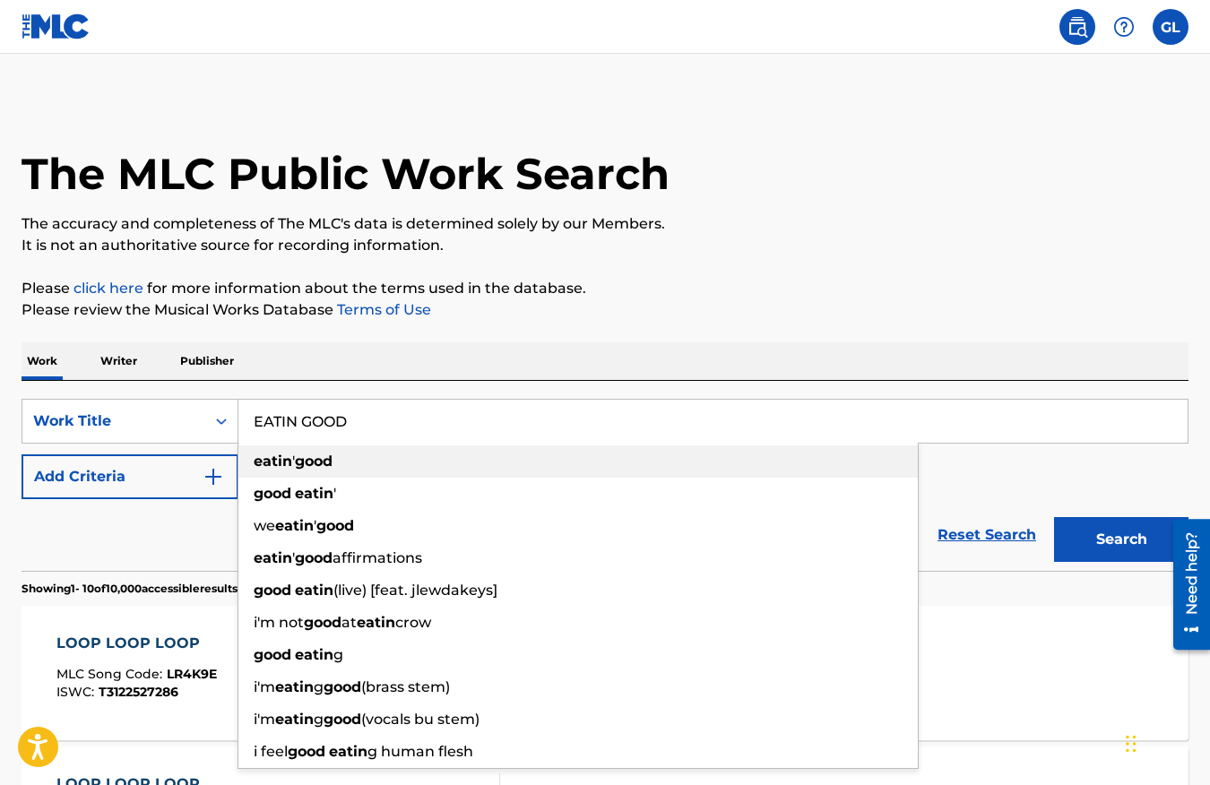
click at [499, 463] on div "eatin ' good" at bounding box center [578, 462] width 680 height 32
type input "eatin' good"
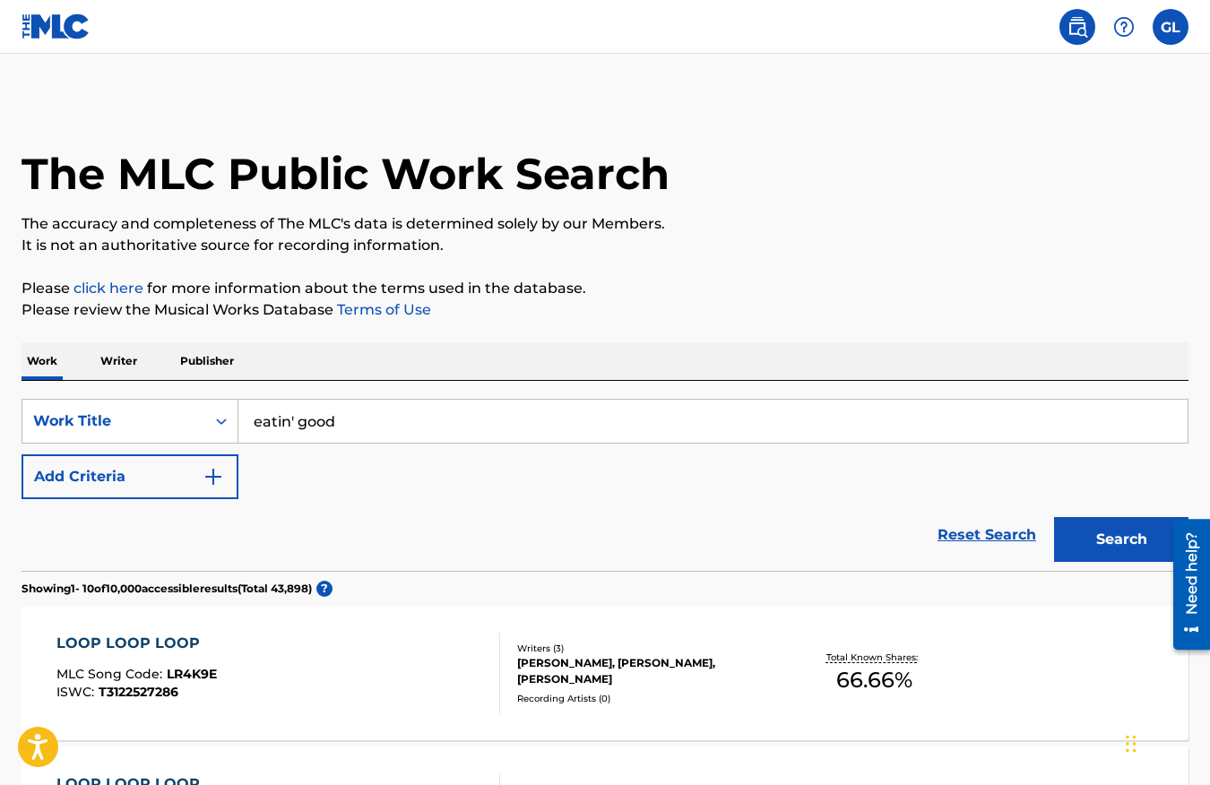
click at [1131, 541] on button "Search" at bounding box center [1121, 539] width 134 height 45
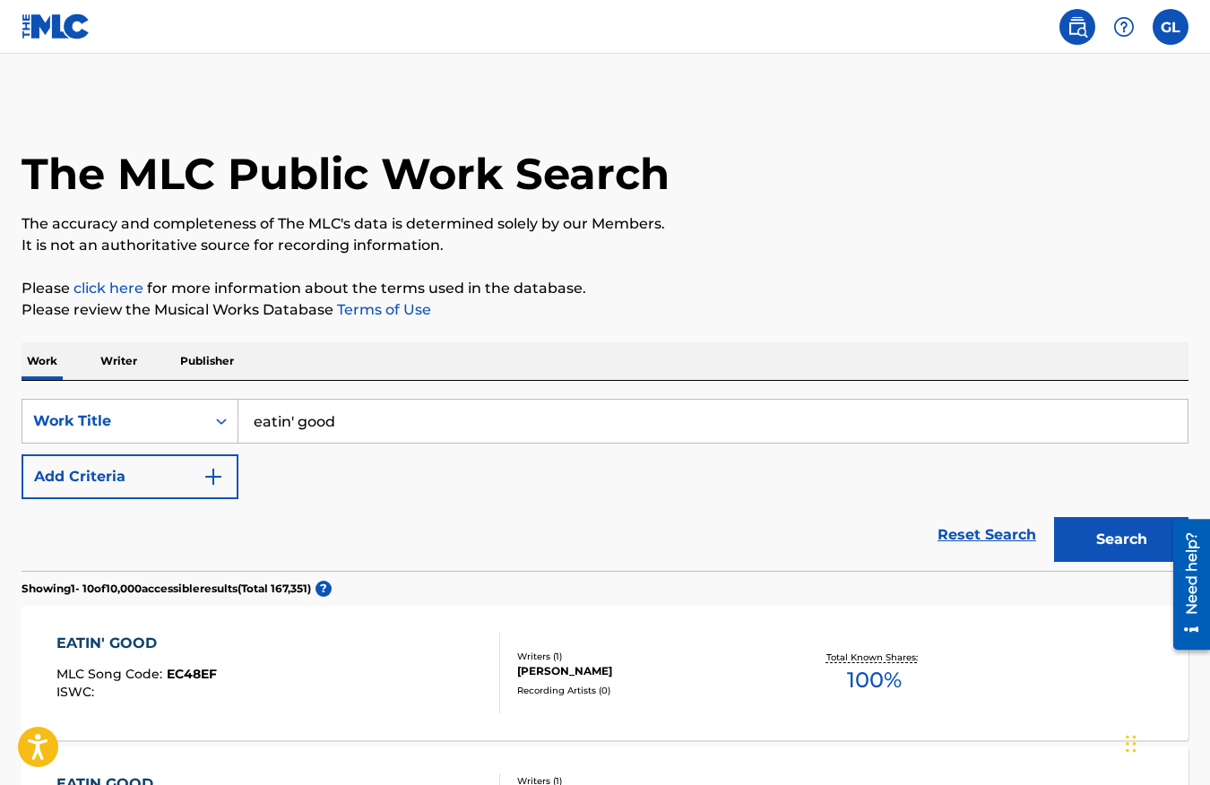
click at [139, 360] on p "Writer" at bounding box center [119, 361] width 48 height 38
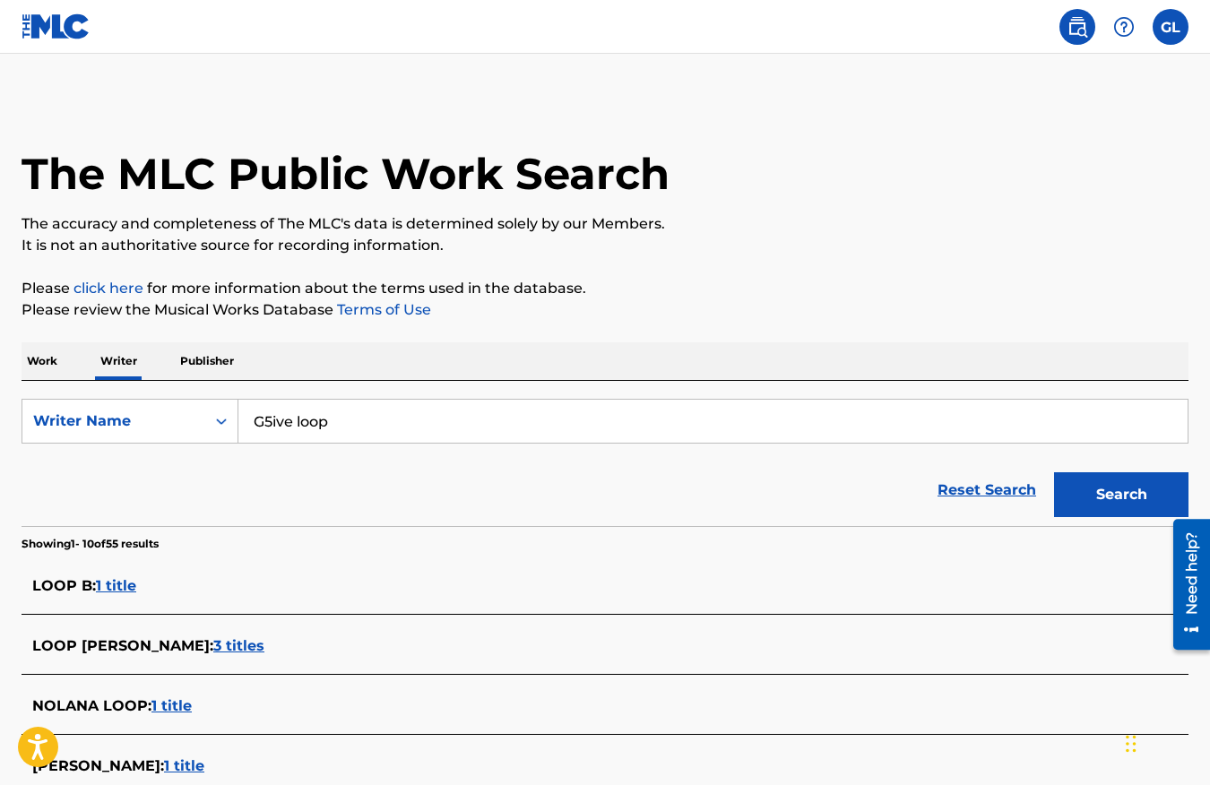
click at [318, 407] on input "G5ive loop" at bounding box center [712, 421] width 949 height 43
type input "PaccoDaDon"
click at [1054, 472] on button "Search" at bounding box center [1121, 494] width 134 height 45
